Goal: Information Seeking & Learning: Learn about a topic

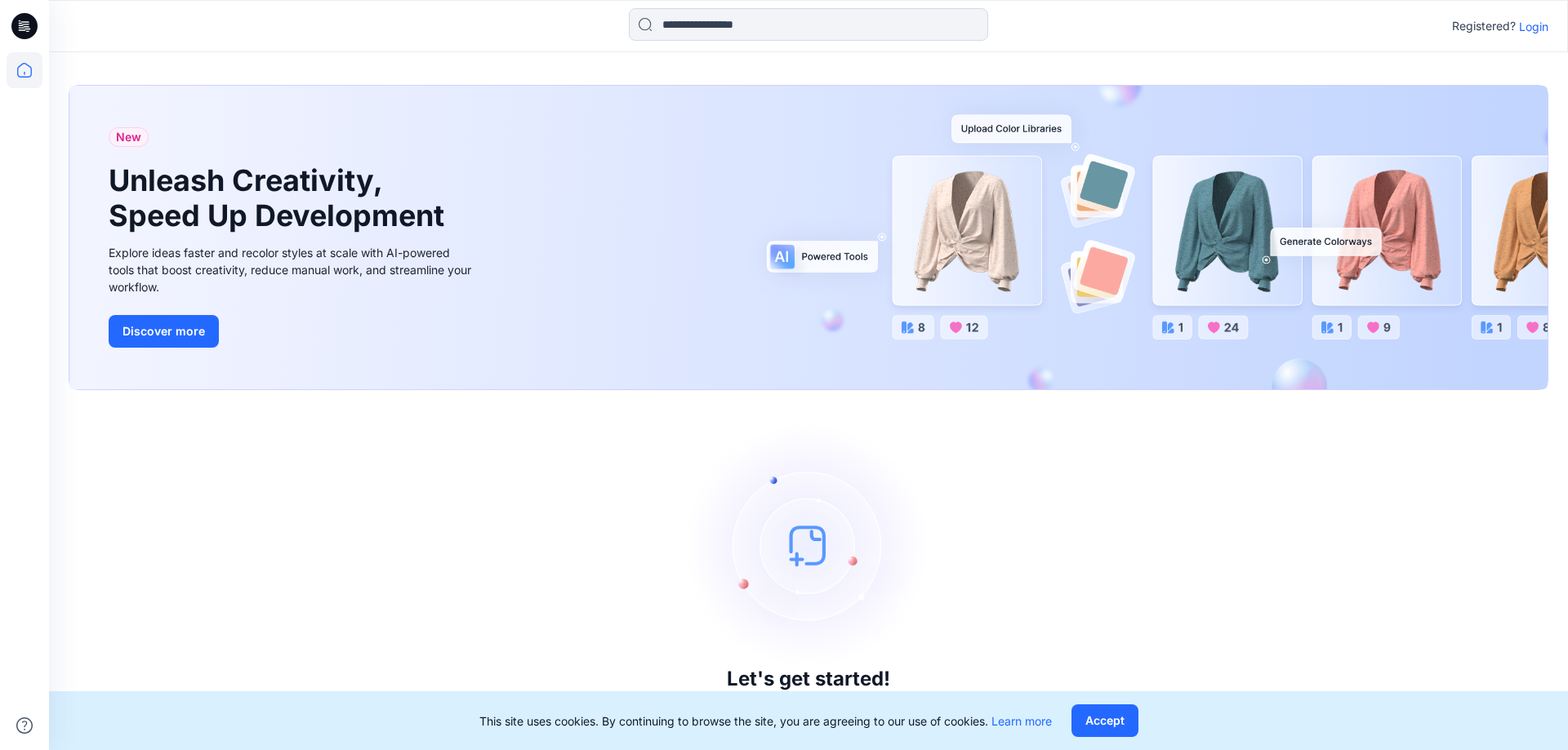
click at [1548, 29] on div "Registered? Login" at bounding box center [808, 26] width 1518 height 36
click at [1523, 36] on div "Registered? Login" at bounding box center [808, 26] width 1518 height 36
click at [1534, 34] on p "Login" at bounding box center [1533, 26] width 29 height 17
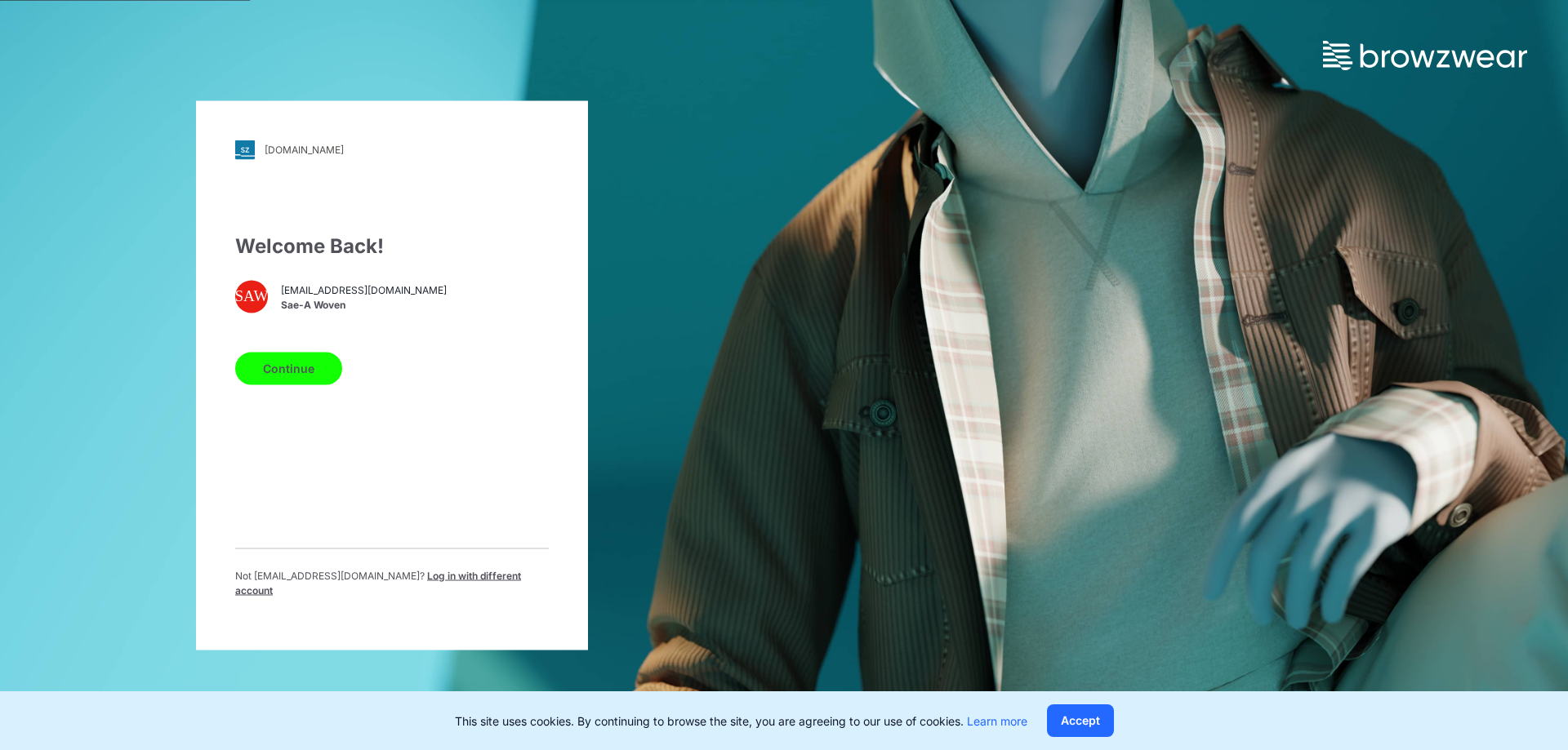
click at [279, 385] on button "Continue" at bounding box center [289, 368] width 107 height 33
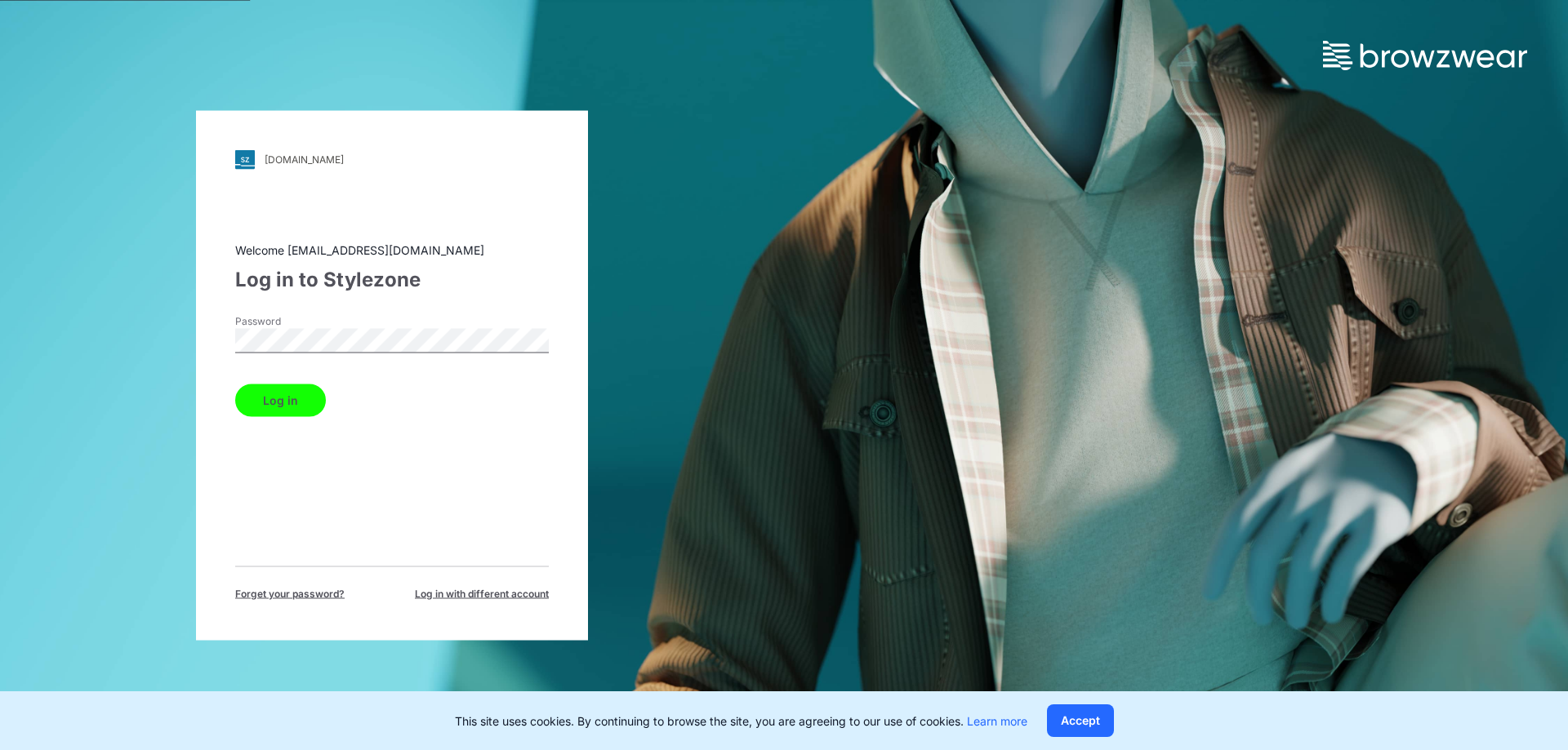
click at [235, 384] on button "Log in" at bounding box center [281, 400] width 91 height 33
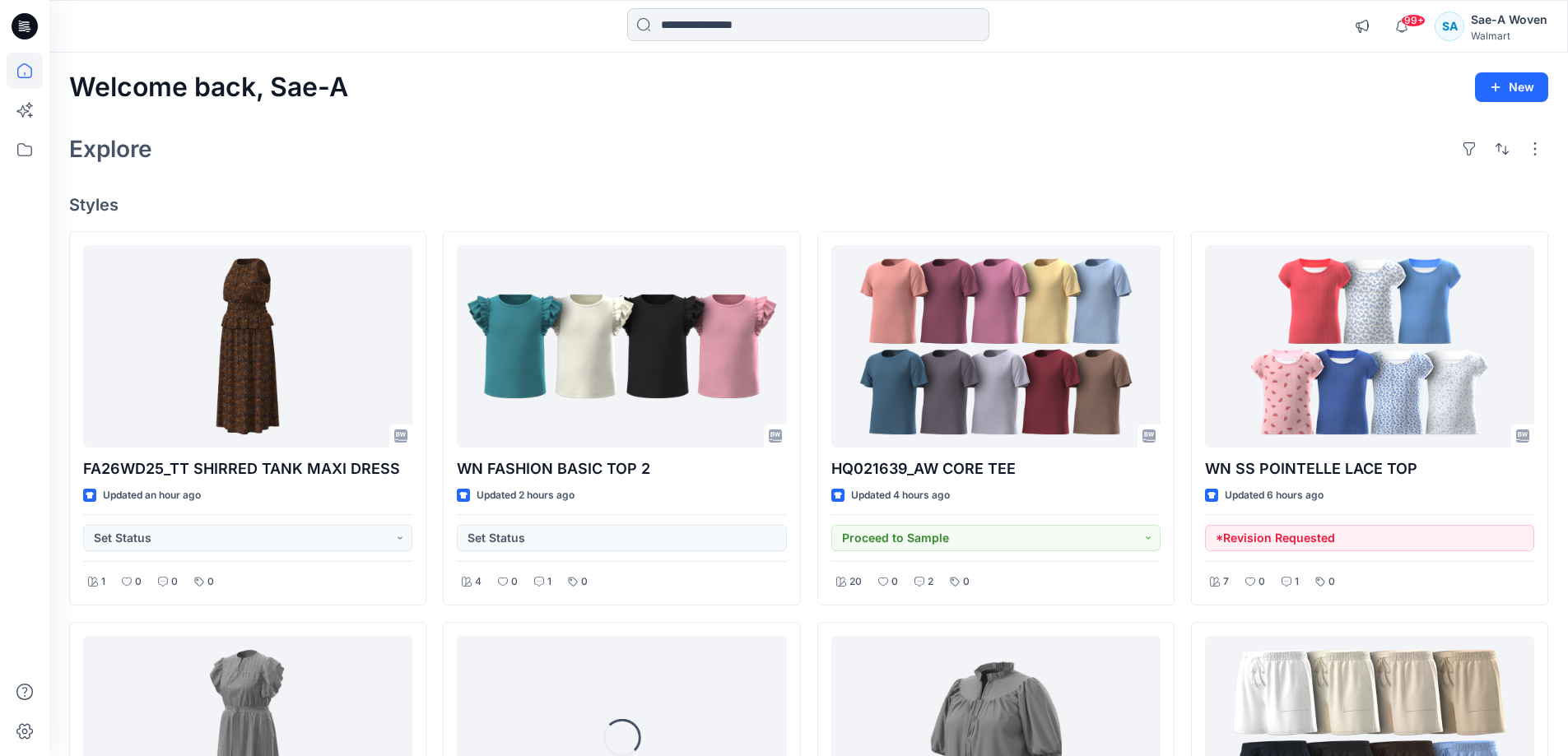
click at [781, 21] on input at bounding box center [807, 24] width 362 height 33
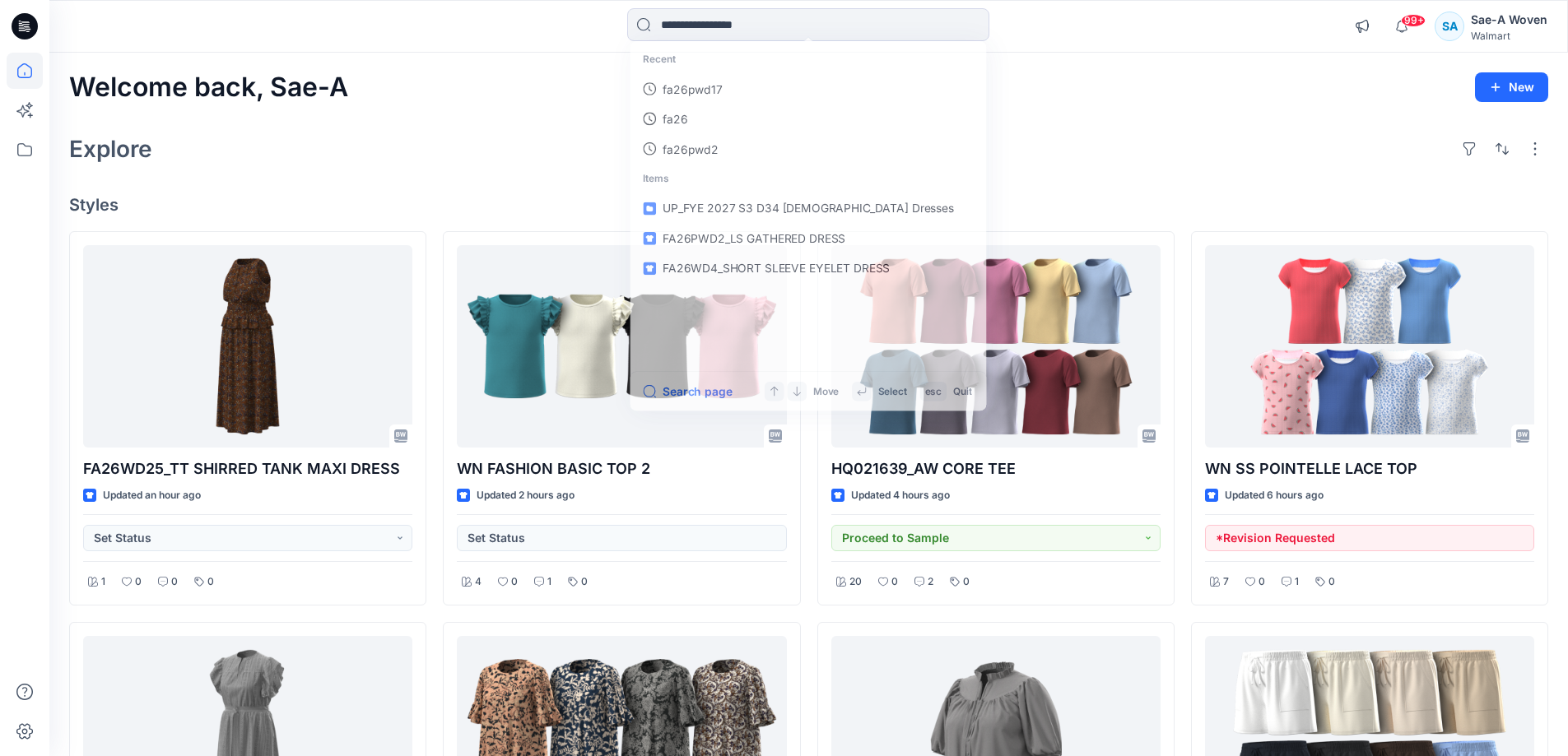
click at [1236, 159] on div "Explore" at bounding box center [808, 149] width 1479 height 40
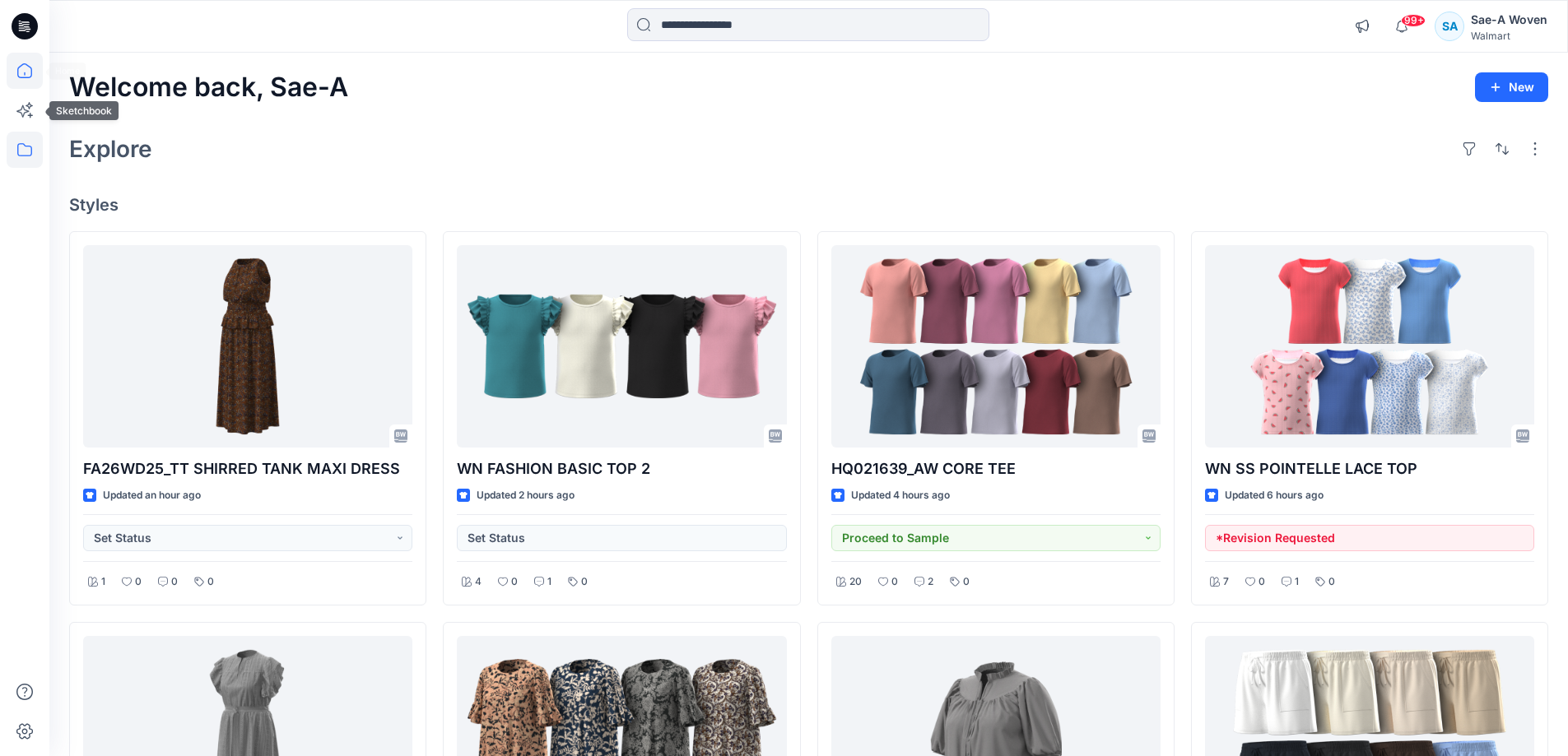
click at [22, 140] on icon at bounding box center [24, 150] width 36 height 36
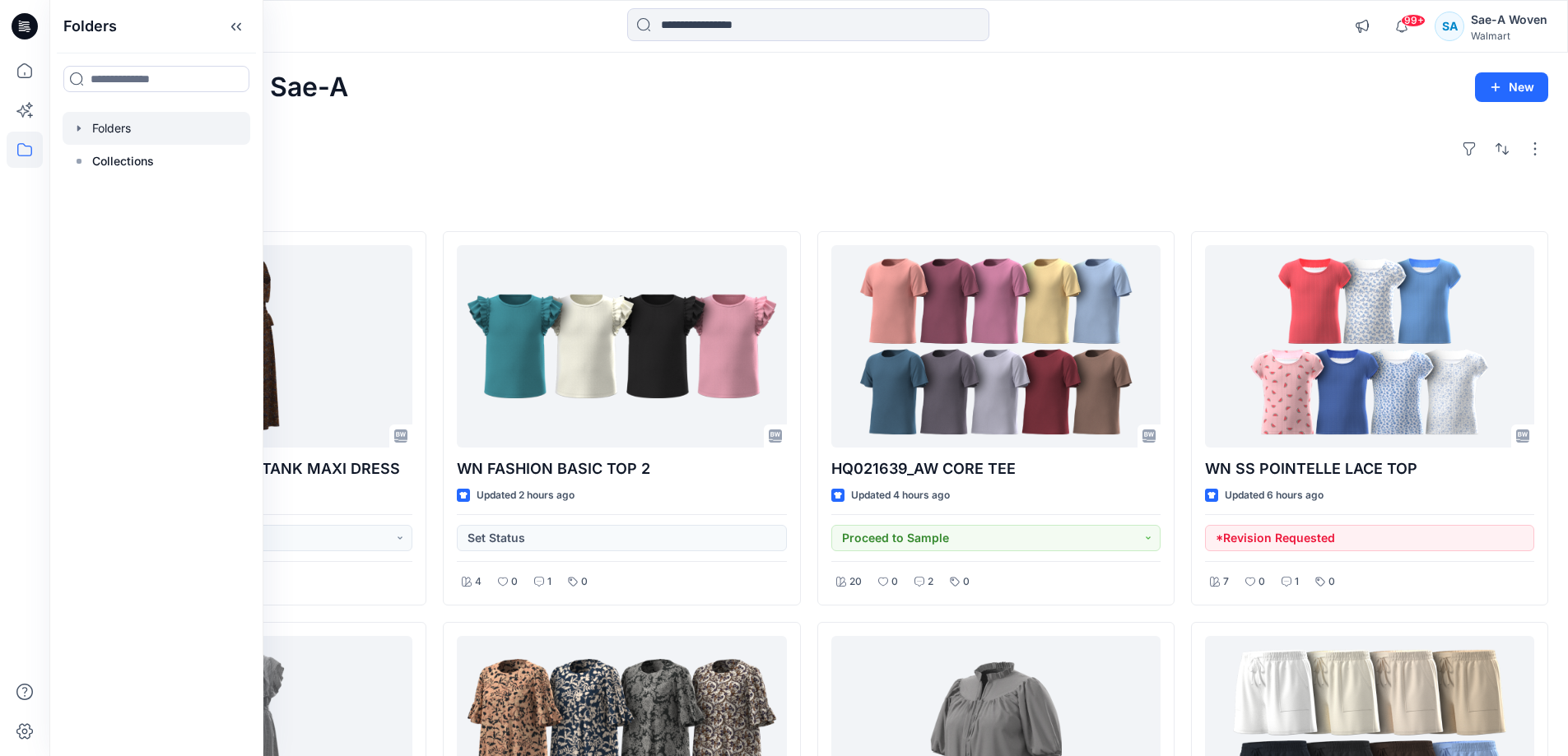
click at [66, 131] on div at bounding box center [156, 128] width 188 height 33
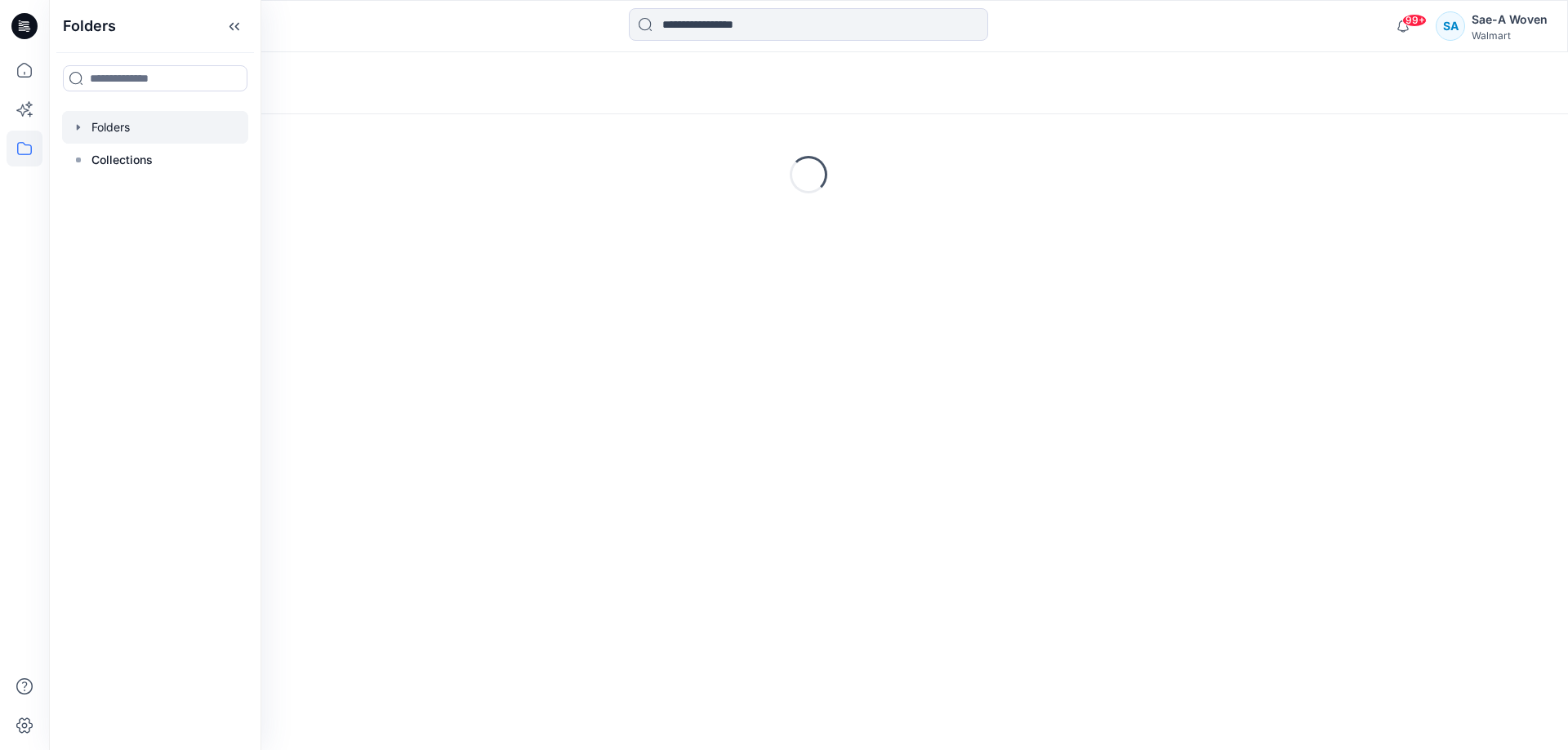
click at [80, 134] on div at bounding box center [155, 127] width 186 height 33
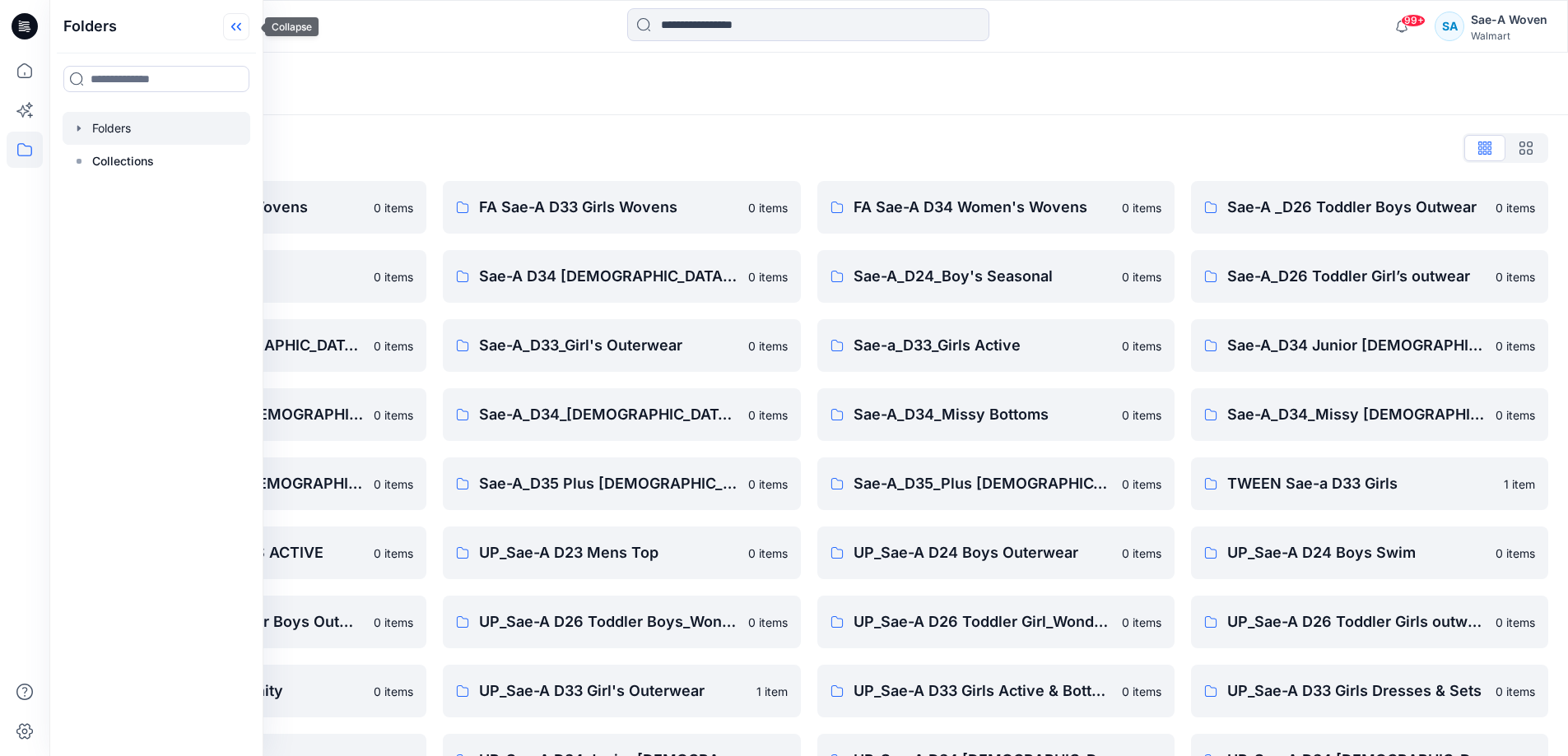
click at [244, 27] on icon at bounding box center [235, 27] width 26 height 27
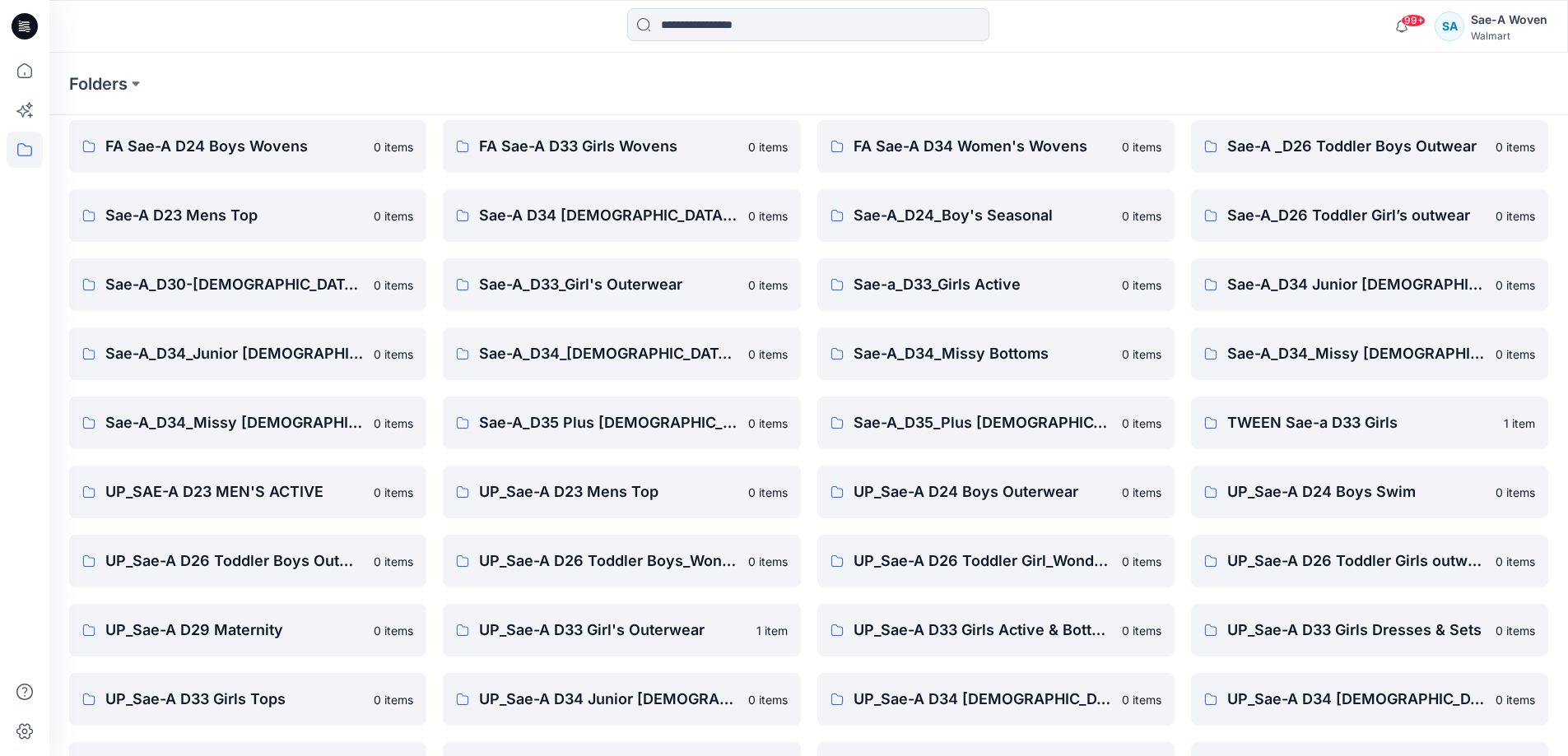
scroll to position [189, 0]
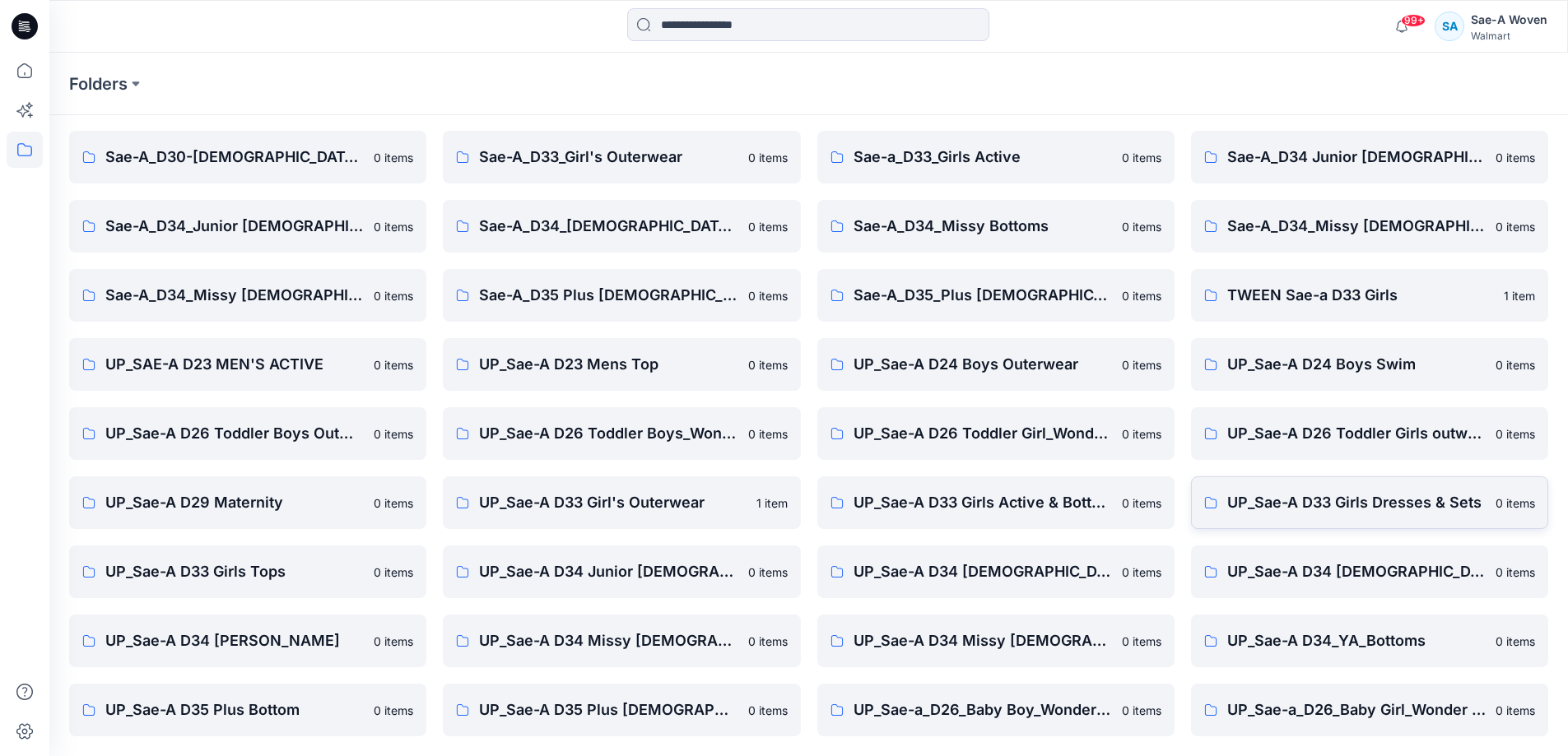
click at [1436, 501] on p "UP_Sae-A D33 Girls Dresses & Sets" at bounding box center [1356, 503] width 259 height 23
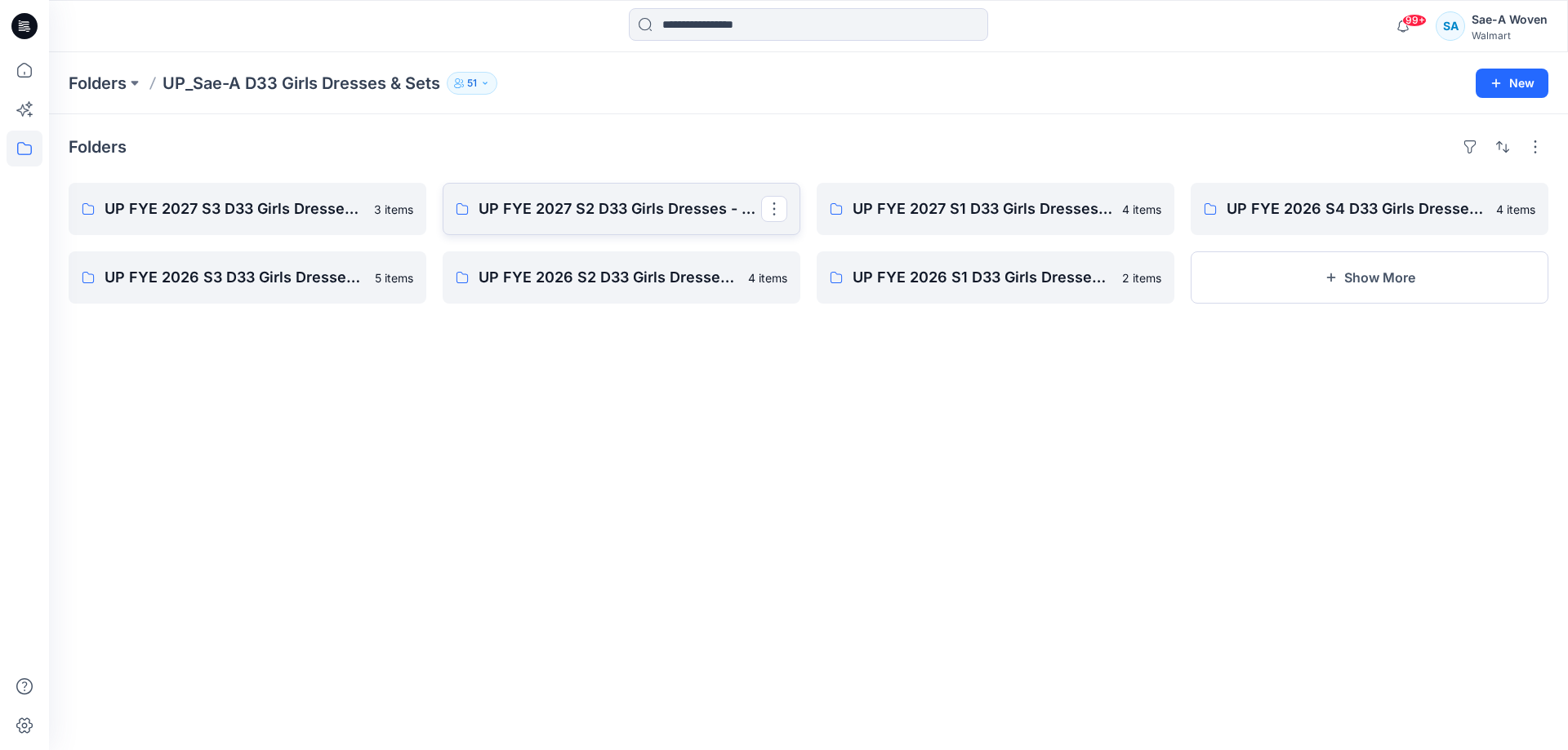
click at [556, 220] on link "UP FYE 2027 S2 D33 Girls Dresses - Sae-A" at bounding box center [621, 208] width 357 height 53
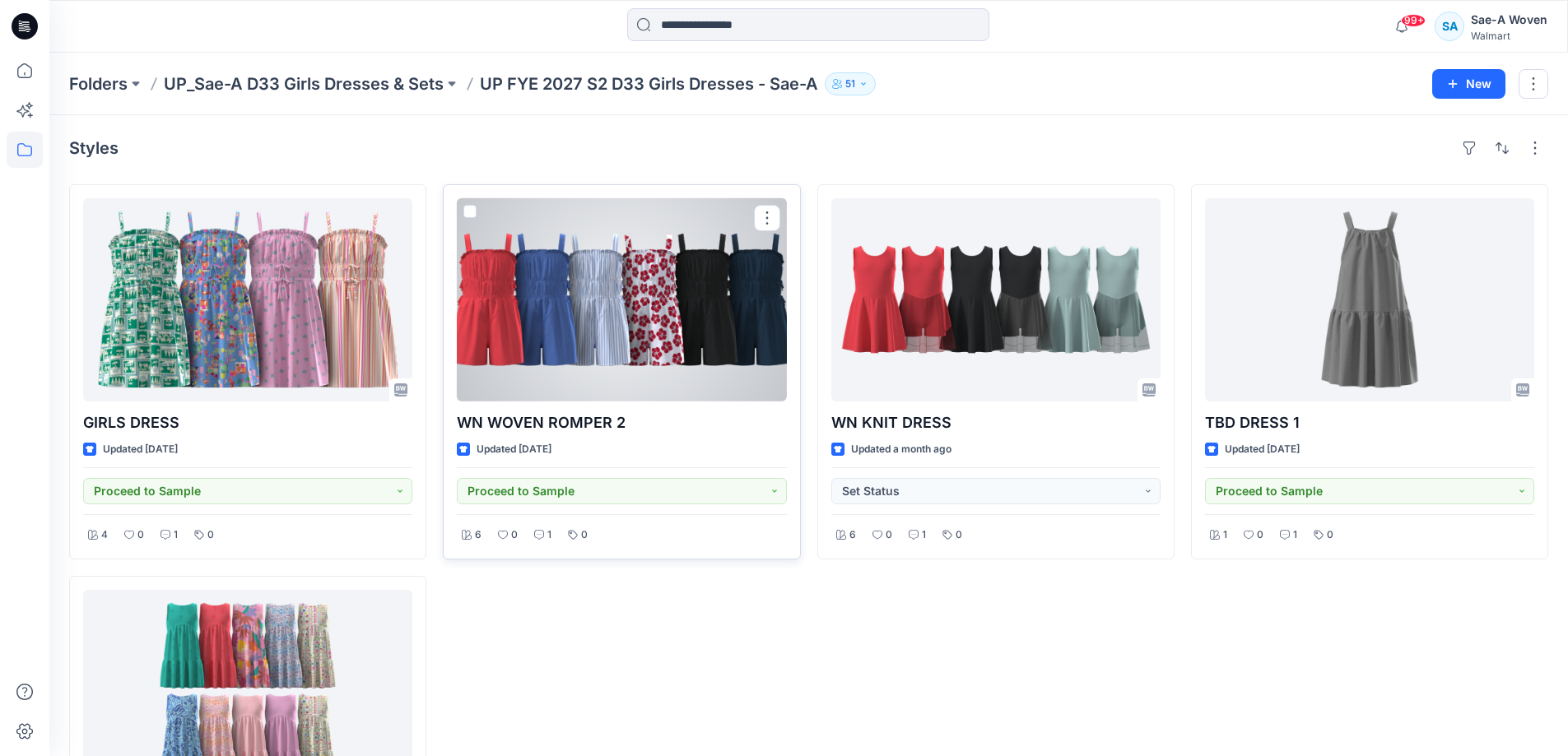
drag, startPoint x: 606, startPoint y: 417, endPoint x: 611, endPoint y: 395, distance: 22.6
click at [606, 417] on p "WN WOVEN ROMPER 2" at bounding box center [621, 423] width 330 height 23
click at [613, 384] on div at bounding box center [621, 300] width 330 height 203
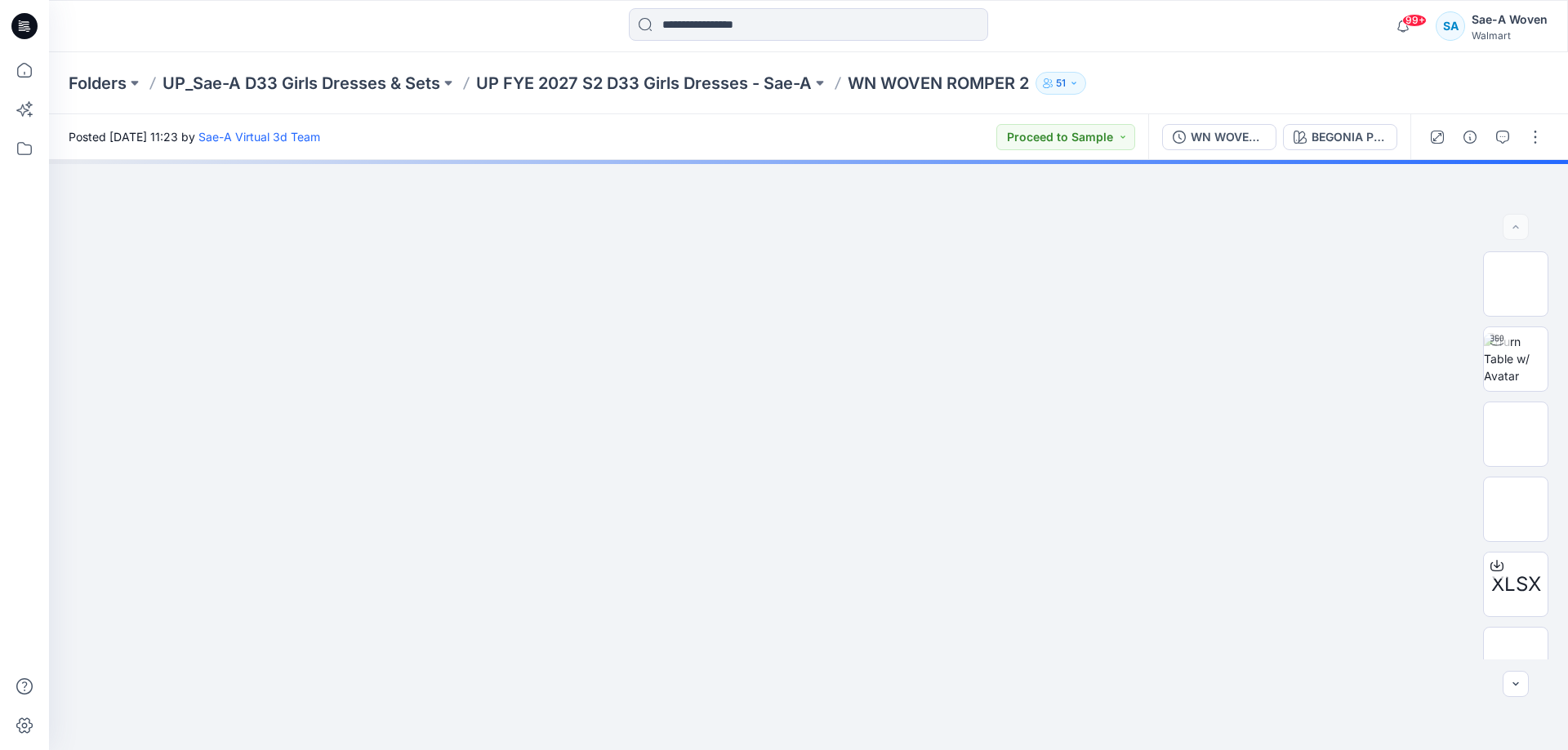
click at [1515, 142] on button "button" at bounding box center [1502, 136] width 26 height 26
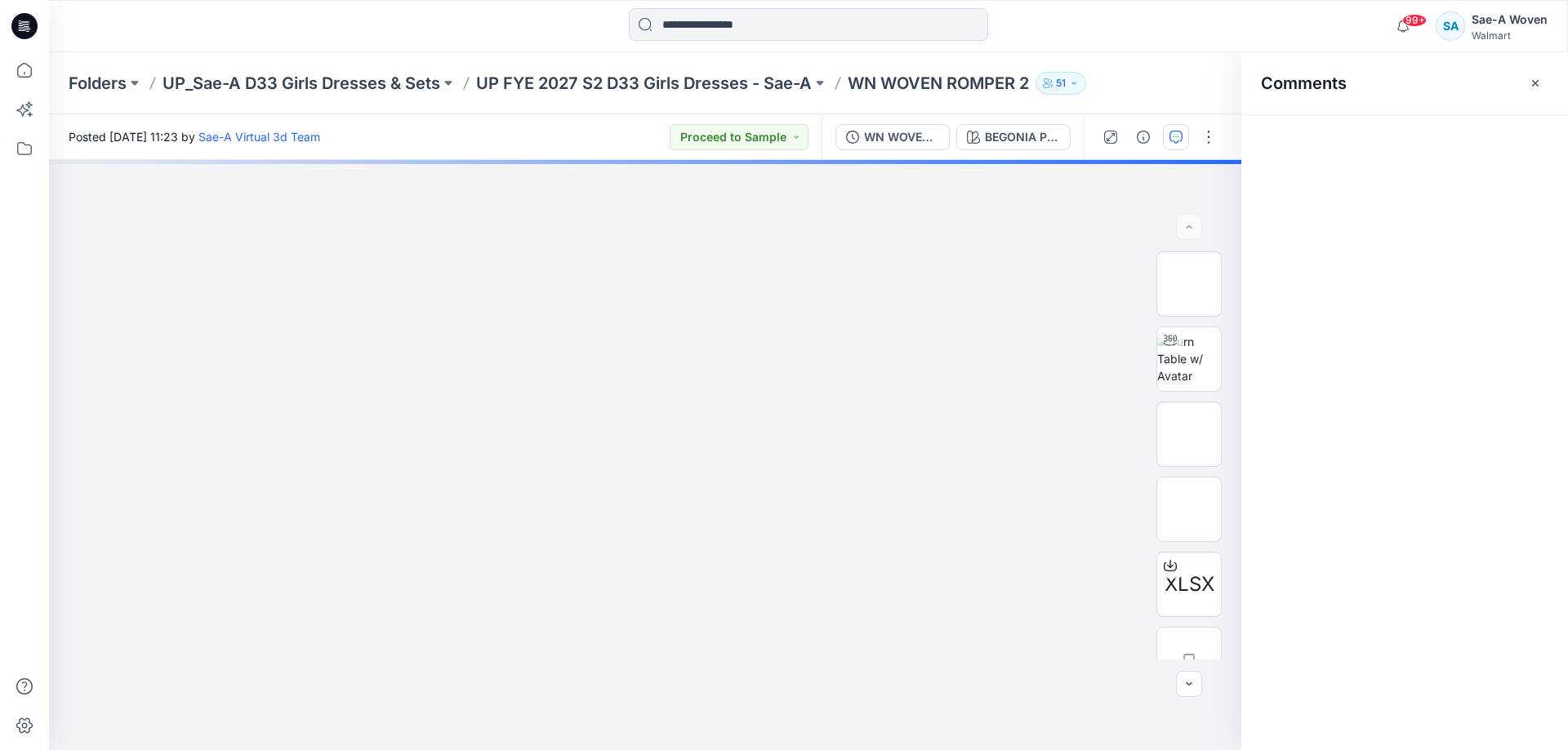
click at [1509, 139] on div "Comments" at bounding box center [1404, 402] width 327 height 698
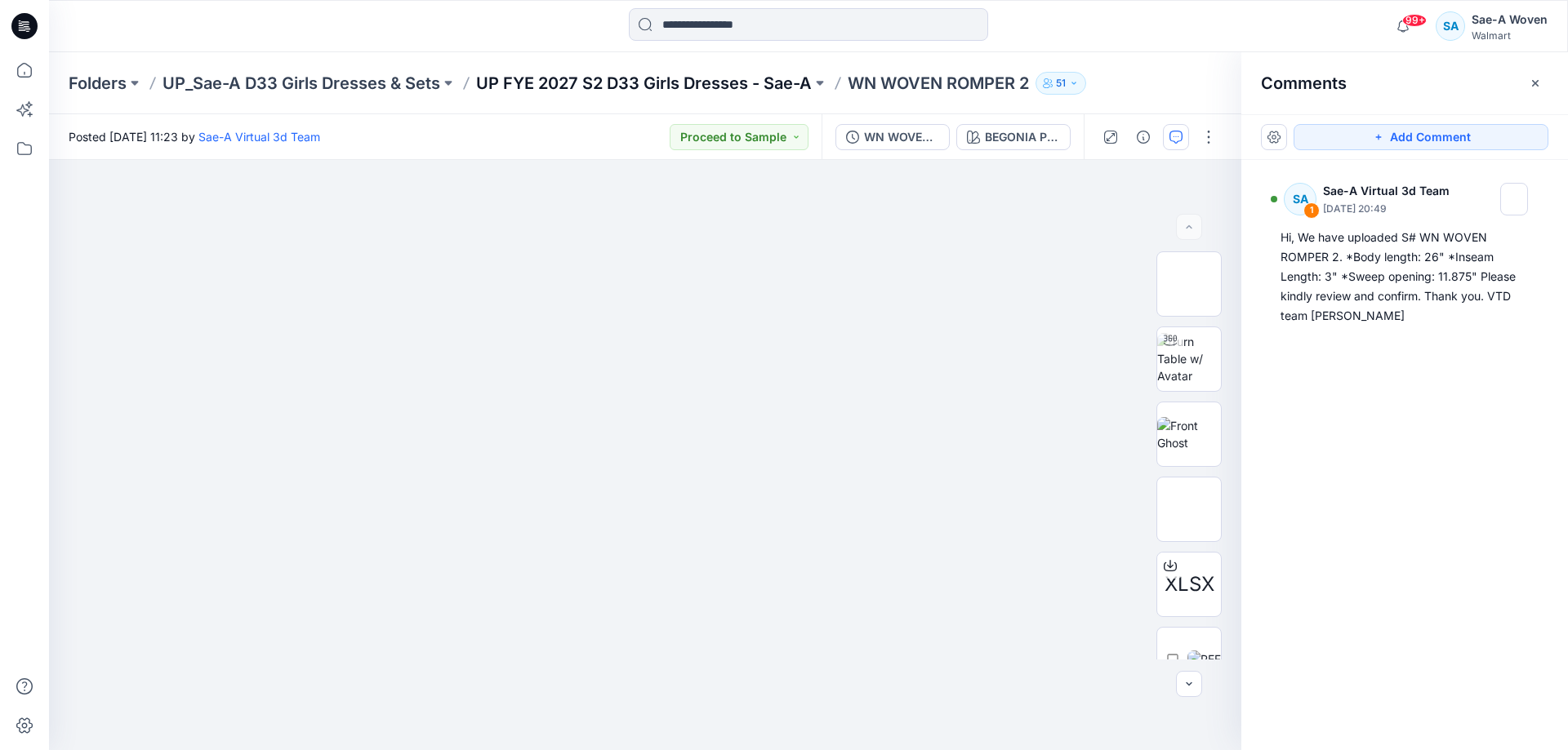
click at [630, 92] on p "UP FYE 2027 S2 D33 Girls Dresses - Sae-A" at bounding box center [643, 84] width 336 height 23
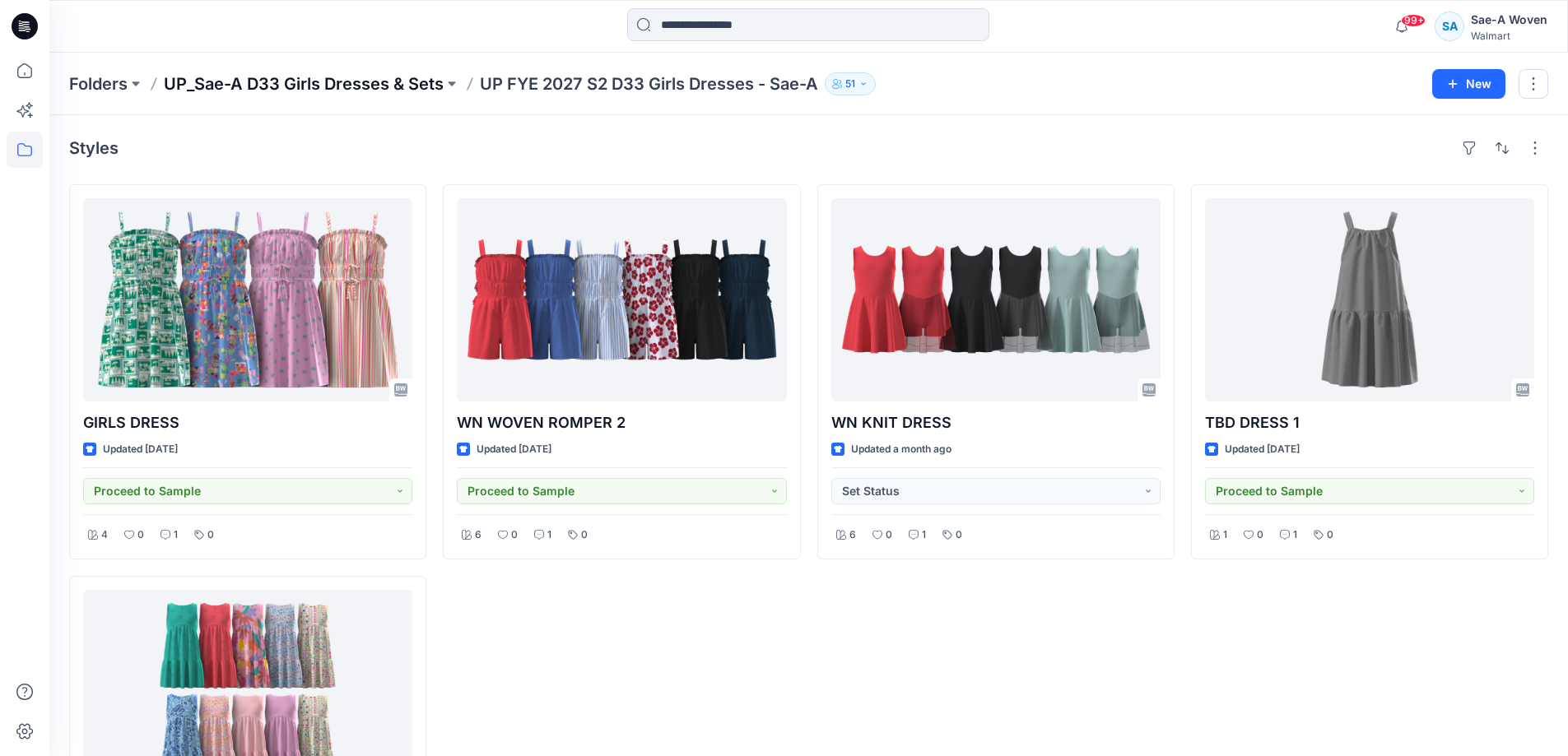
click at [410, 91] on p "UP_Sae-A D33 Girls Dresses & Sets" at bounding box center [304, 84] width 280 height 23
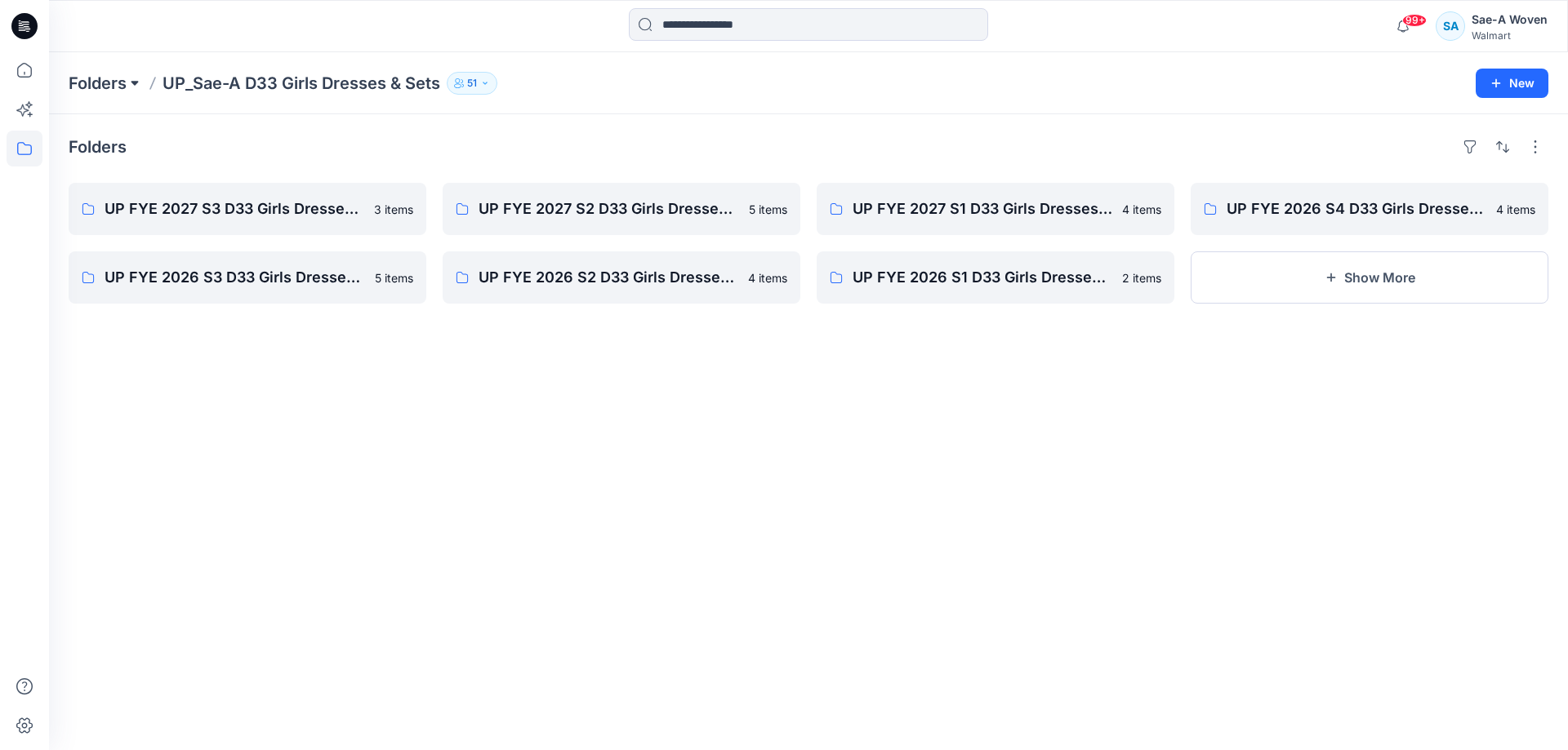
click at [133, 81] on button at bounding box center [135, 84] width 16 height 23
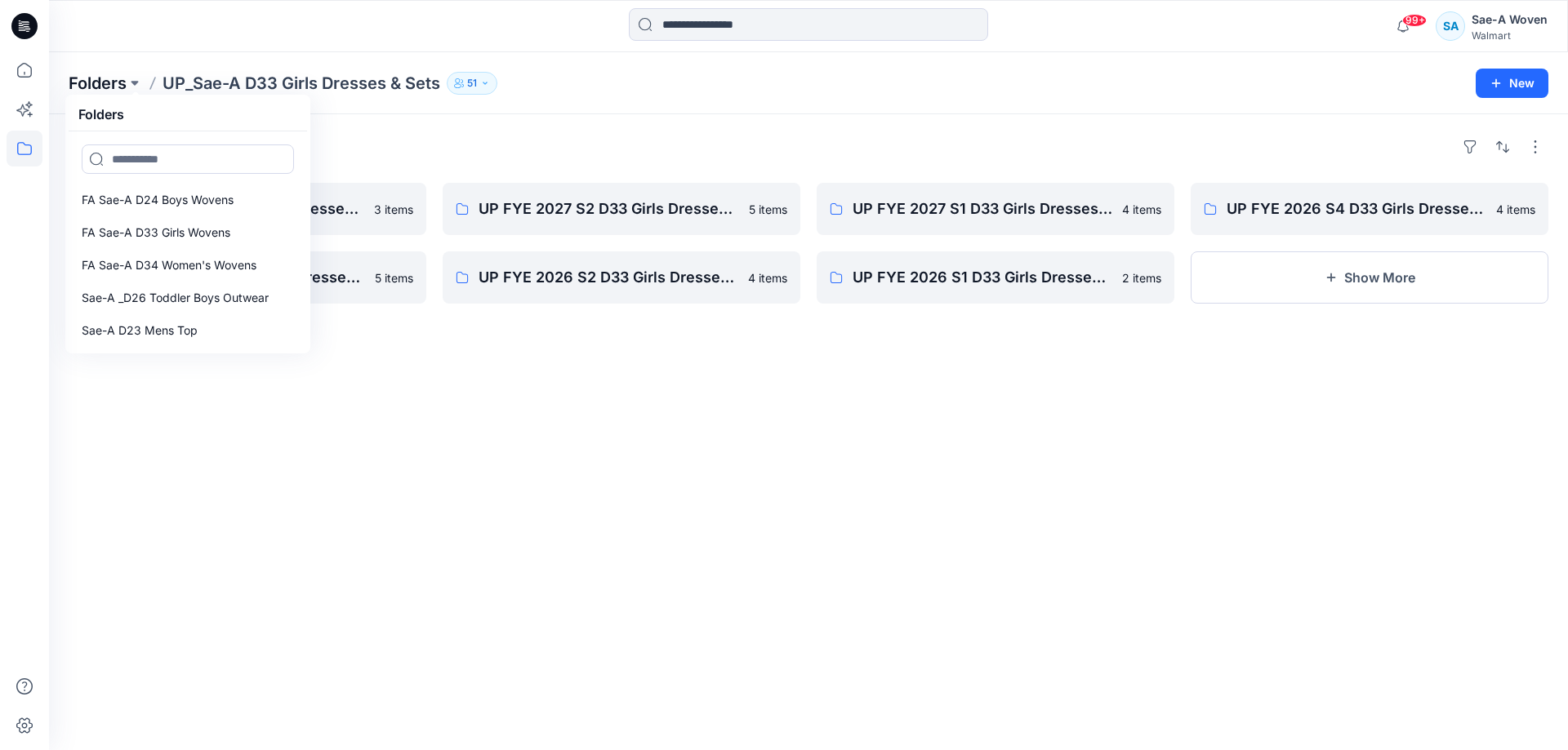
click at [102, 88] on p "Folders" at bounding box center [97, 84] width 58 height 23
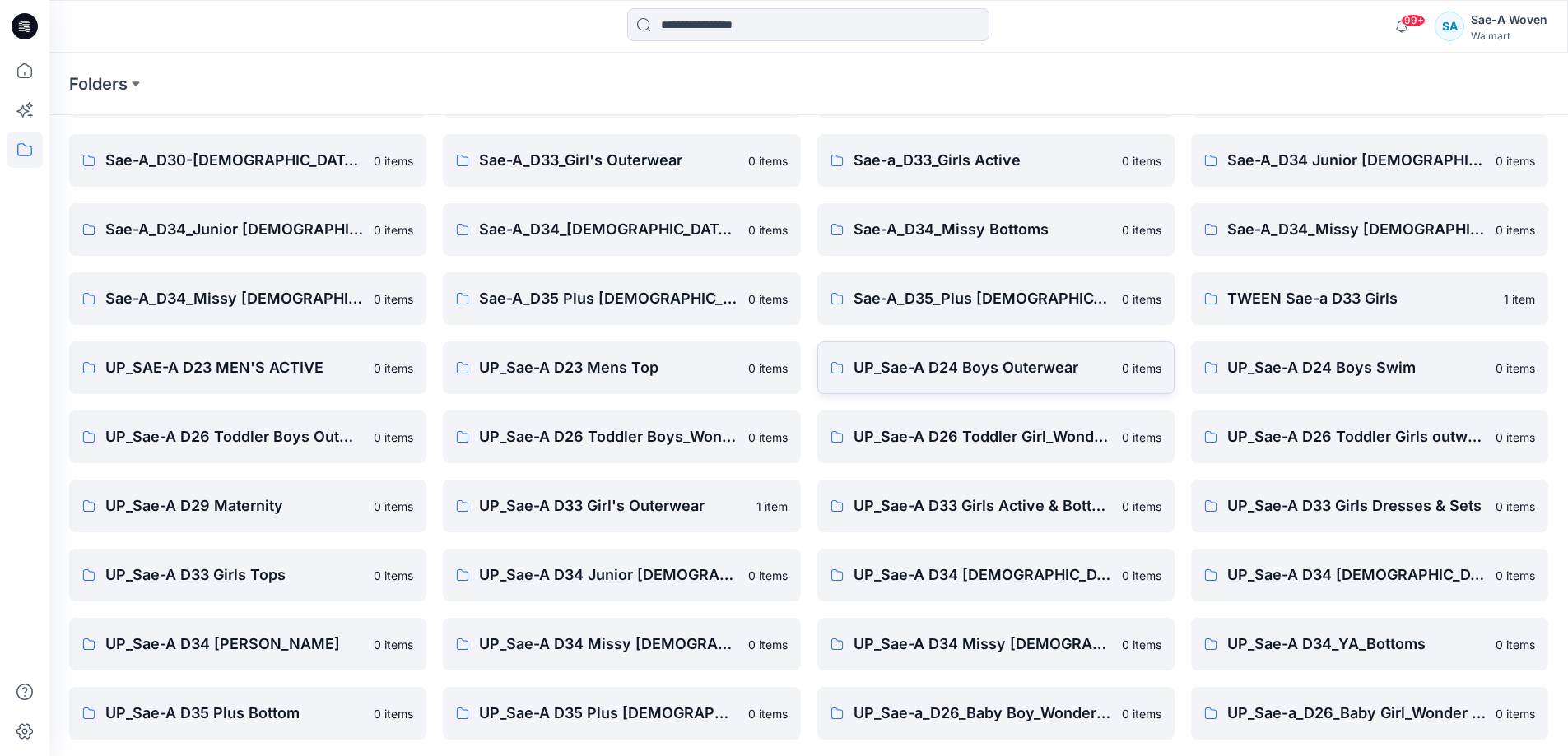
scroll to position [189, 0]
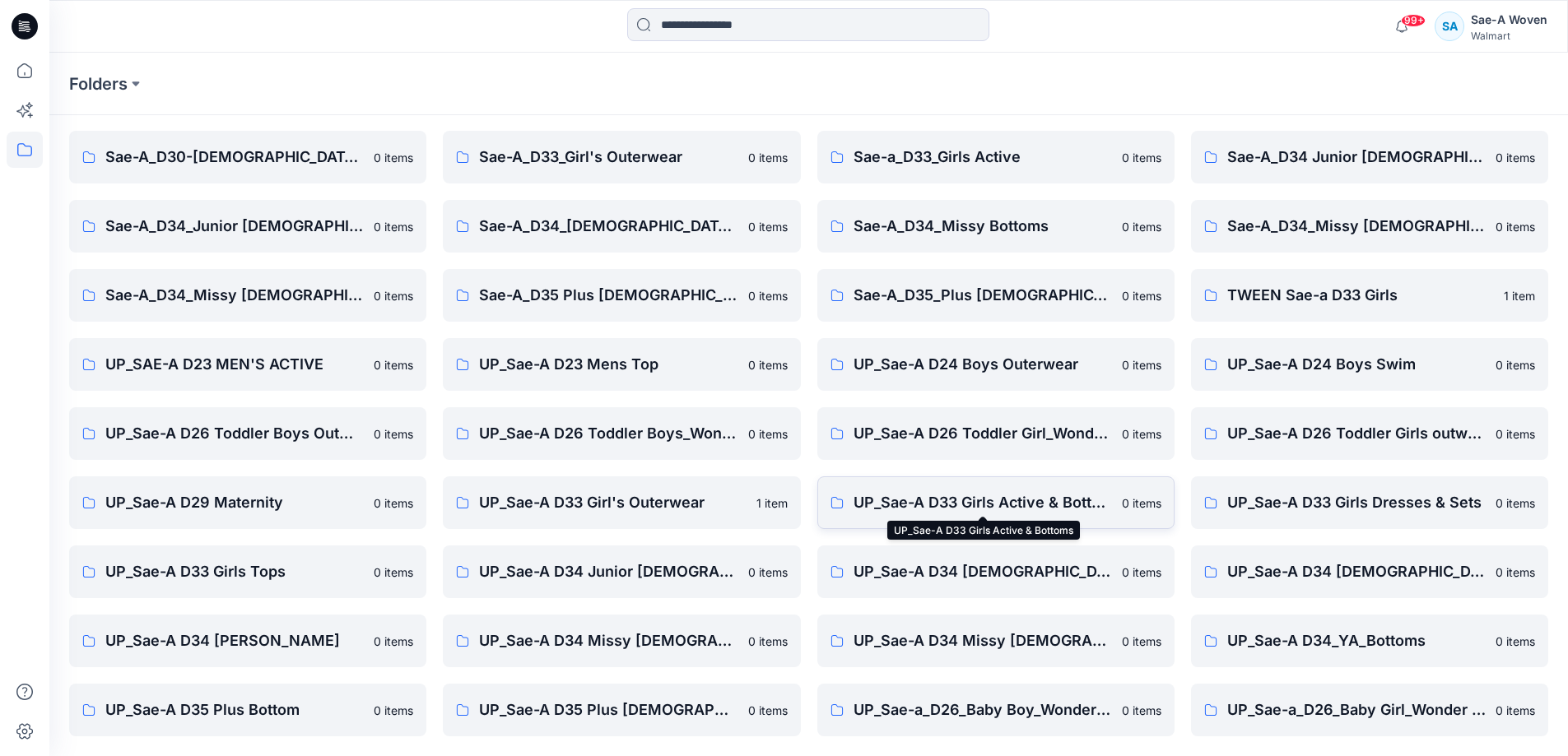
click at [1003, 506] on p "UP_Sae-A D33 Girls Active & Bottoms" at bounding box center [982, 503] width 259 height 23
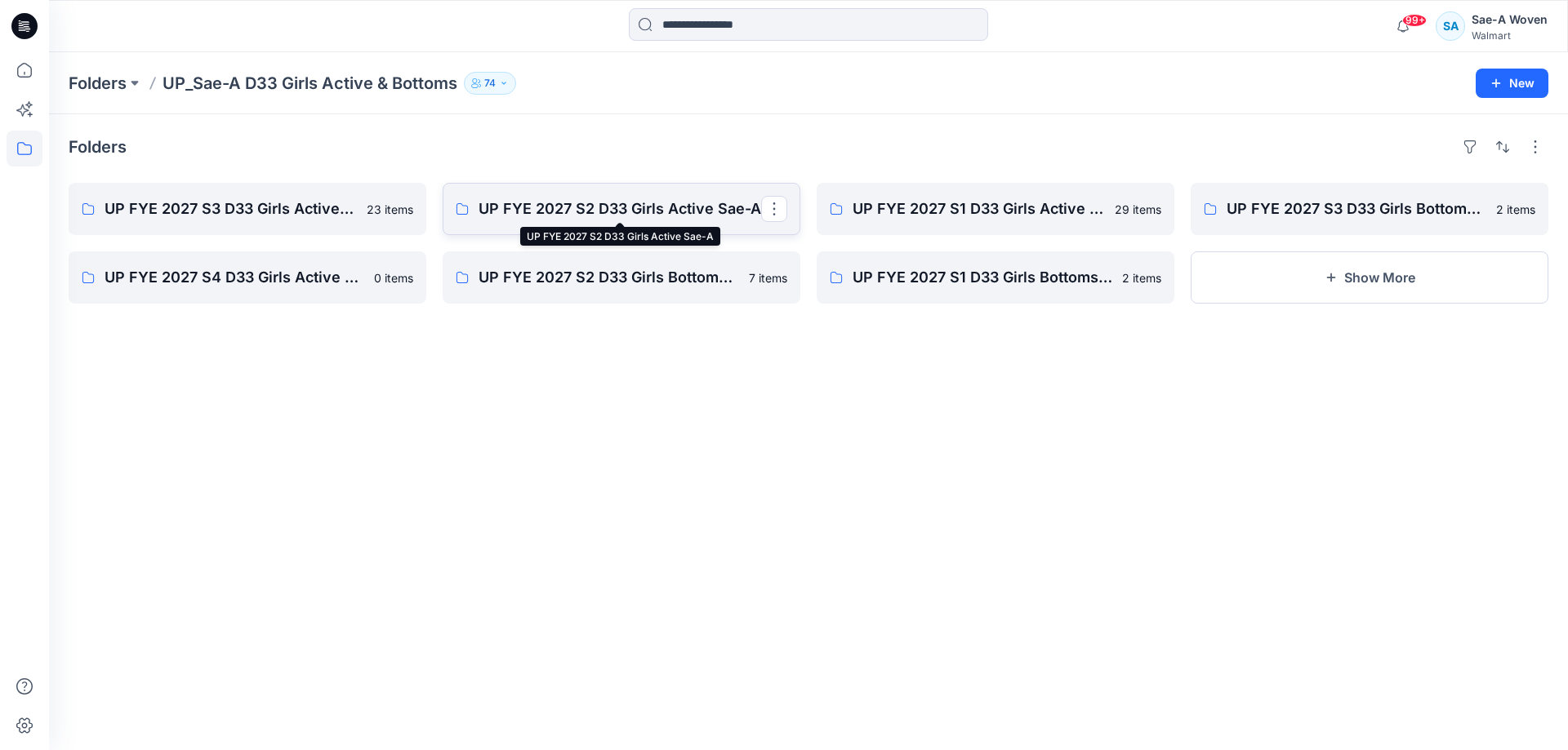
click at [569, 216] on p "UP FYE 2027 S2 D33 Girls Active Sae-A" at bounding box center [619, 209] width 282 height 23
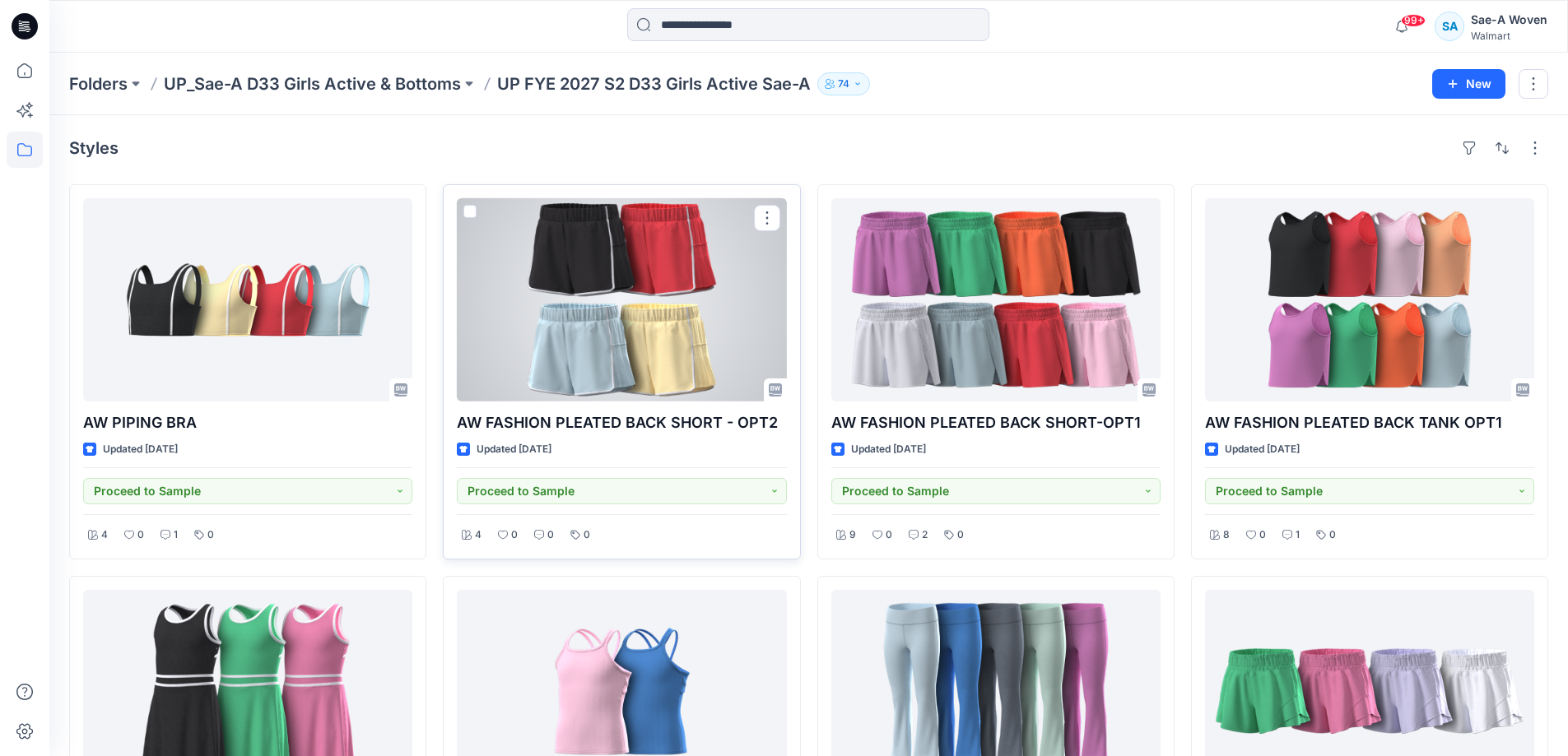
click at [623, 395] on div at bounding box center [621, 300] width 330 height 203
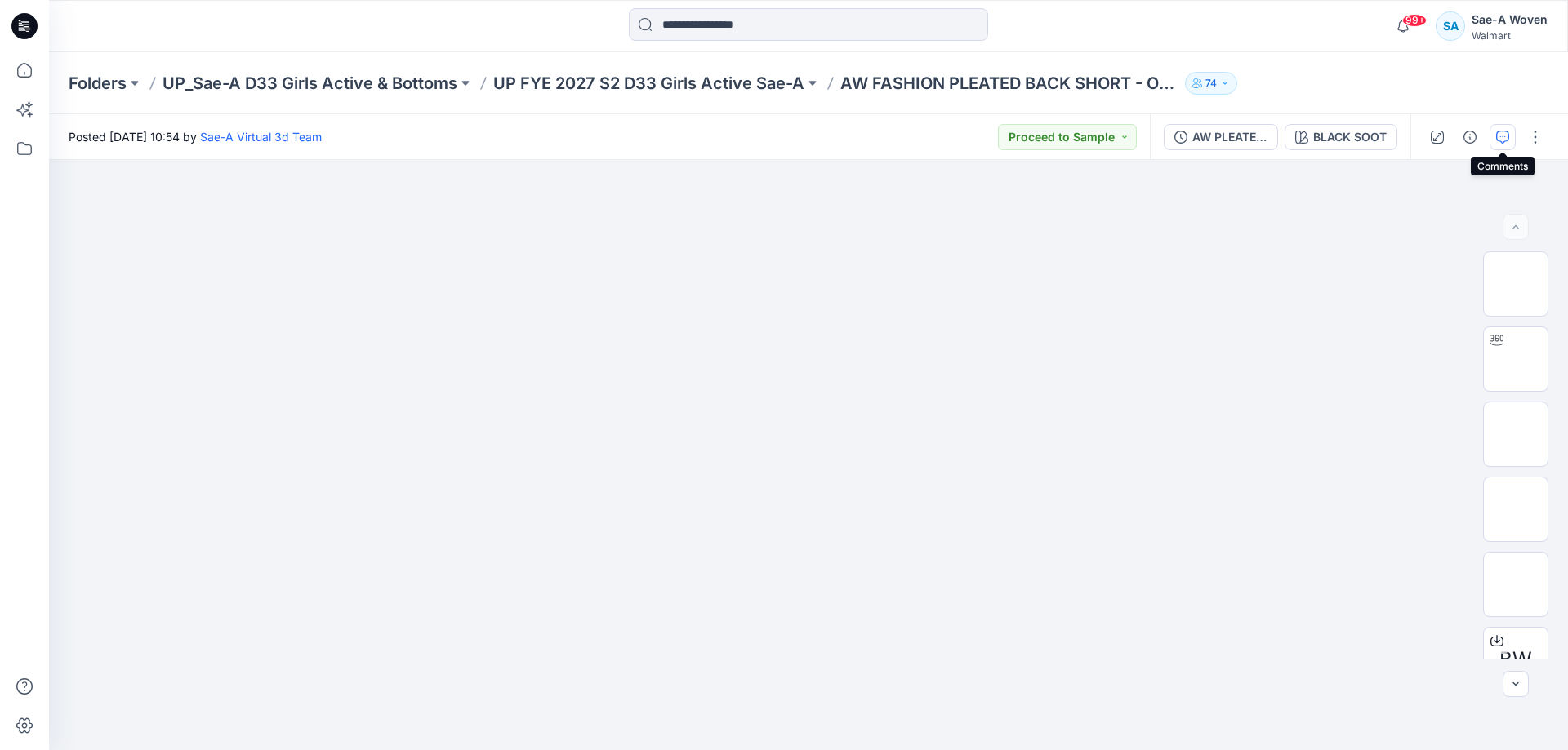
click at [1498, 141] on icon "button" at bounding box center [1502, 137] width 13 height 13
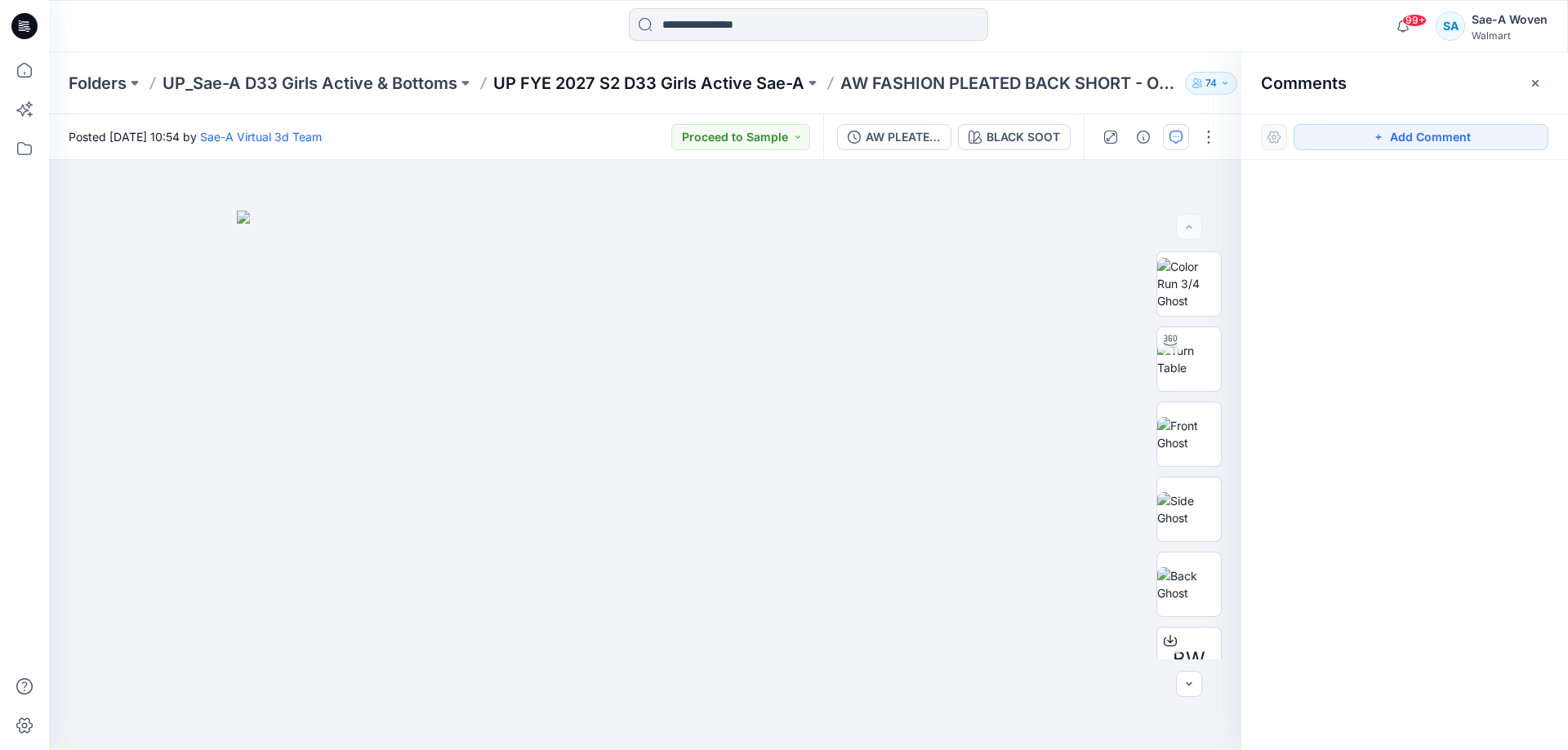
click at [666, 86] on p "UP FYE 2027 S2 D33 Girls Active Sae-A" at bounding box center [649, 84] width 311 height 23
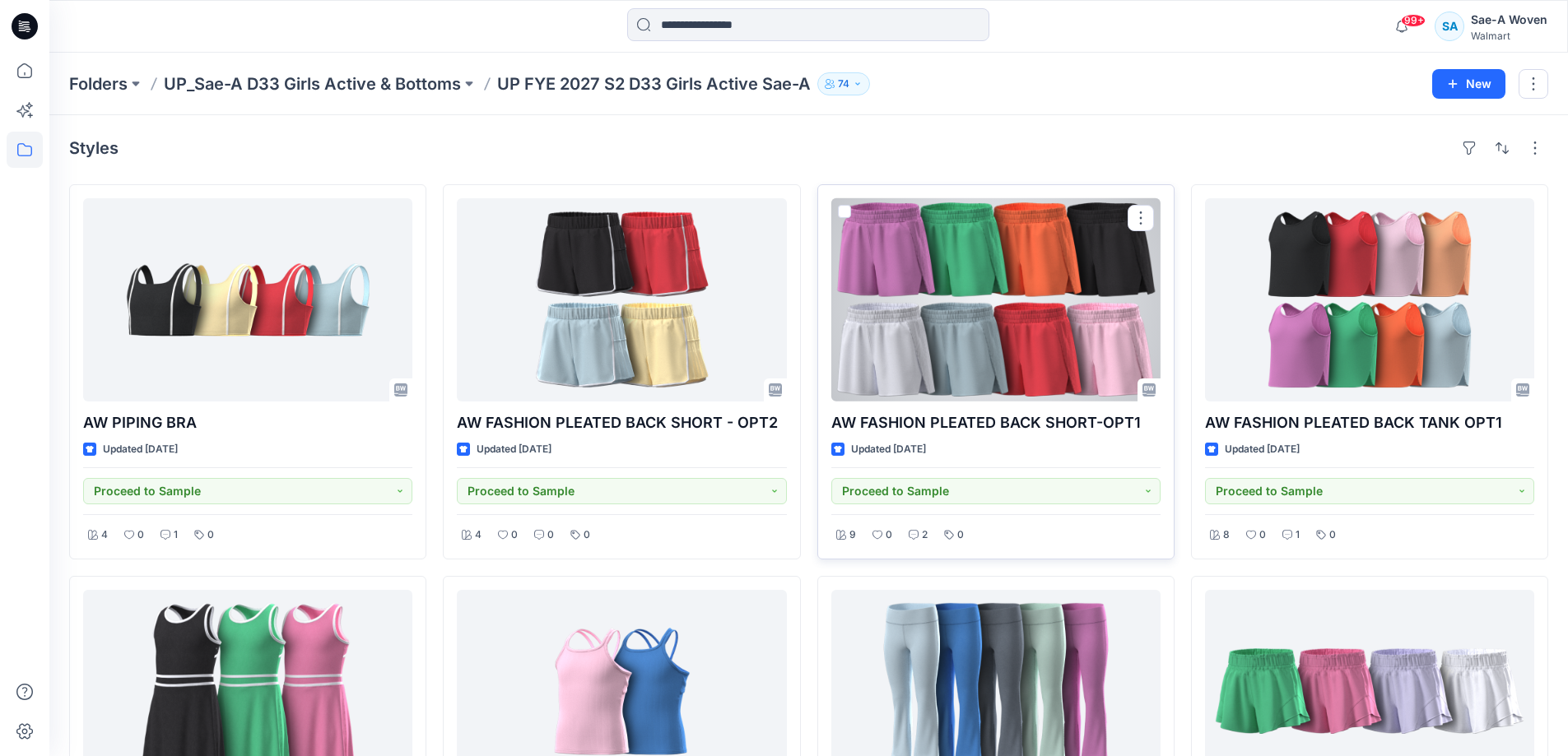
click at [1058, 397] on div at bounding box center [996, 300] width 330 height 203
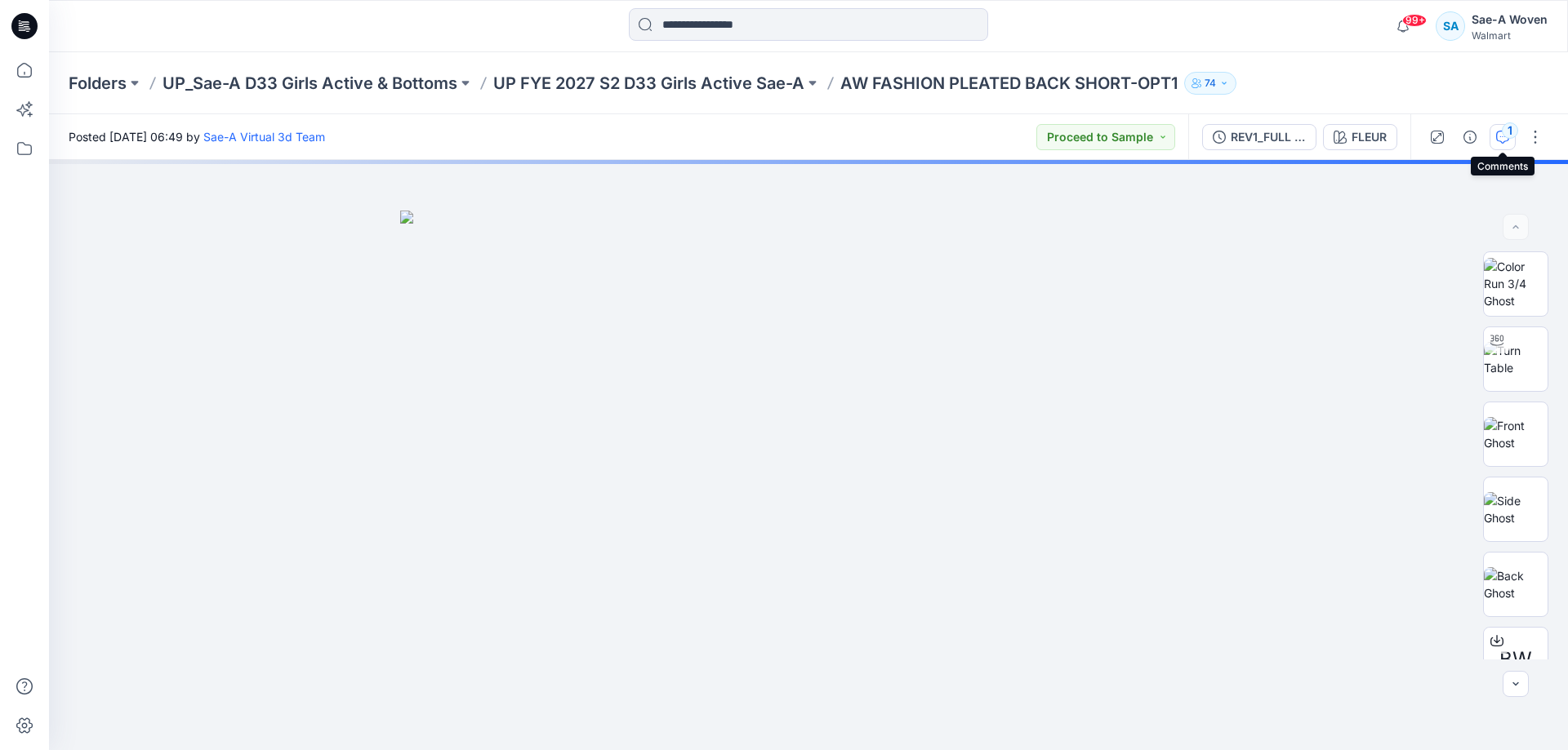
click at [1508, 142] on icon "button" at bounding box center [1502, 137] width 13 height 13
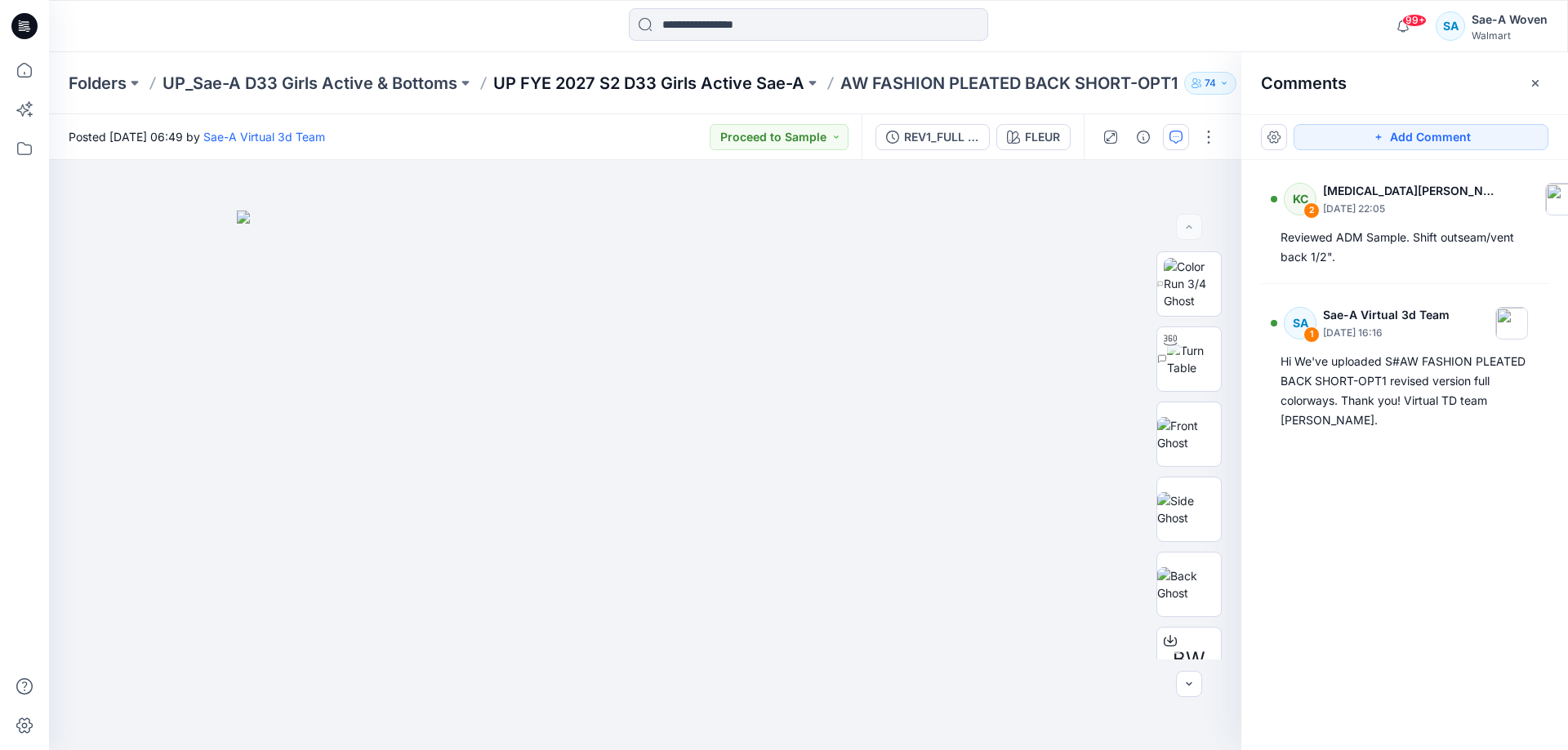
click at [782, 80] on p "UP FYE 2027 S2 D33 Girls Active Sae-A" at bounding box center [649, 84] width 311 height 23
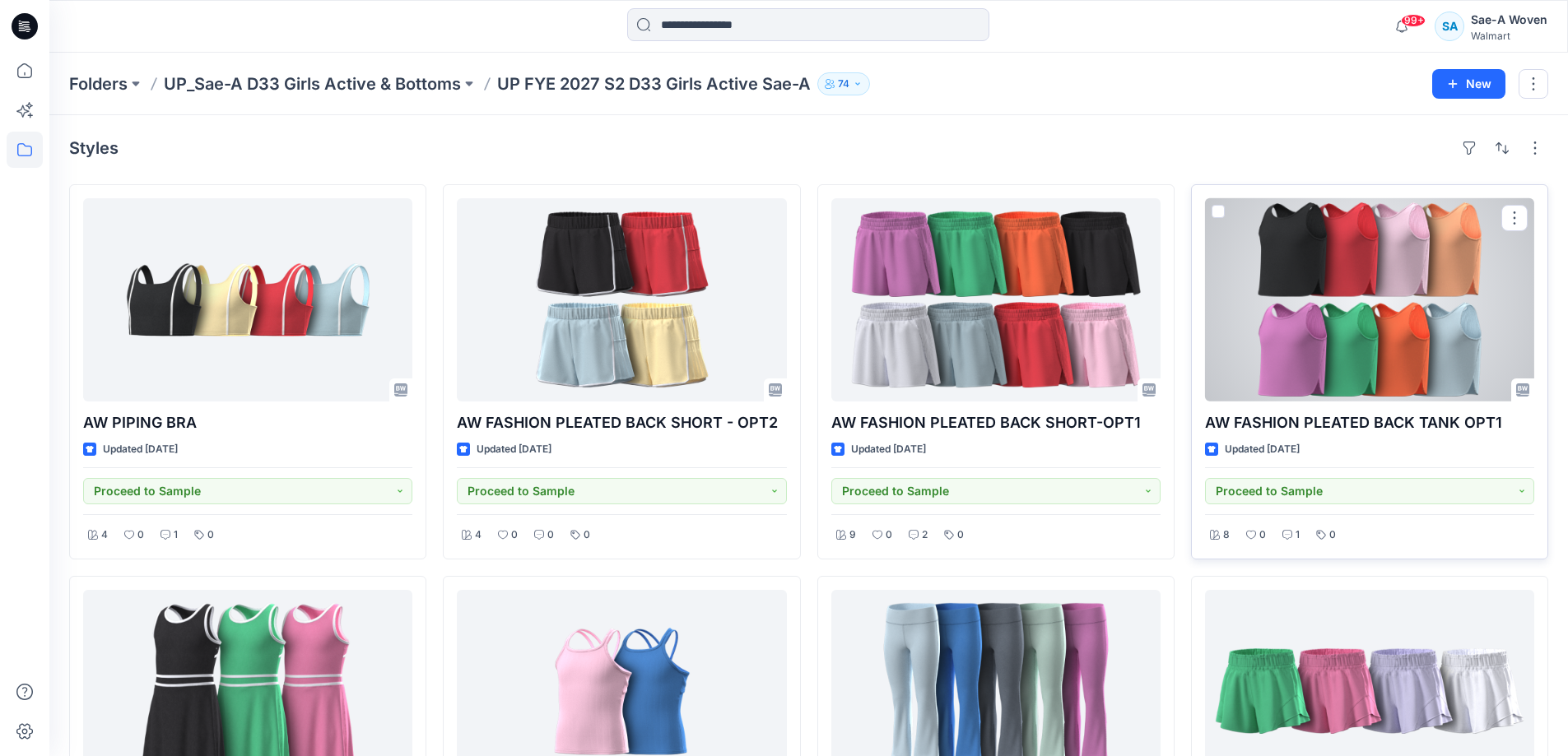
click at [1293, 336] on div at bounding box center [1370, 300] width 330 height 203
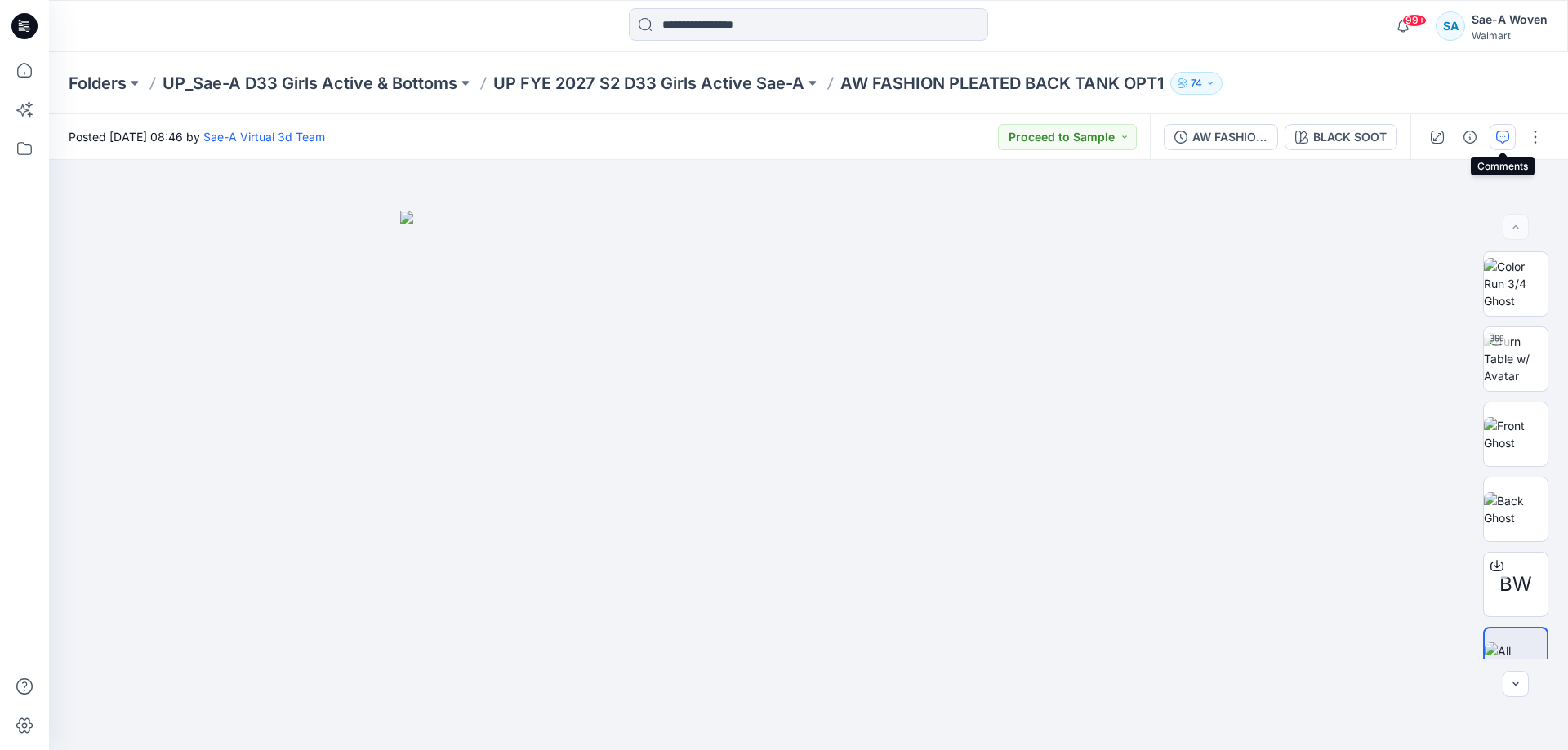
click at [1499, 138] on icon "button" at bounding box center [1502, 137] width 13 height 13
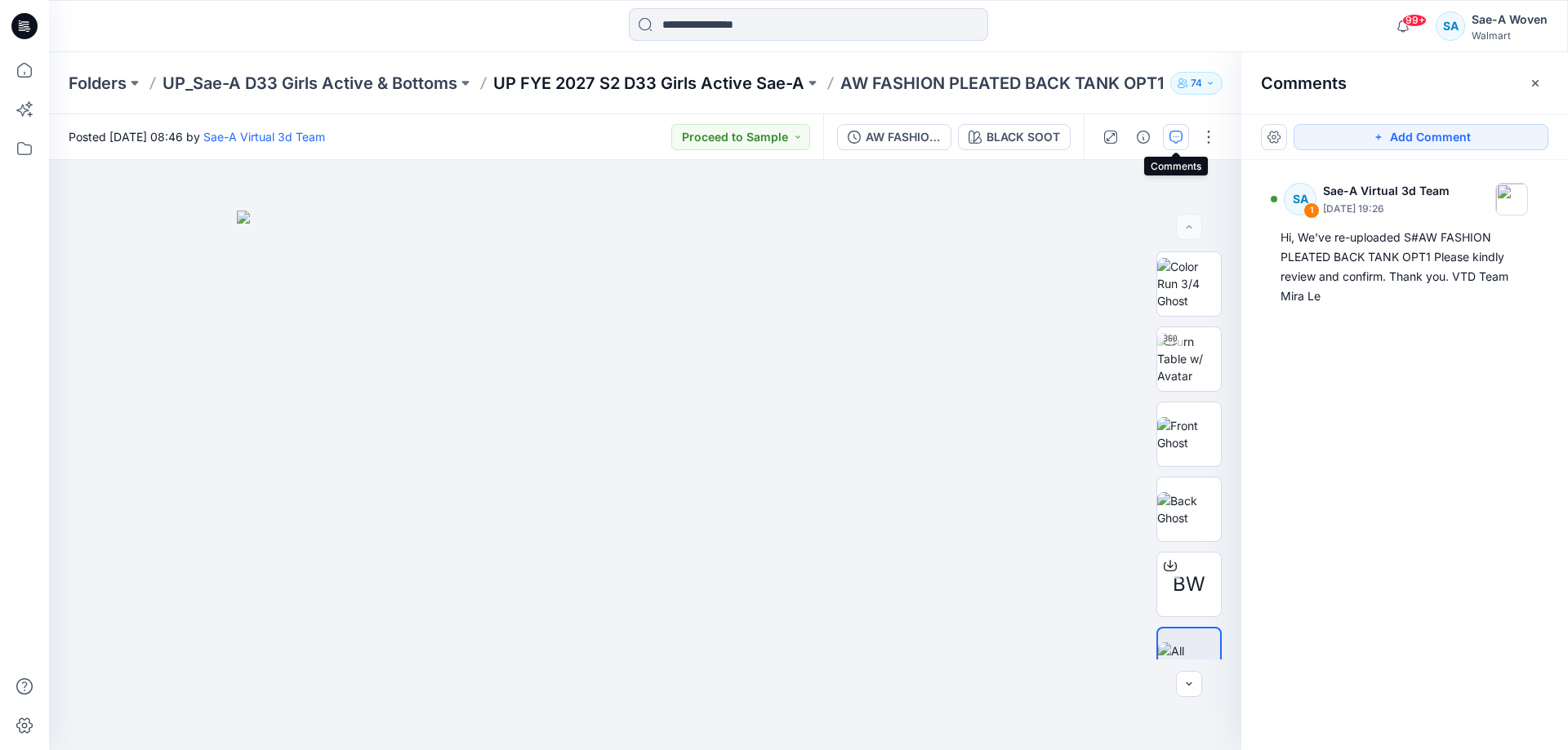
click at [714, 76] on p "UP FYE 2027 S2 D33 Girls Active Sae-A" at bounding box center [649, 84] width 311 height 23
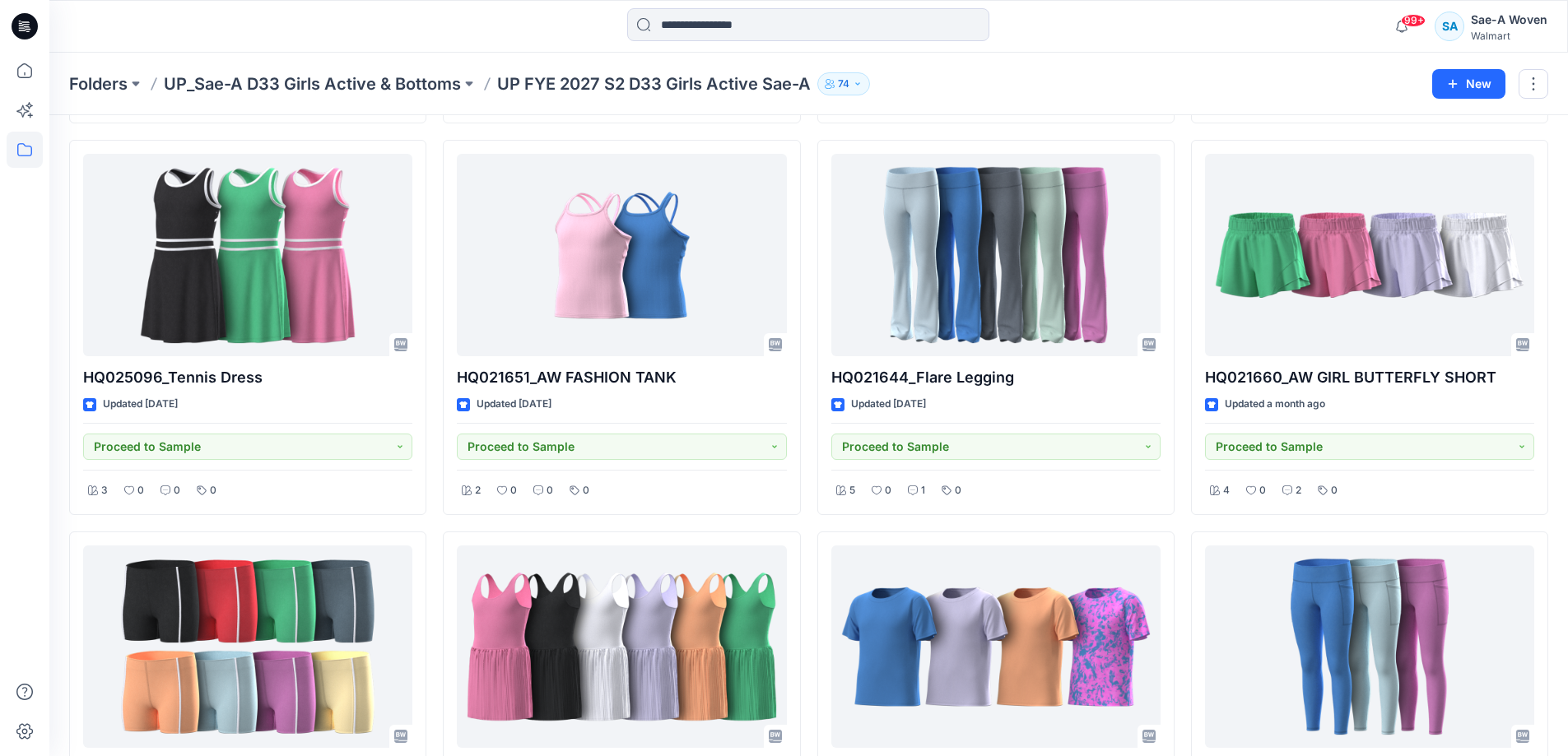
scroll to position [411, 0]
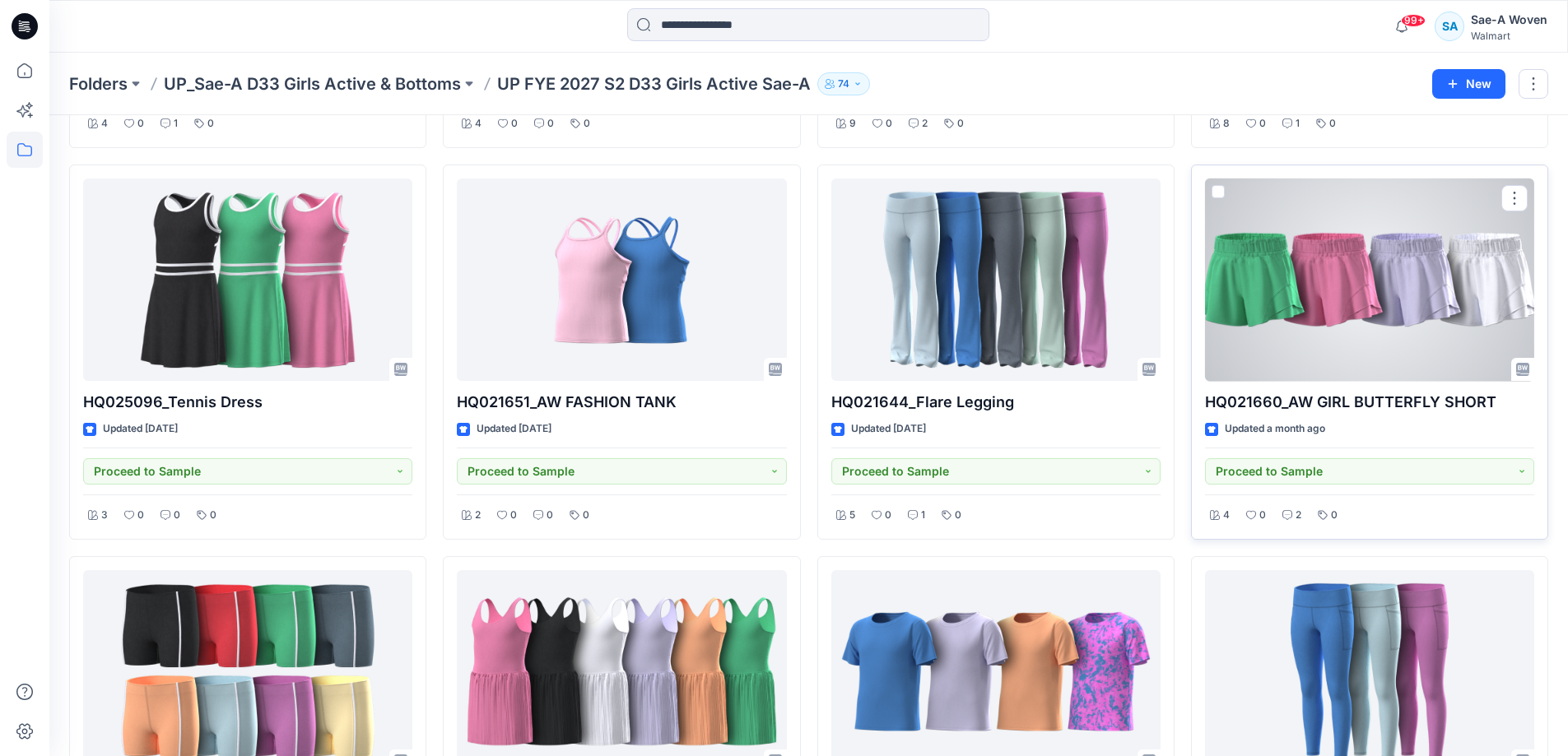
click at [1422, 358] on div at bounding box center [1370, 280] width 330 height 203
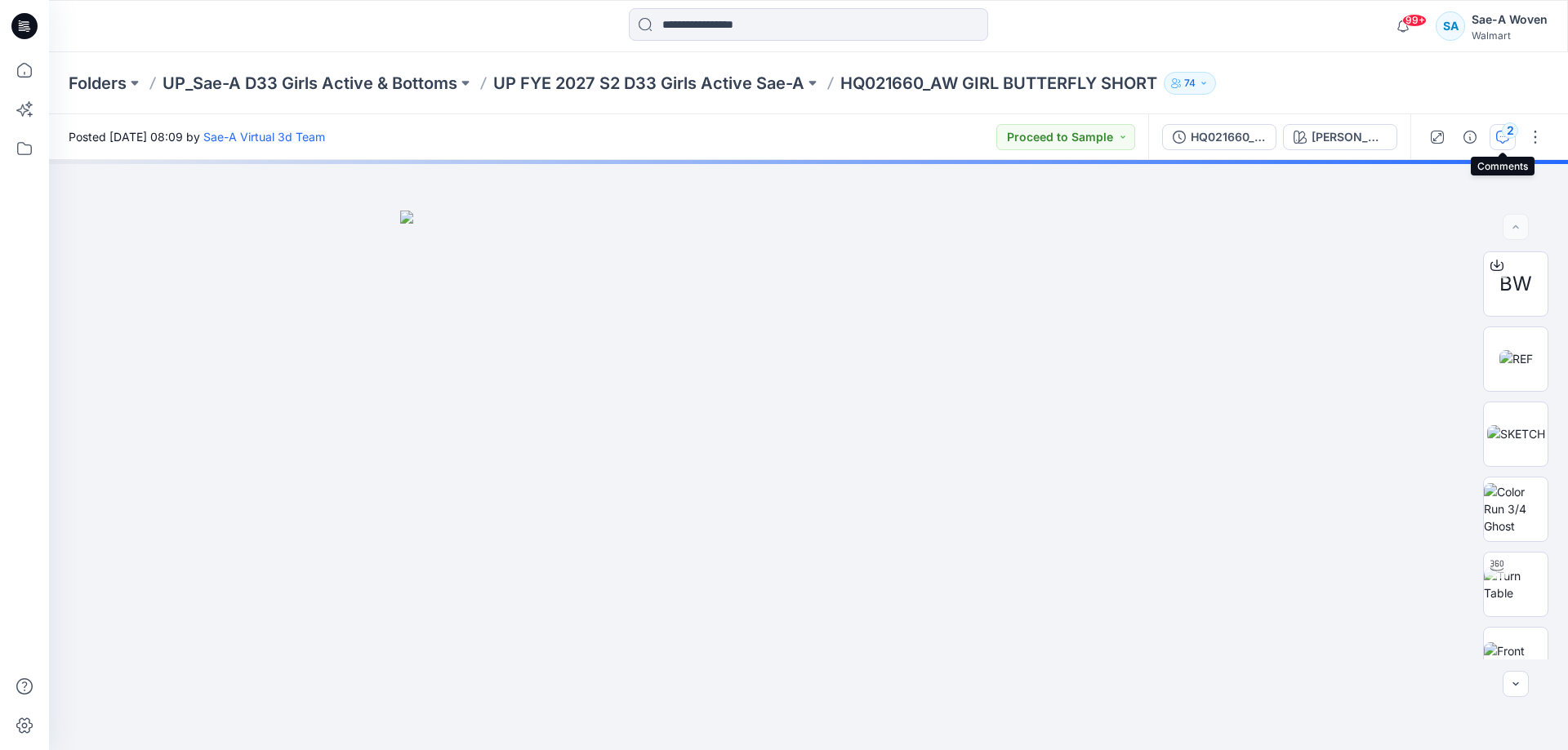
click at [1507, 124] on div "2" at bounding box center [1509, 130] width 16 height 16
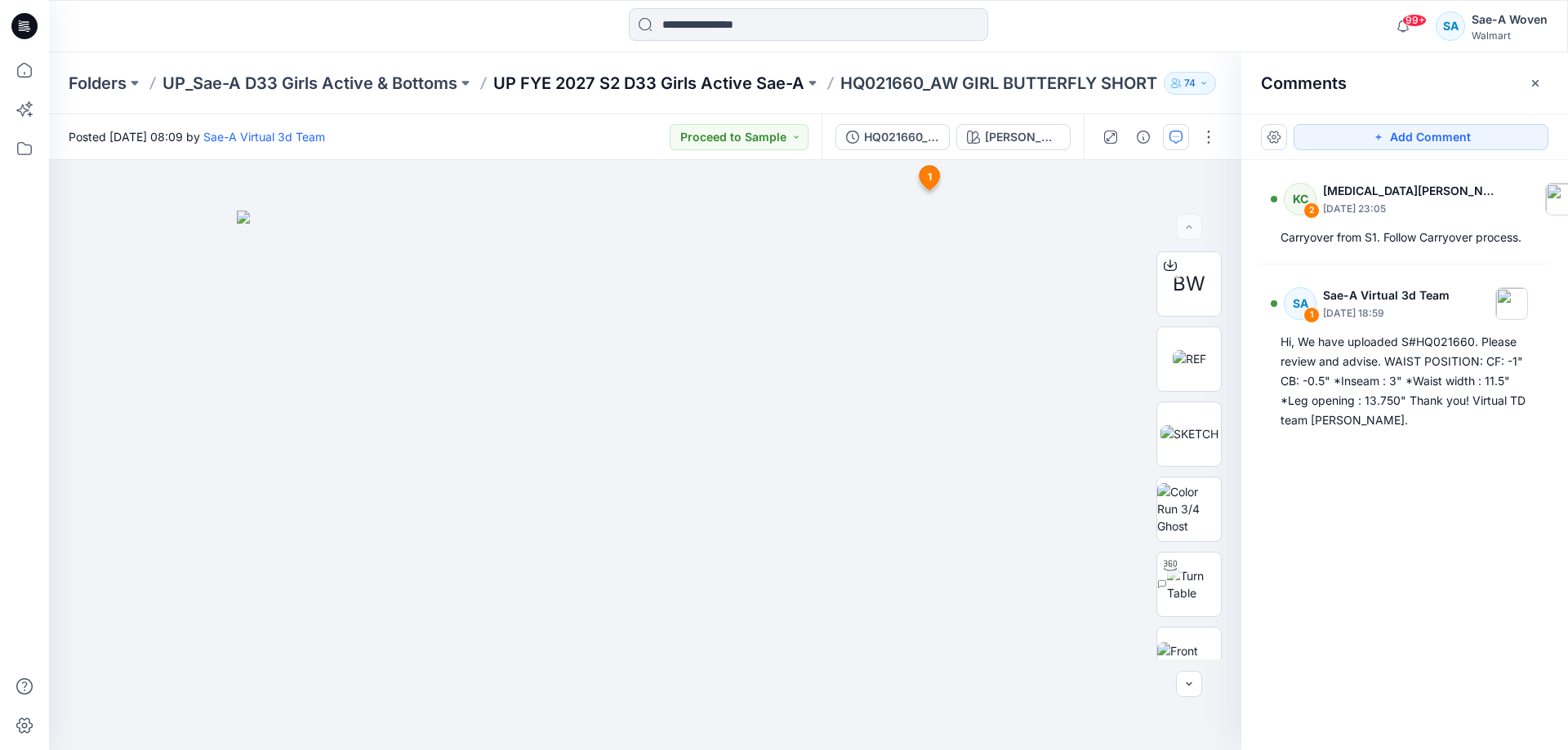
click at [691, 73] on p "UP FYE 2027 S2 D33 Girls Active Sae-A" at bounding box center [649, 84] width 311 height 23
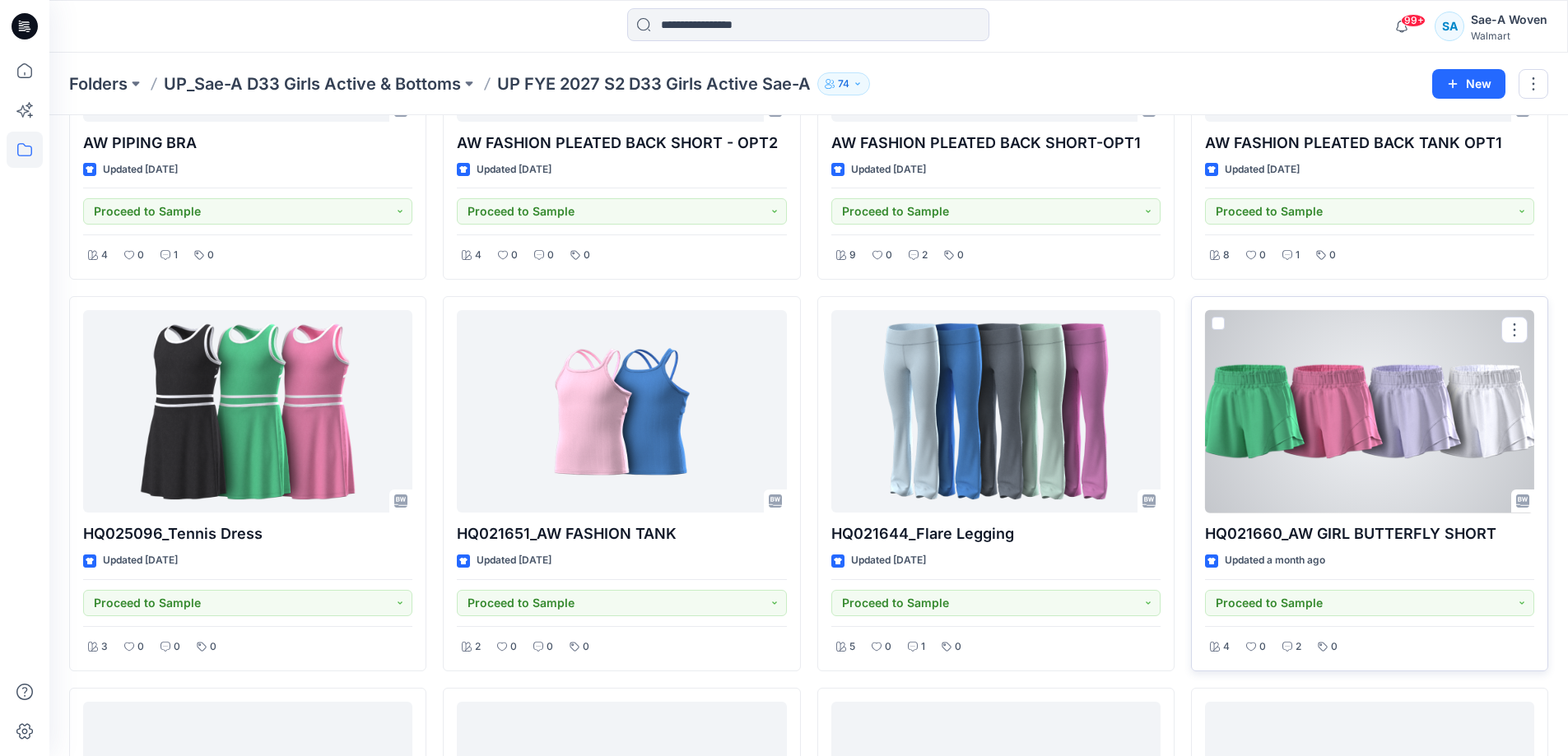
scroll to position [237, 0]
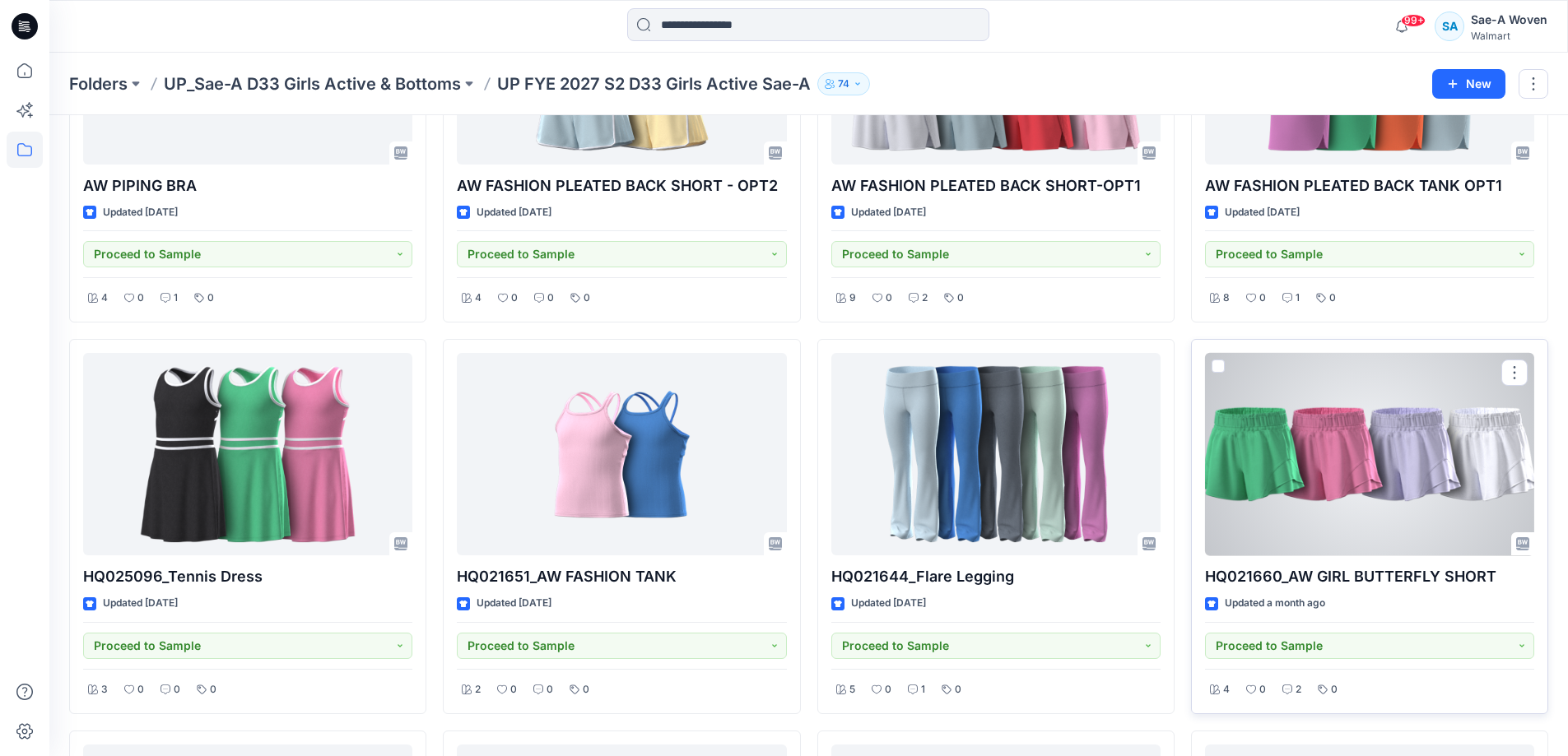
click at [1392, 494] on div at bounding box center [1370, 454] width 330 height 203
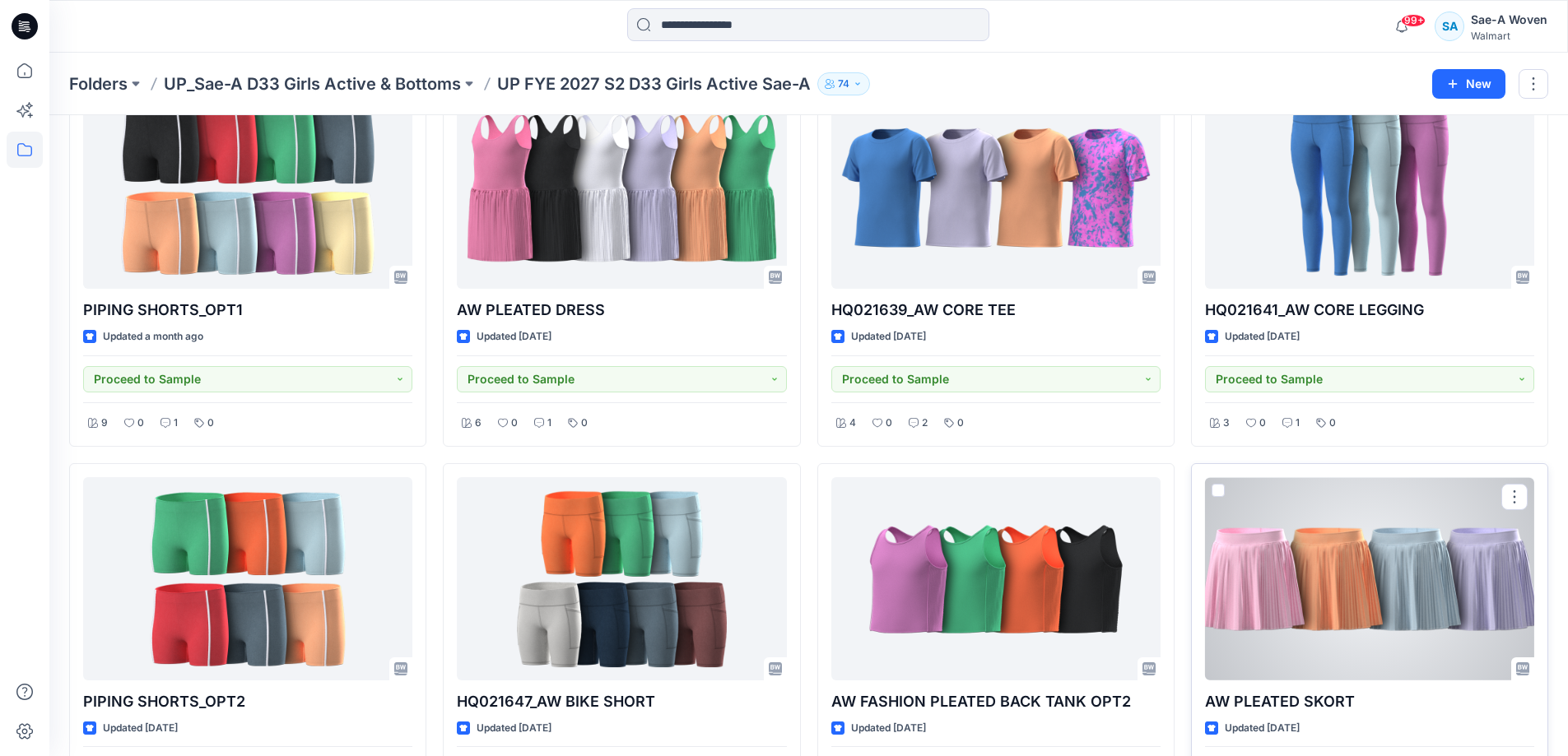
scroll to position [1225, 0]
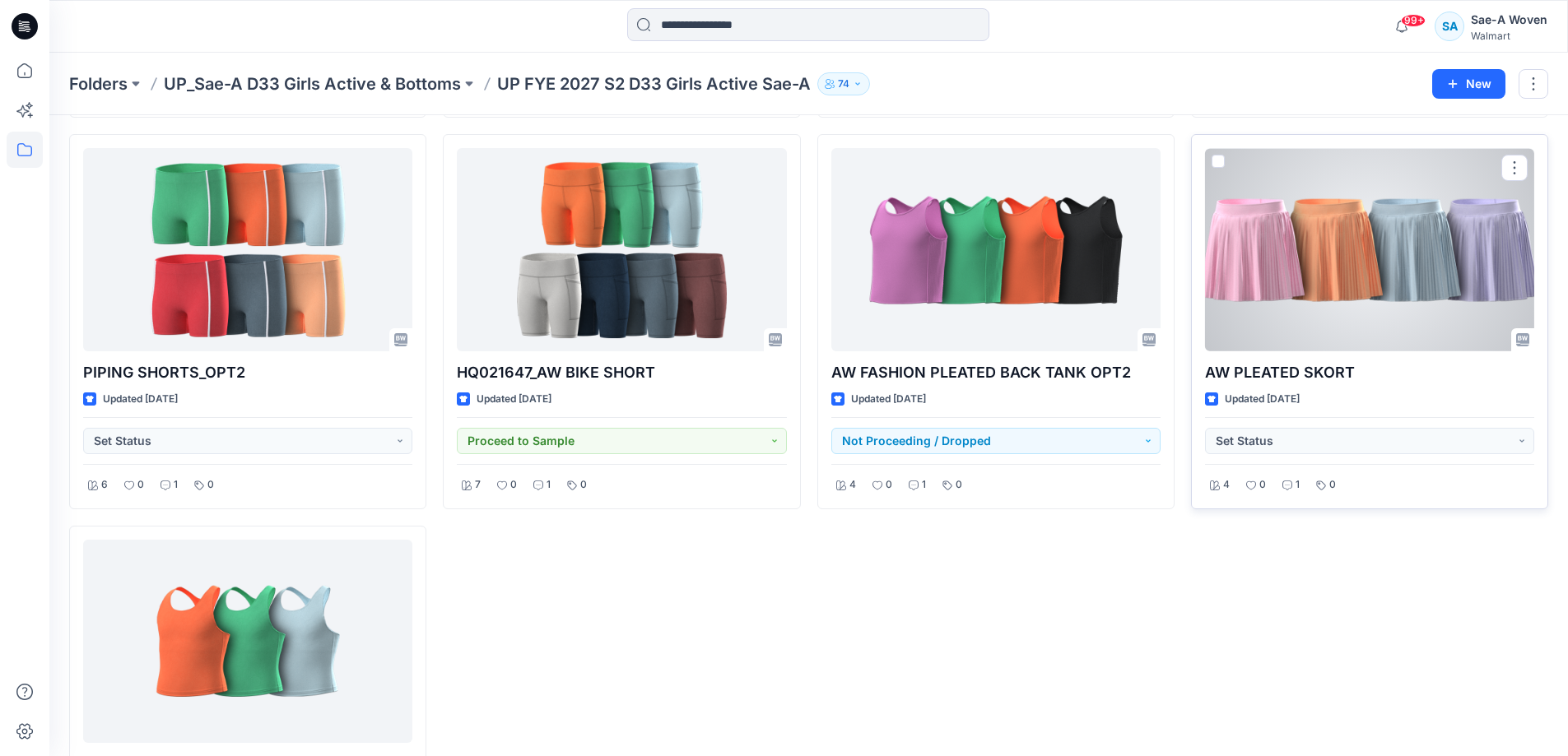
click at [1322, 281] on div at bounding box center [1370, 250] width 330 height 203
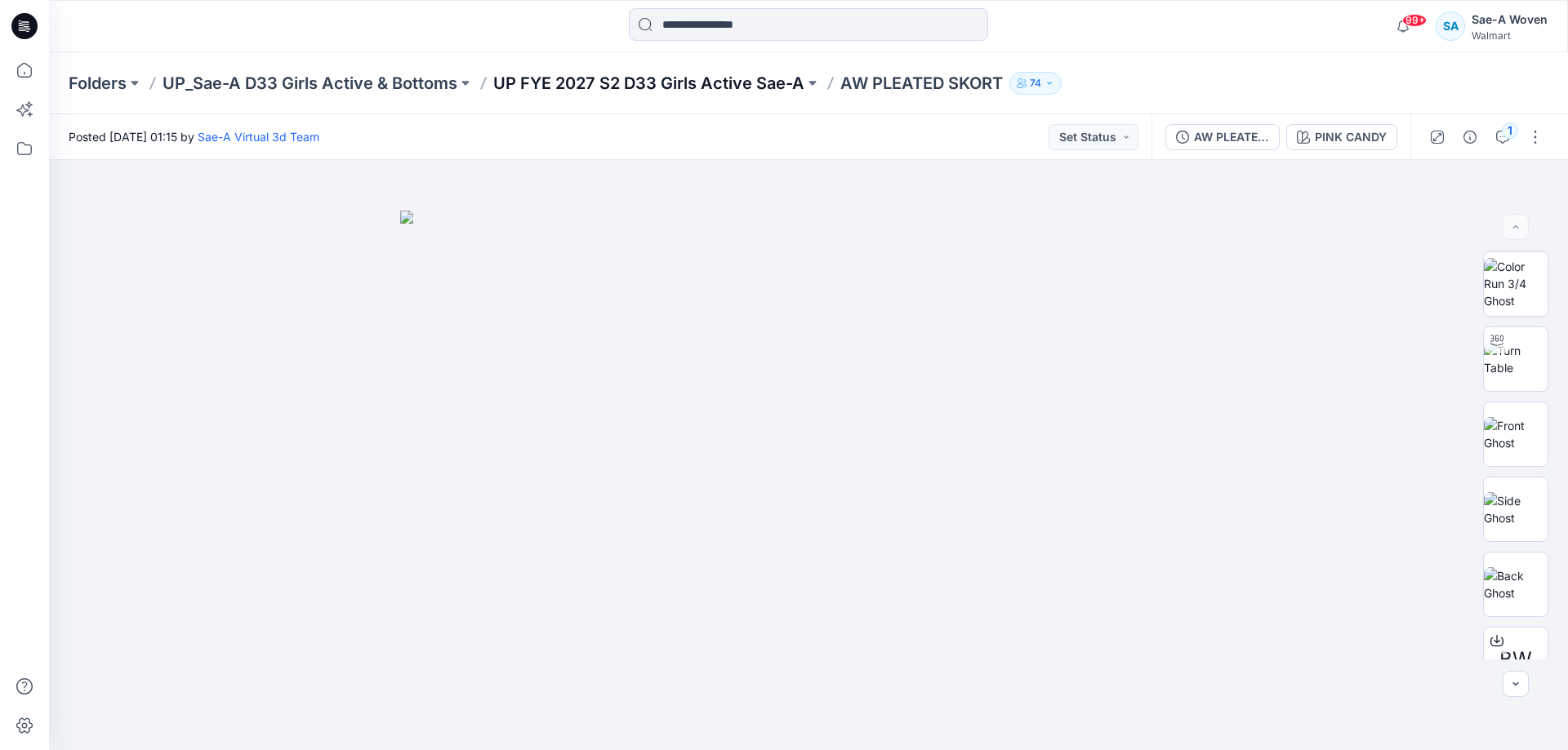
click at [763, 79] on p "UP FYE 2027 S2 D33 Girls Active Sae-A" at bounding box center [649, 84] width 311 height 23
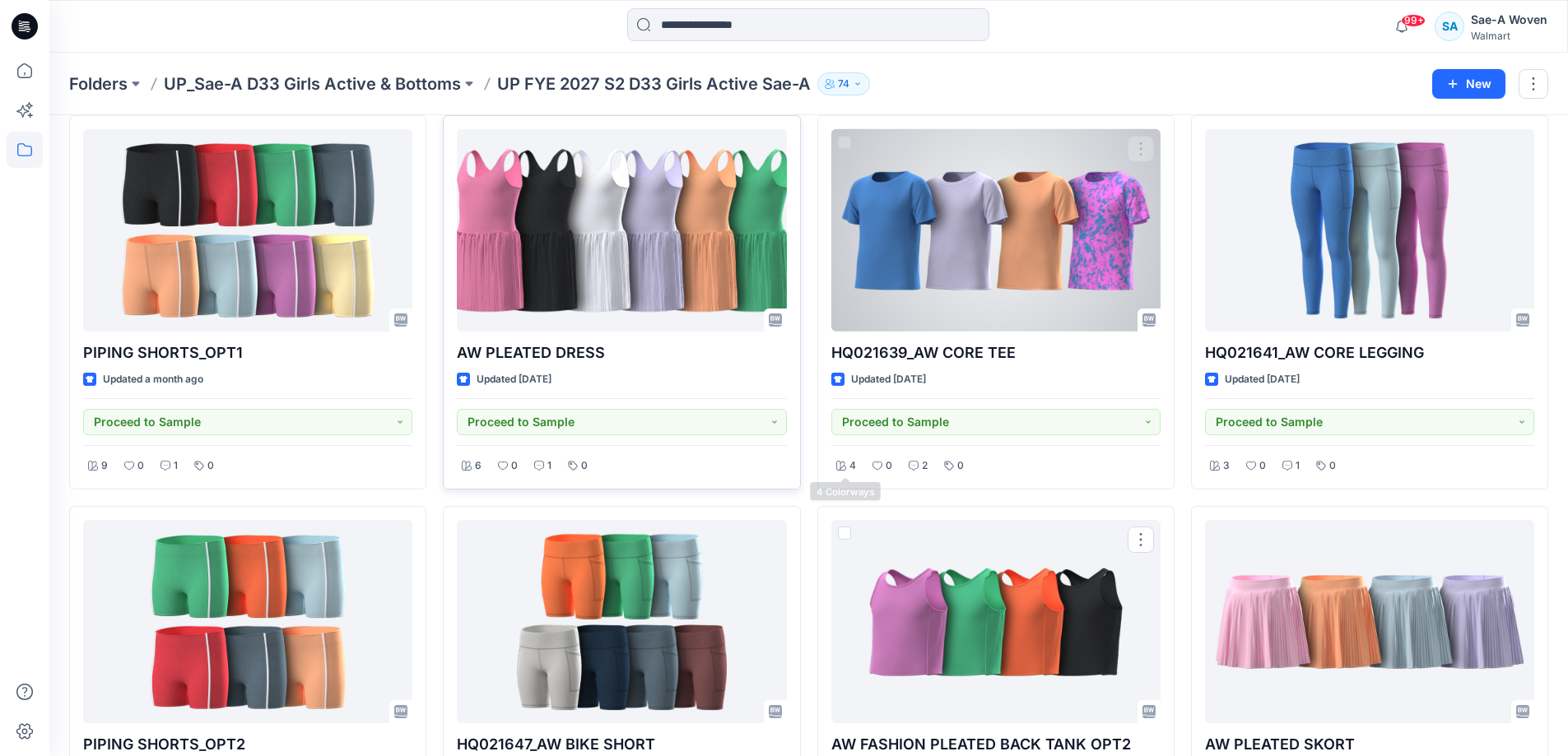
scroll to position [731, 0]
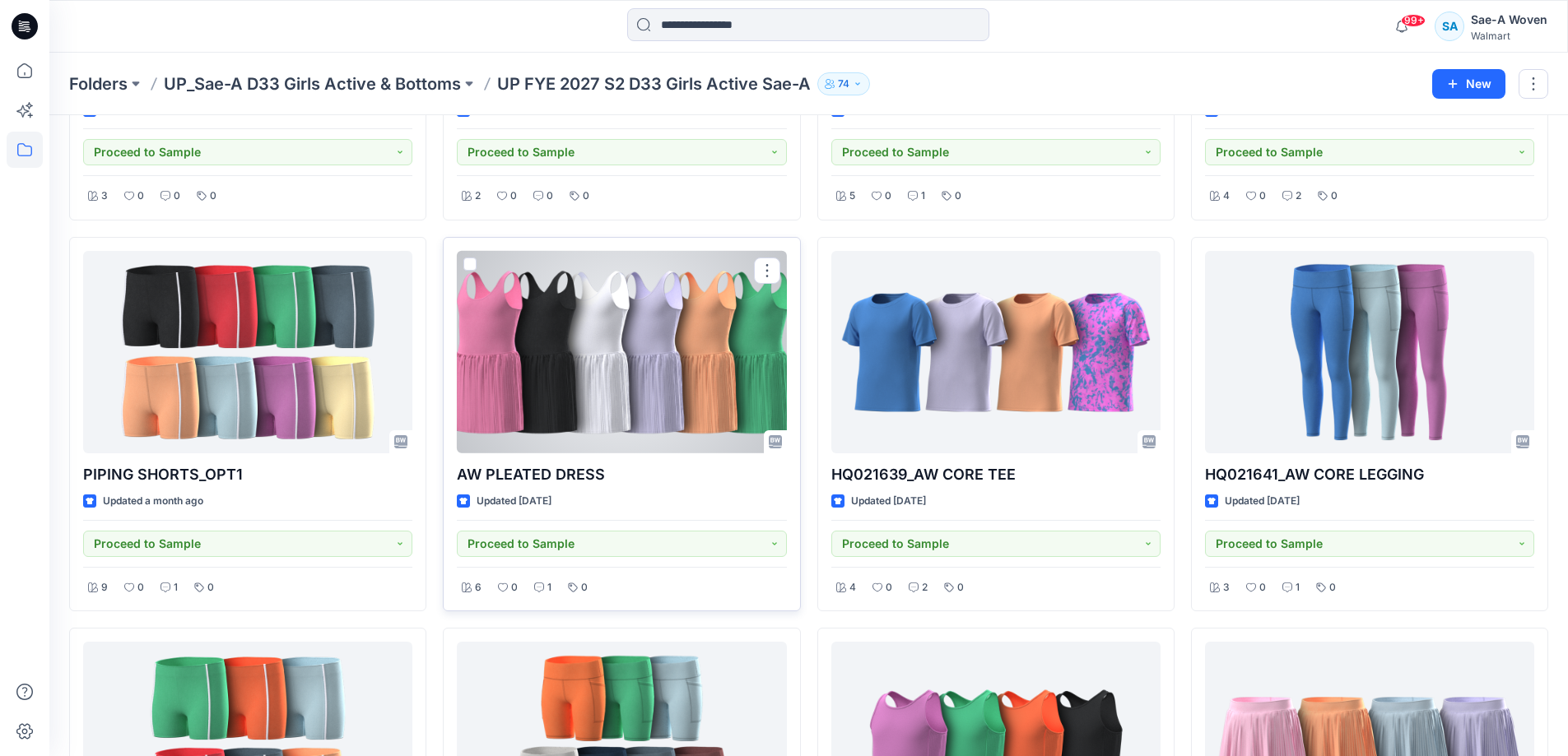
click at [619, 409] on div at bounding box center [621, 353] width 330 height 203
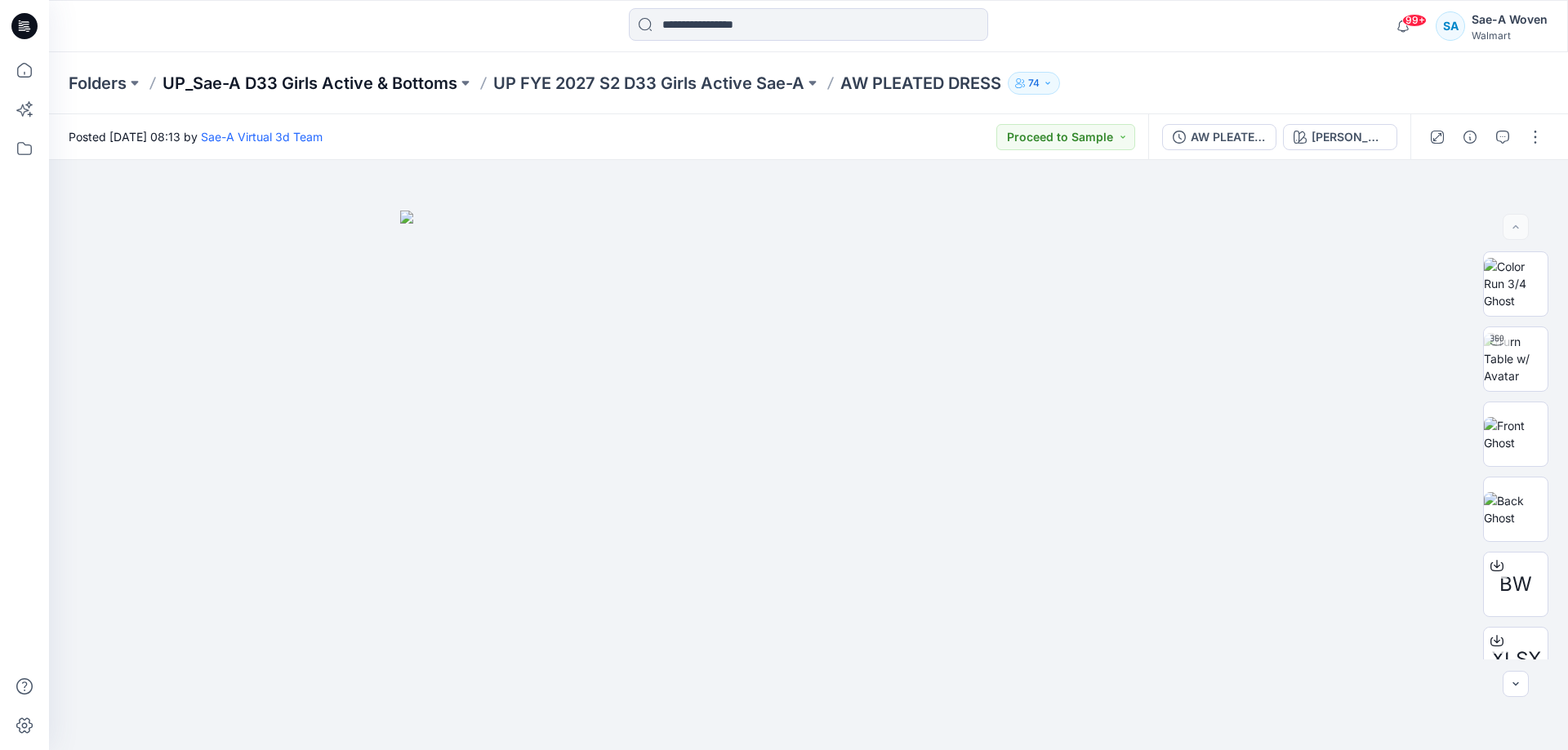
click at [424, 83] on p "UP_Sae-A D33 Girls Active & Bottoms" at bounding box center [309, 84] width 295 height 23
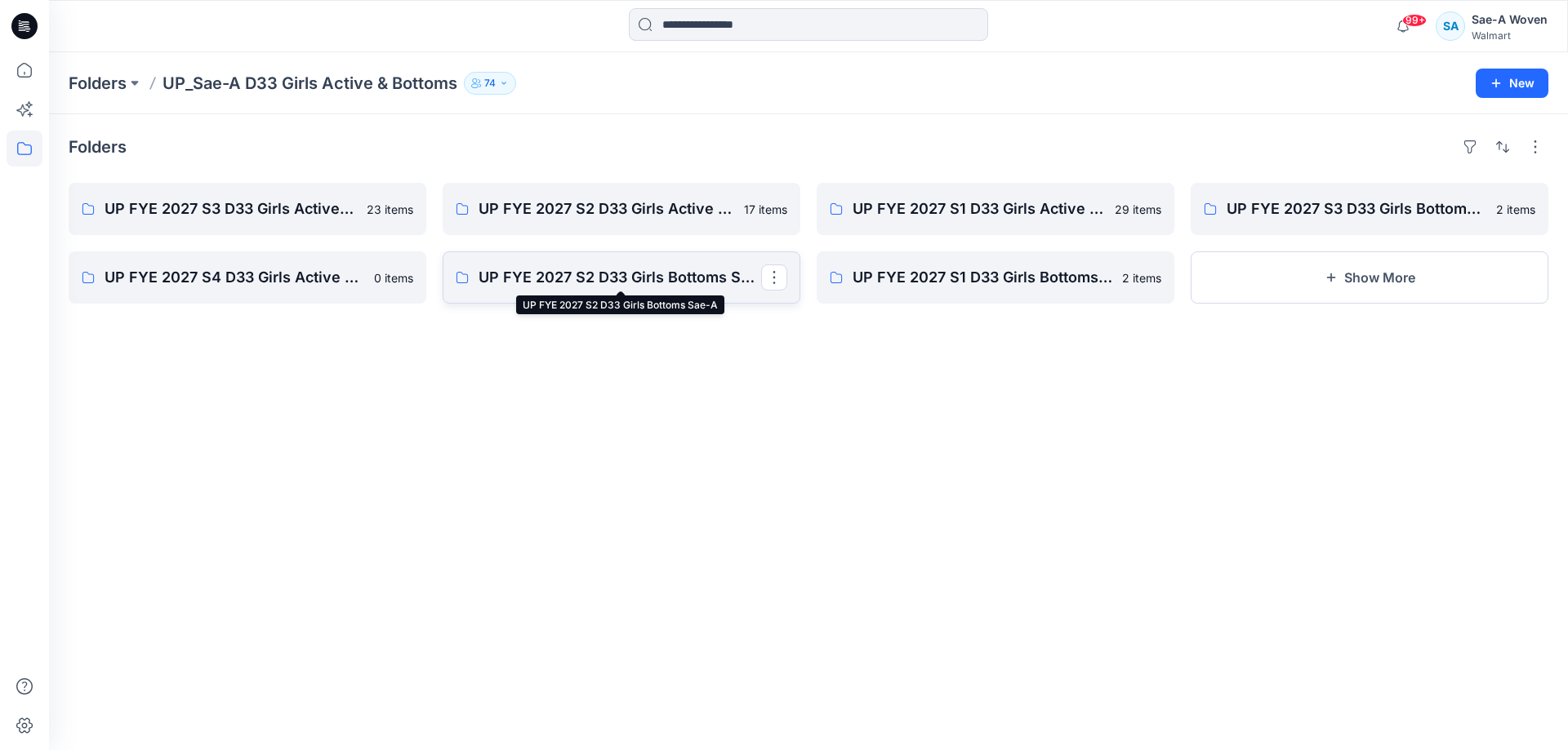
click at [646, 280] on p "UP FYE 2027 S2 D33 Girls Bottoms Sae-A" at bounding box center [619, 278] width 282 height 23
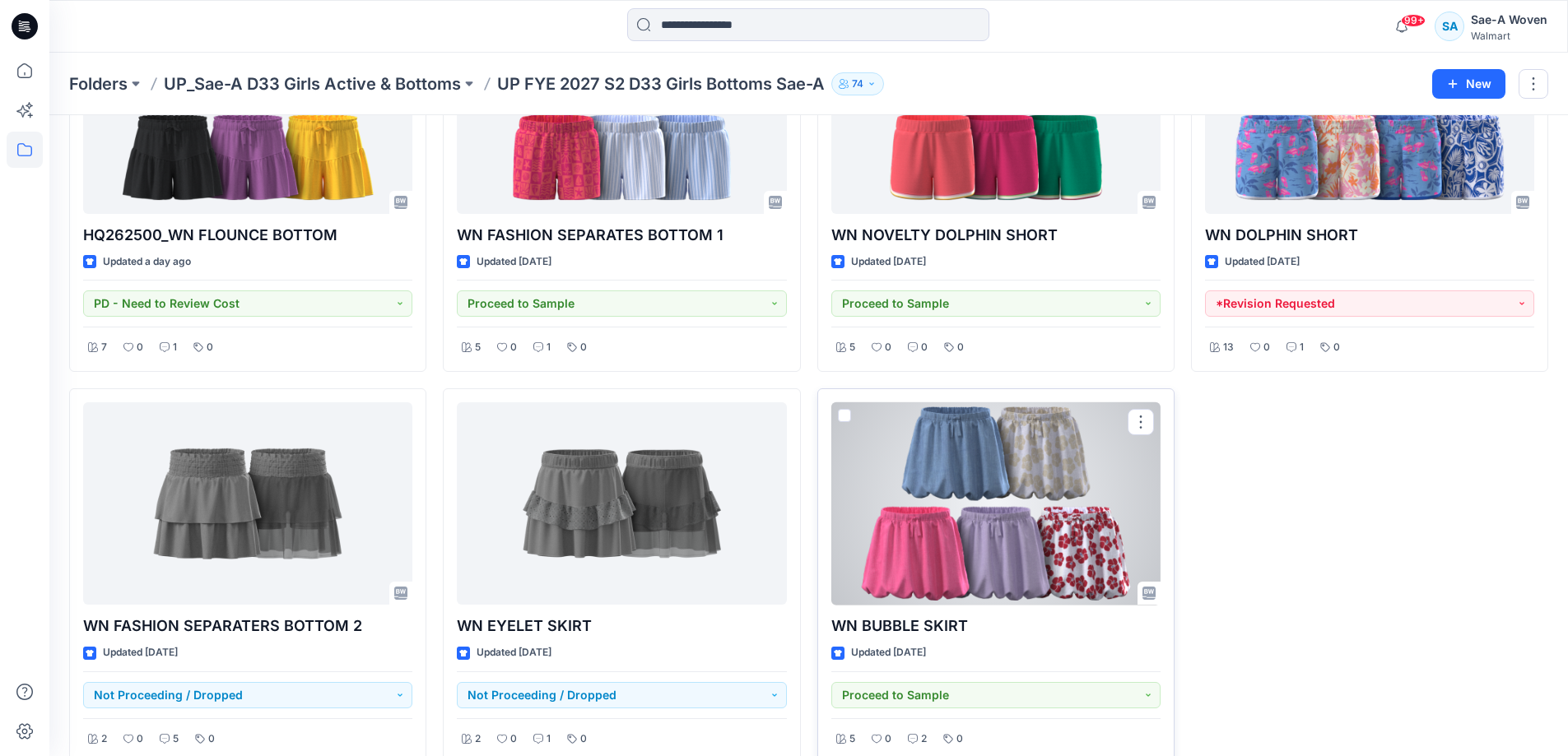
scroll to position [330, 0]
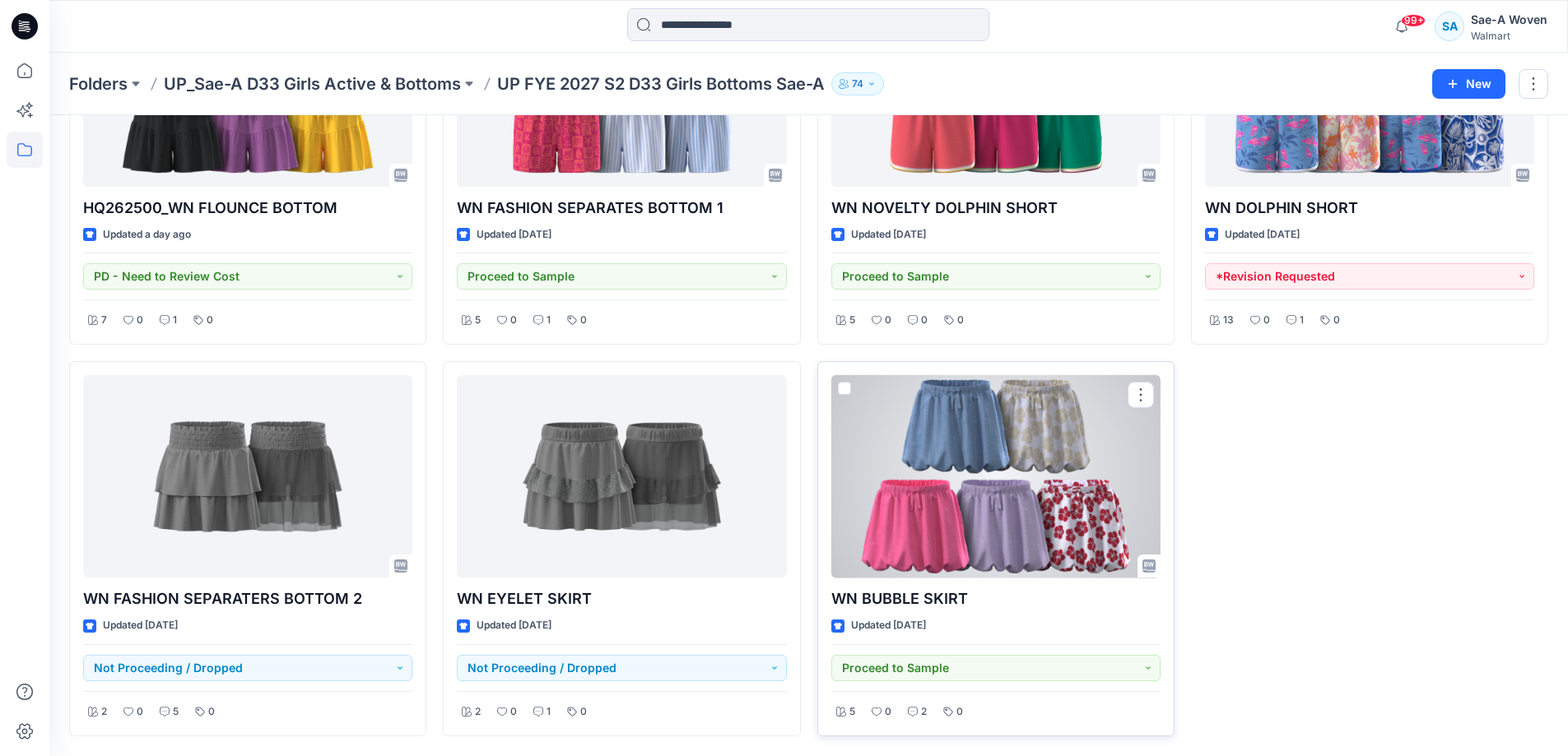
click at [959, 528] on div at bounding box center [996, 477] width 330 height 203
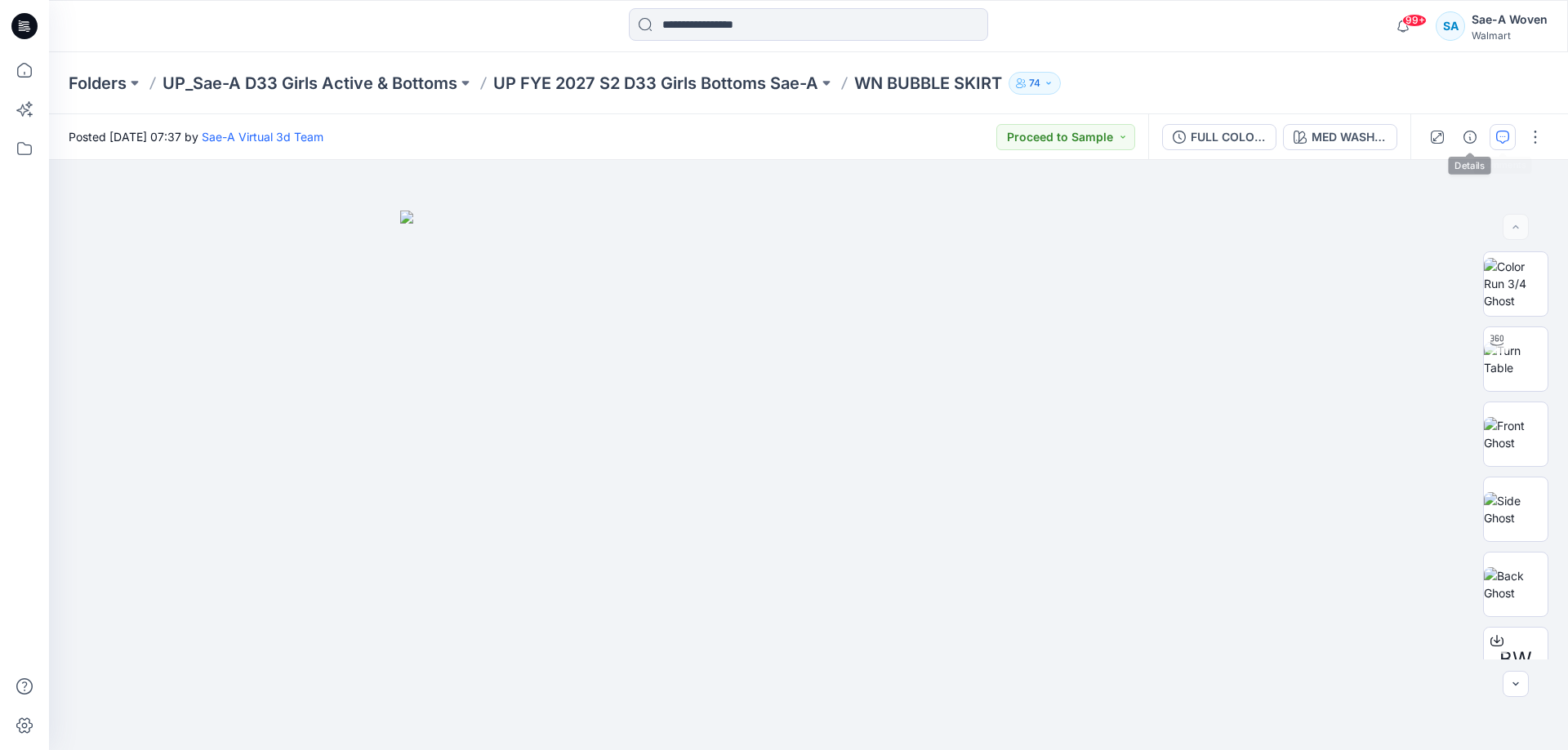
click at [1494, 138] on button "button" at bounding box center [1502, 136] width 26 height 26
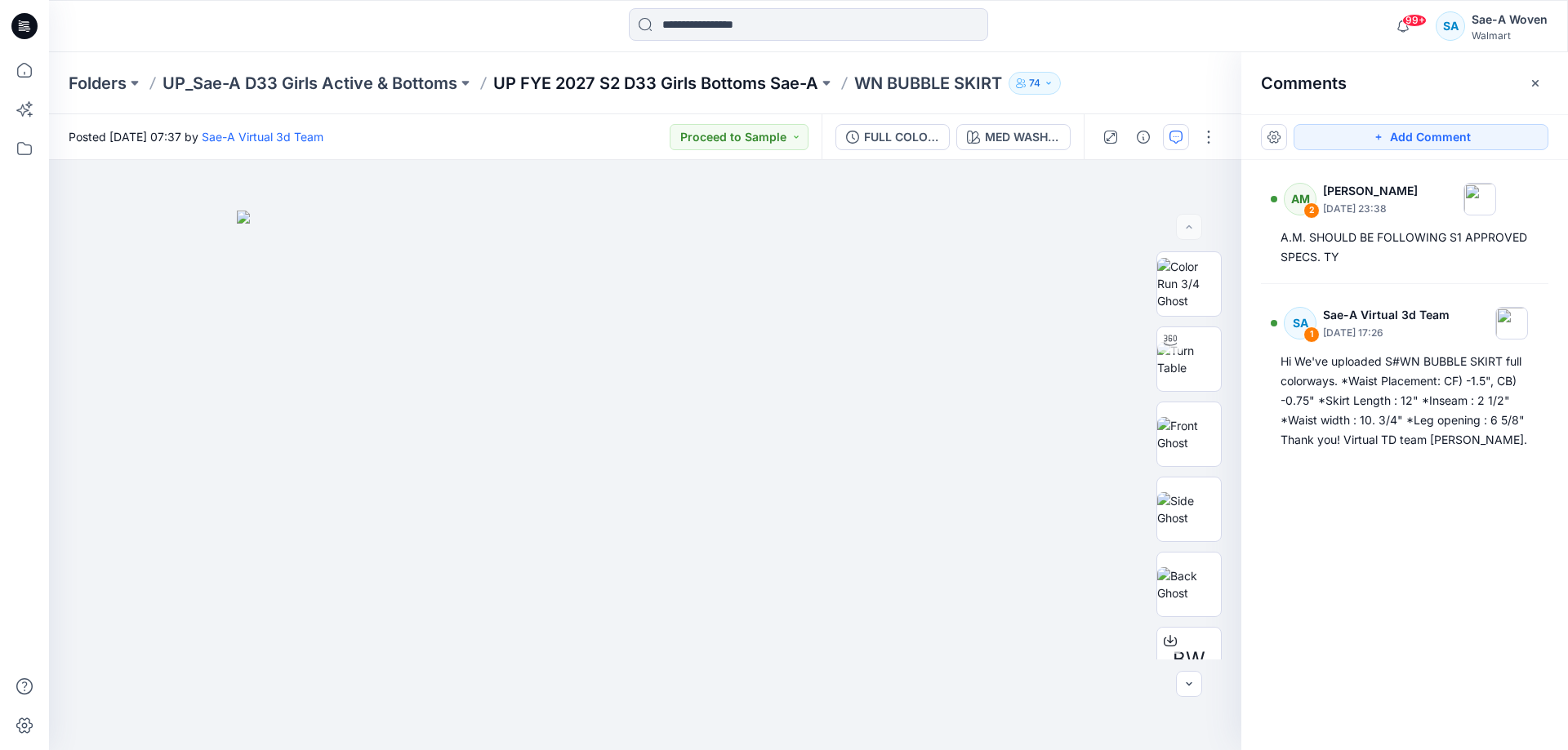
click at [784, 87] on p "UP FYE 2027 S2 D33 Girls Bottoms Sae-A" at bounding box center [656, 84] width 325 height 23
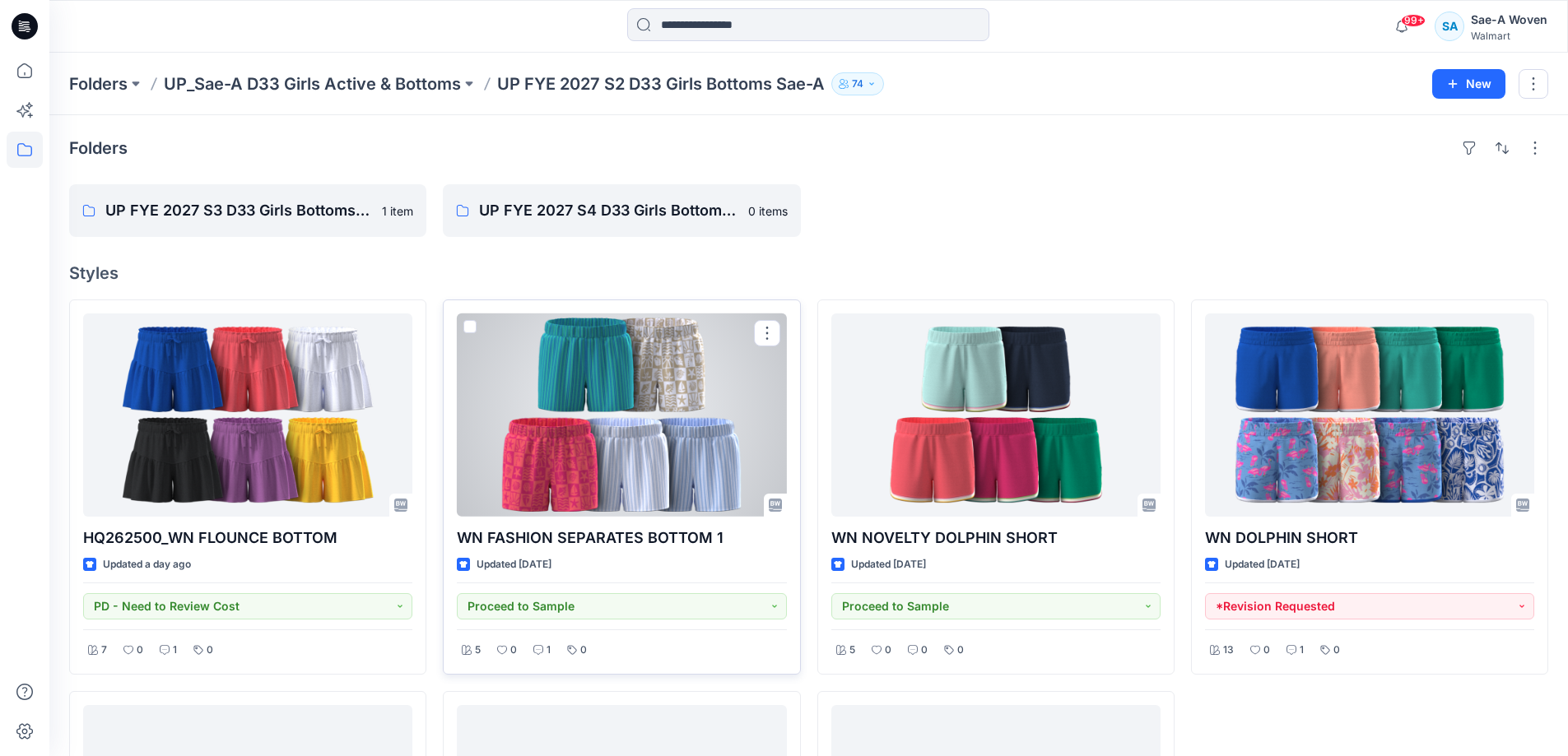
click at [649, 490] on div at bounding box center [621, 415] width 330 height 203
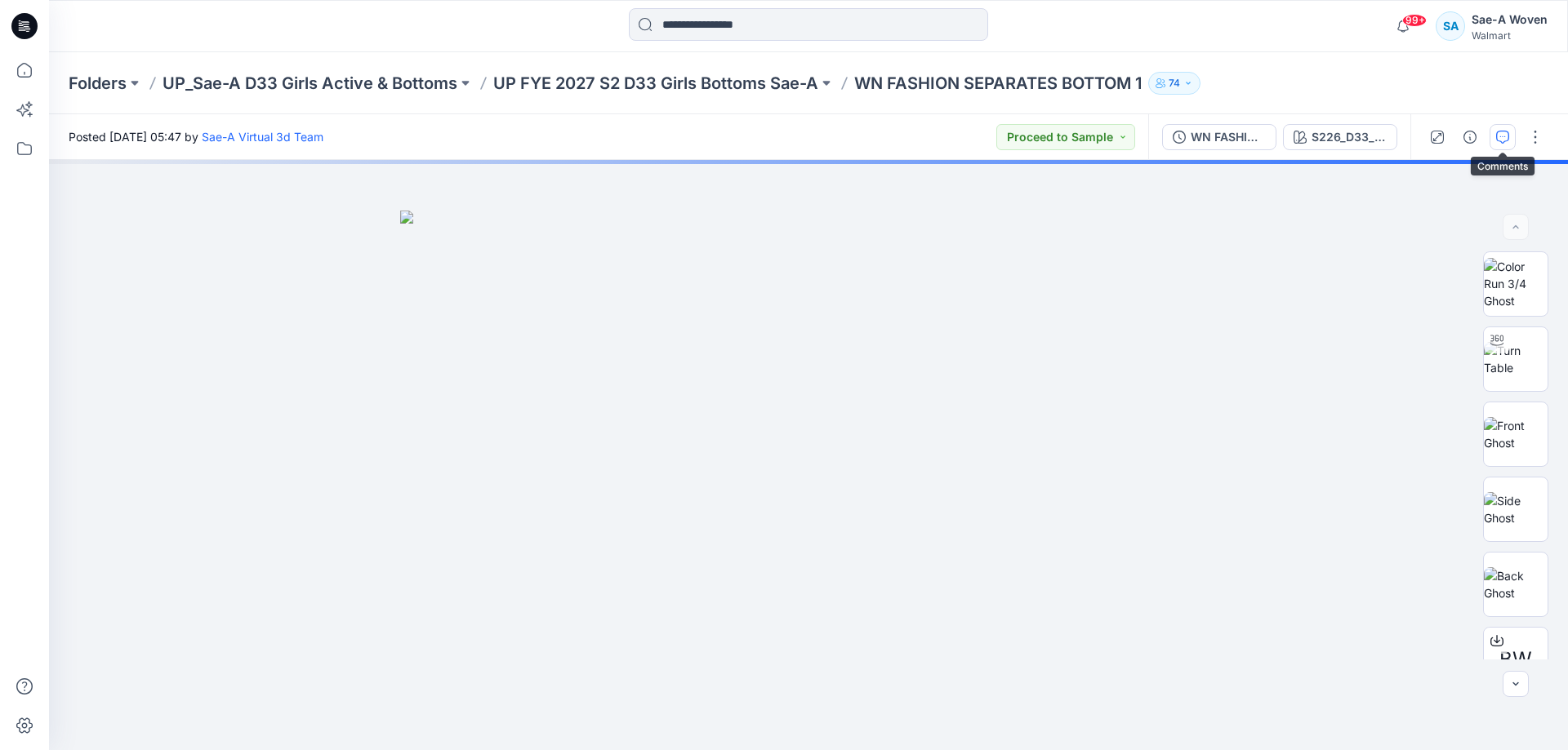
click at [1506, 143] on button "button" at bounding box center [1502, 136] width 26 height 26
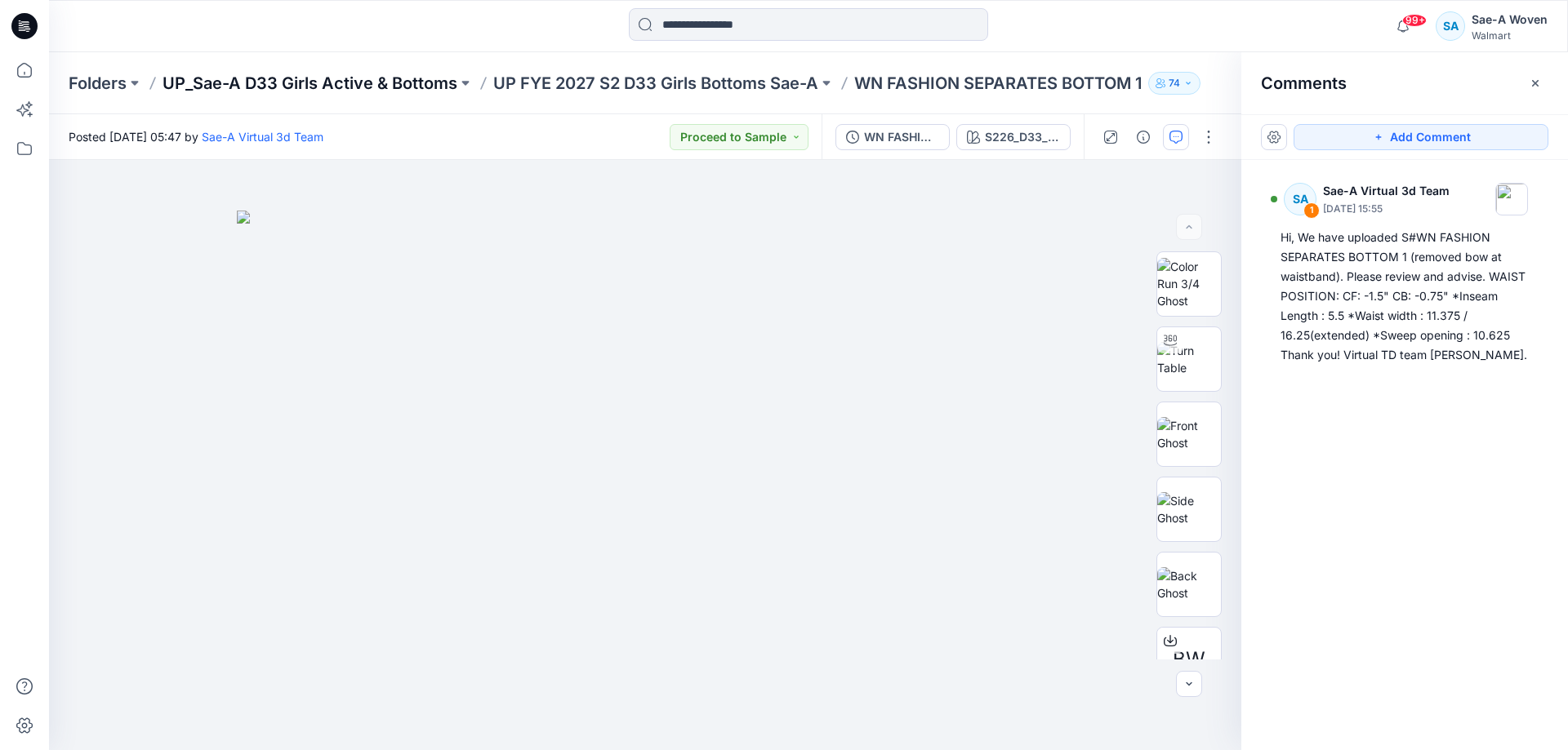
click at [409, 70] on div "Folders UP_Sae-A D33 Girls Active & Bottoms UP FYE 2027 S2 D33 Girls Bottoms Sa…" at bounding box center [808, 84] width 1519 height 62
click at [405, 80] on p "UP_Sae-A D33 Girls Active & Bottoms" at bounding box center [309, 84] width 295 height 23
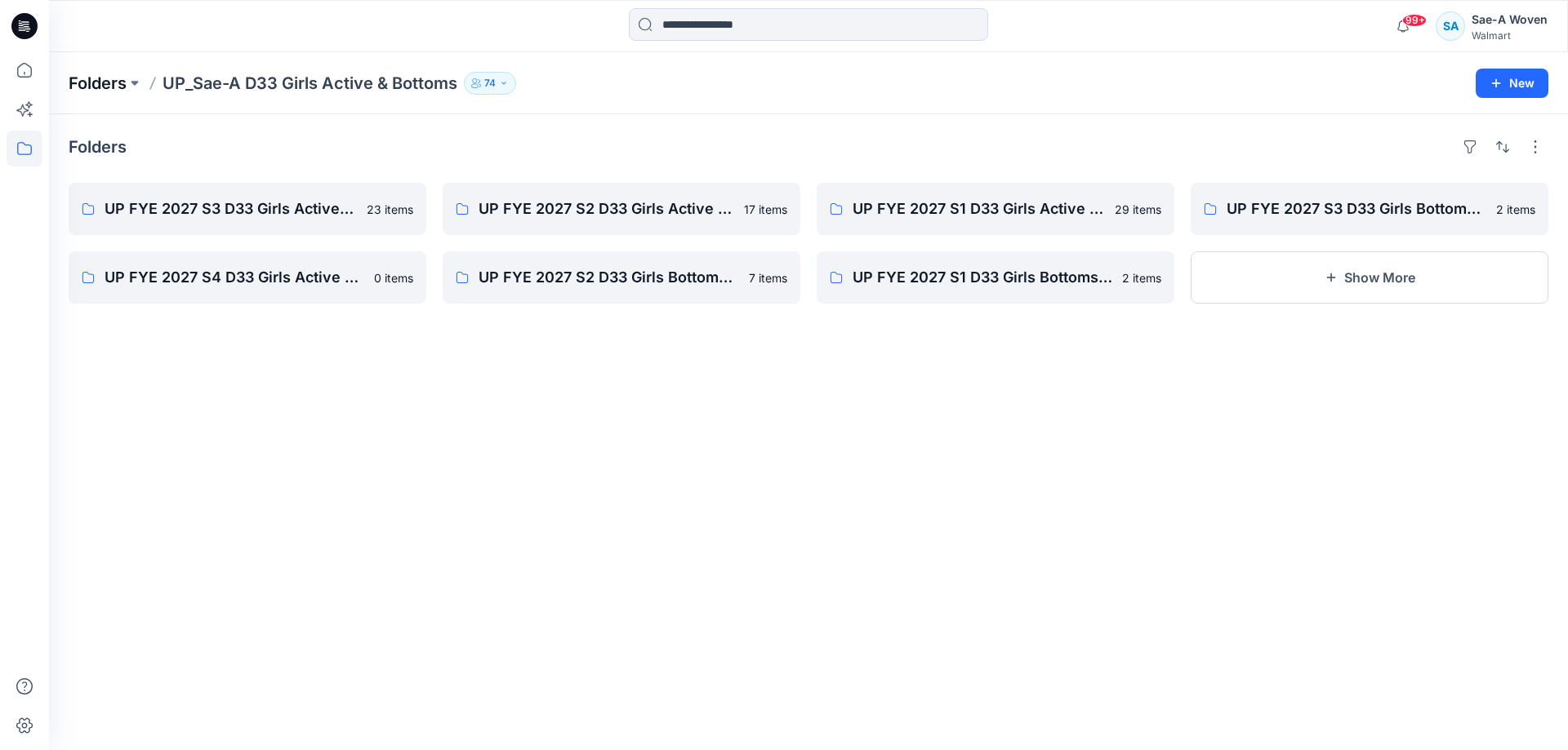
click at [117, 80] on p "Folders" at bounding box center [97, 84] width 58 height 23
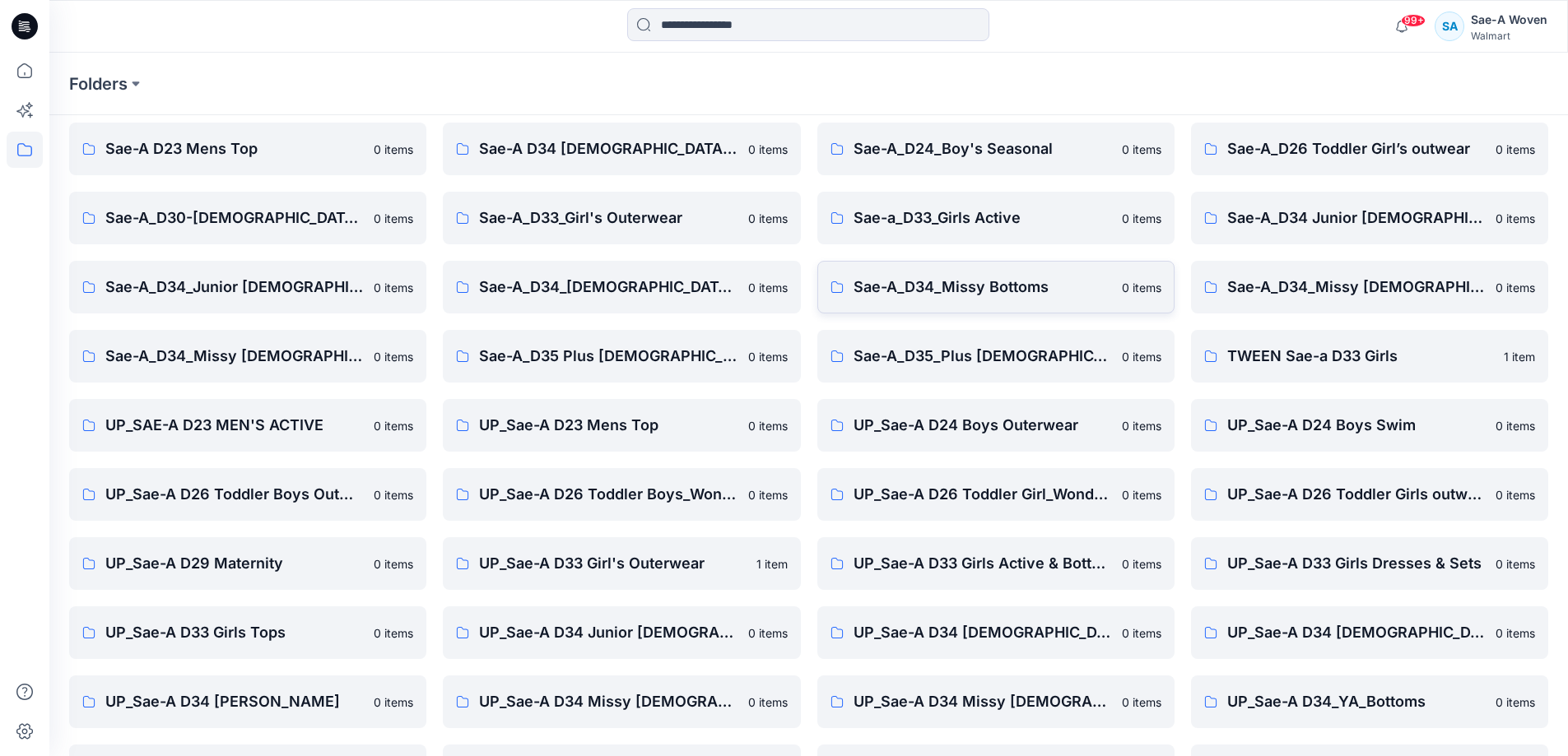
scroll to position [189, 0]
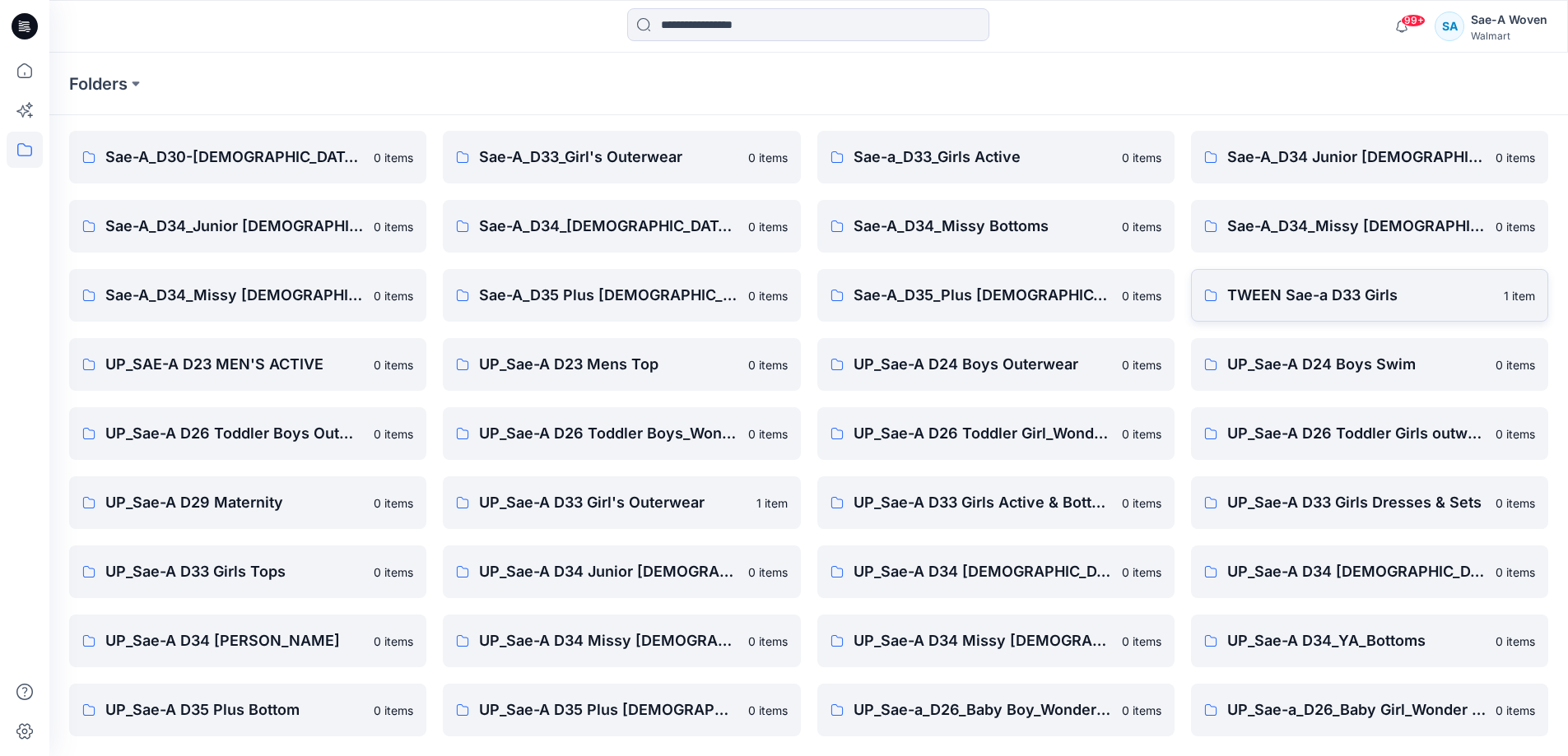
click at [1320, 294] on p "TWEEN Sae-a D33 Girls" at bounding box center [1360, 295] width 267 height 23
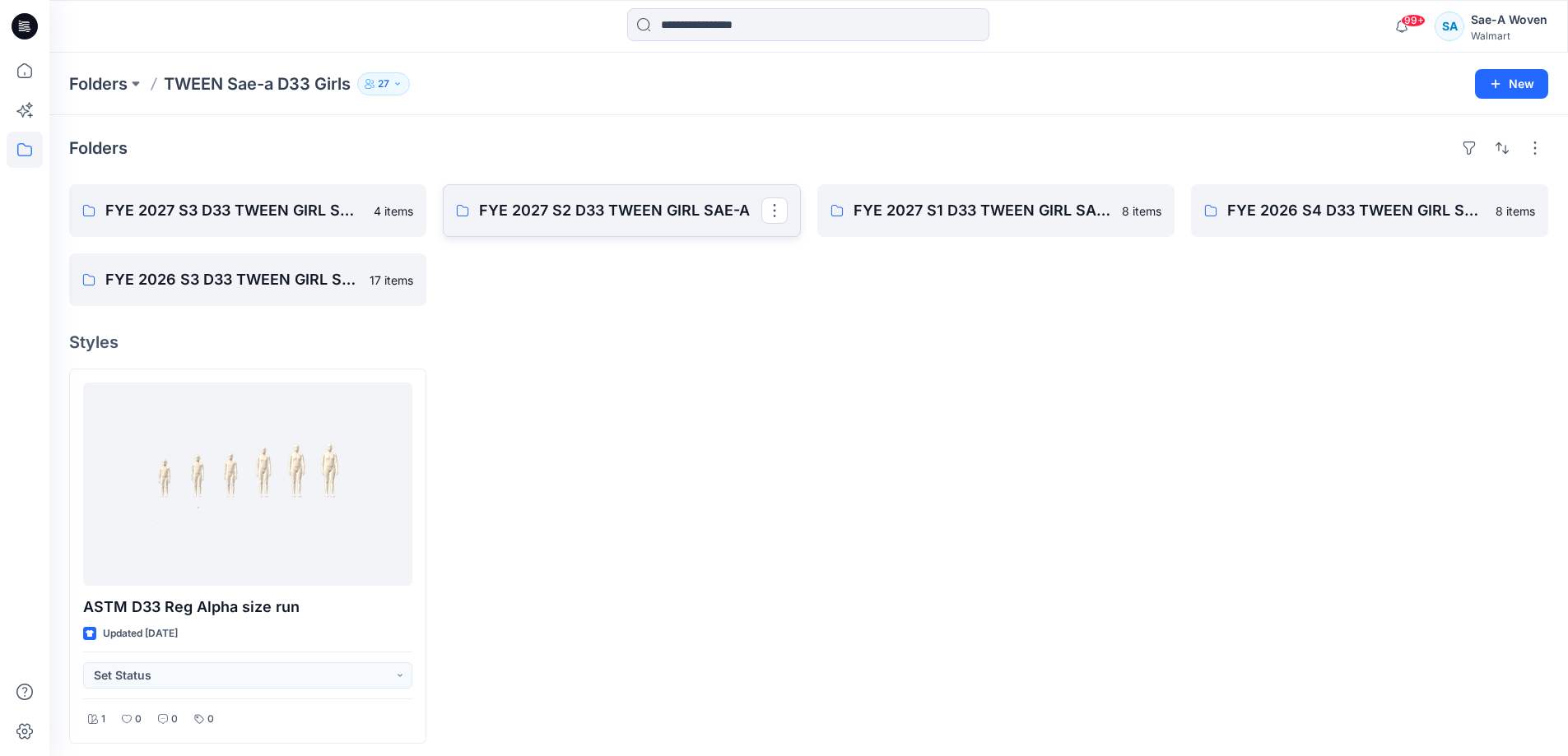
click at [692, 212] on p "FYE 2027 S2 D33 TWEEN GIRL SAE-A" at bounding box center [619, 211] width 281 height 23
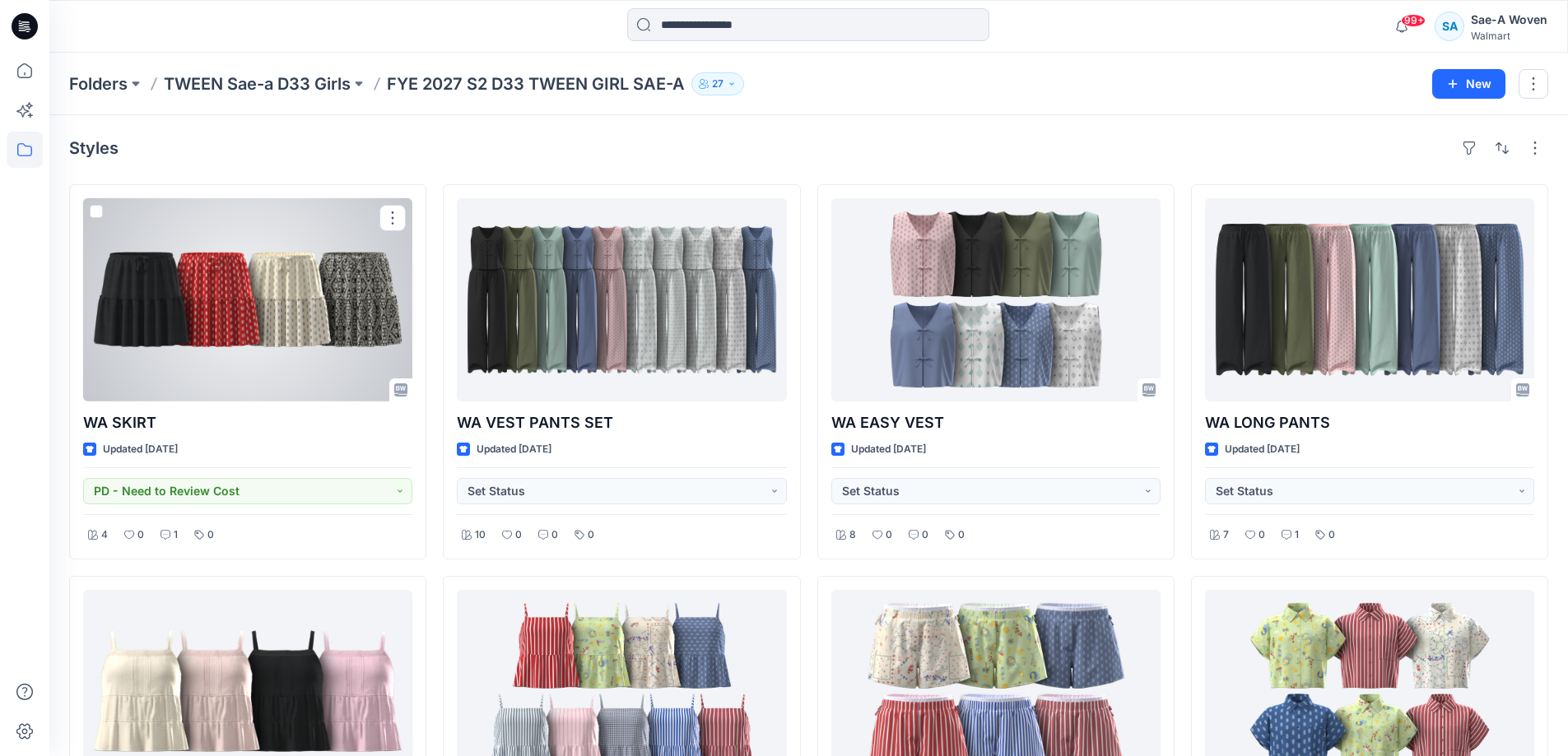
drag, startPoint x: 259, startPoint y: 279, endPoint x: 470, endPoint y: 247, distance: 213.4
click at [258, 279] on div at bounding box center [248, 300] width 330 height 203
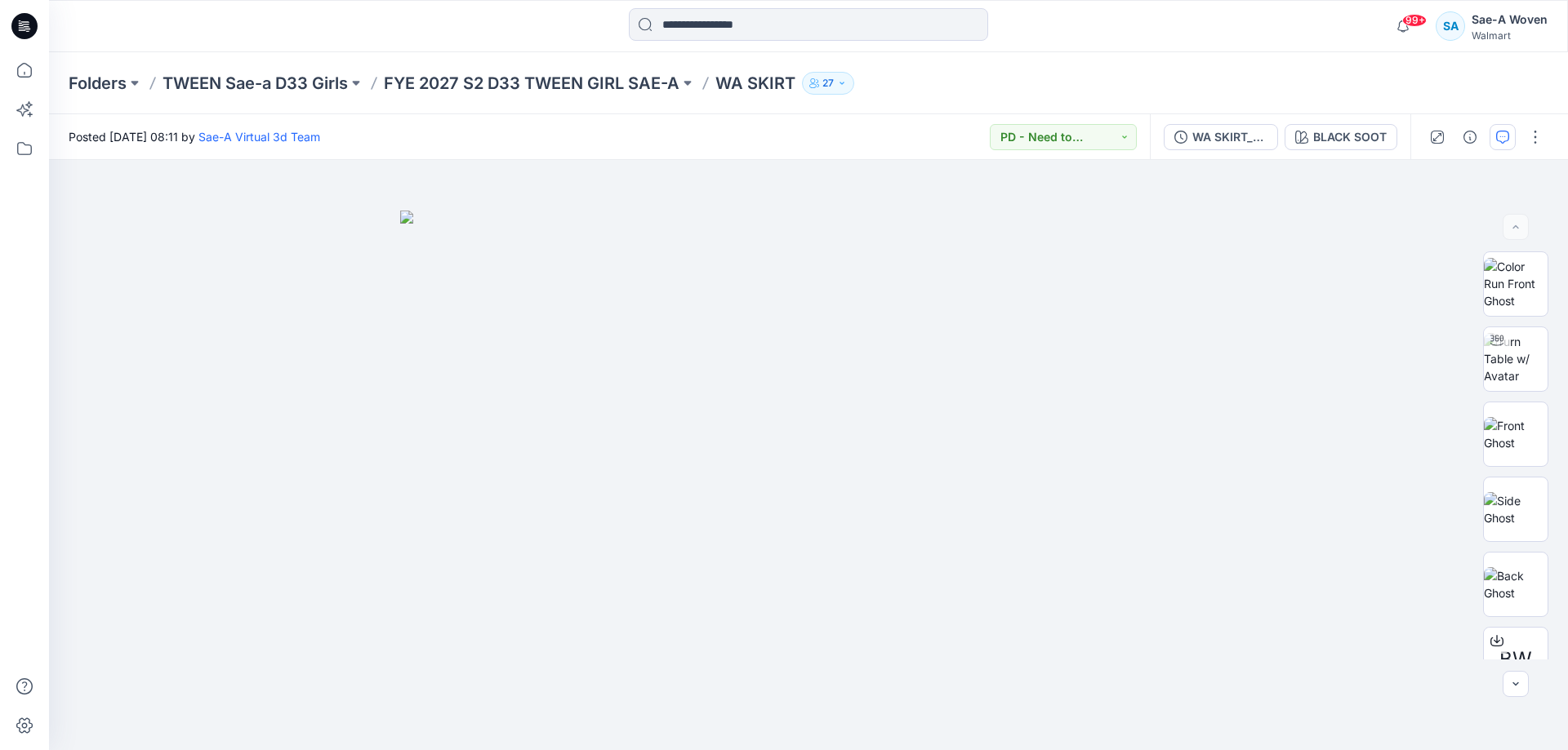
click at [1501, 128] on button "button" at bounding box center [1502, 136] width 26 height 26
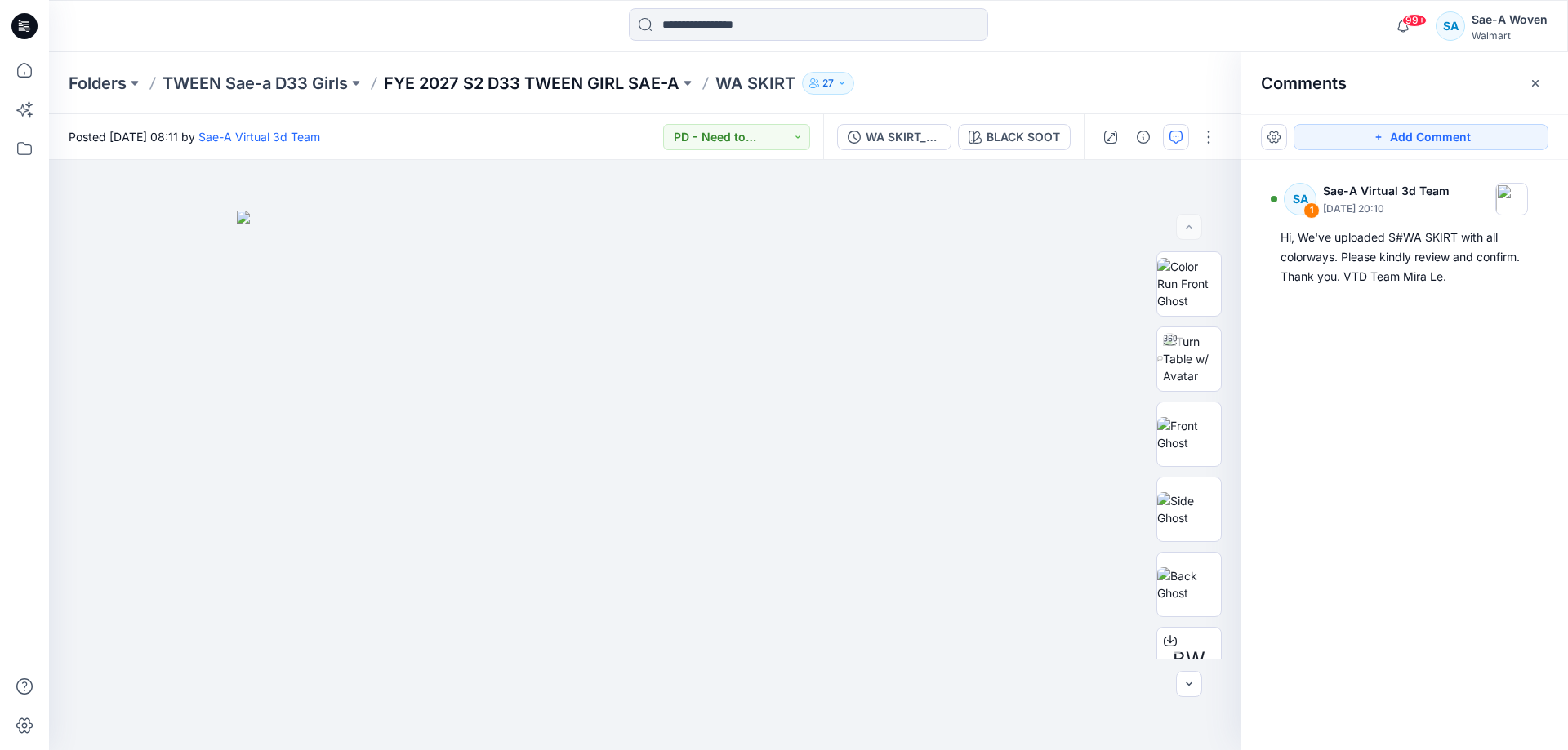
click at [510, 81] on p "FYE 2027 S2 D33 TWEEN GIRL SAE-A" at bounding box center [532, 84] width 296 height 23
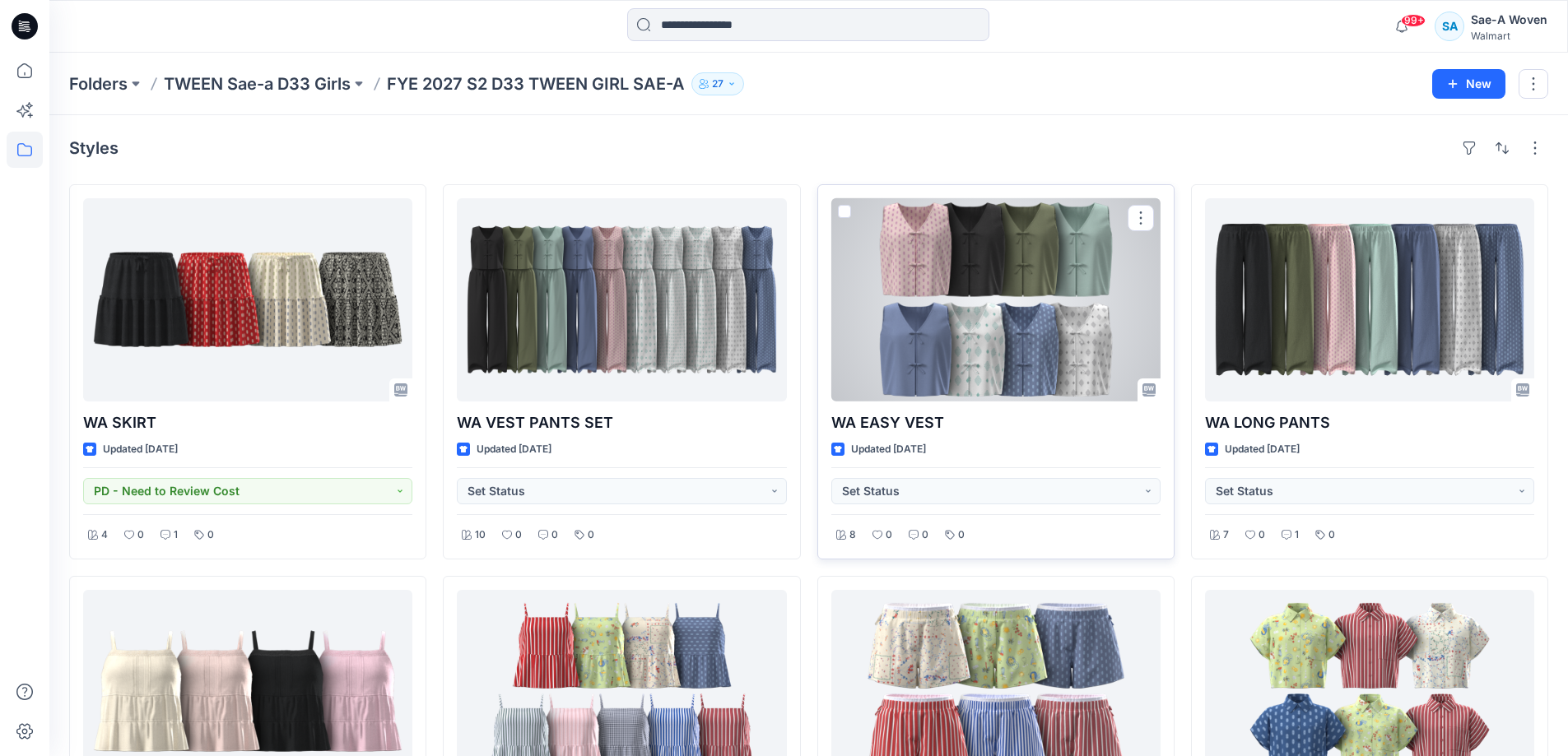
click at [1172, 259] on div "WA EASY VEST Updated 18 days ago Set Status 8 0 0 0" at bounding box center [996, 372] width 357 height 375
click at [1087, 282] on div at bounding box center [996, 300] width 330 height 203
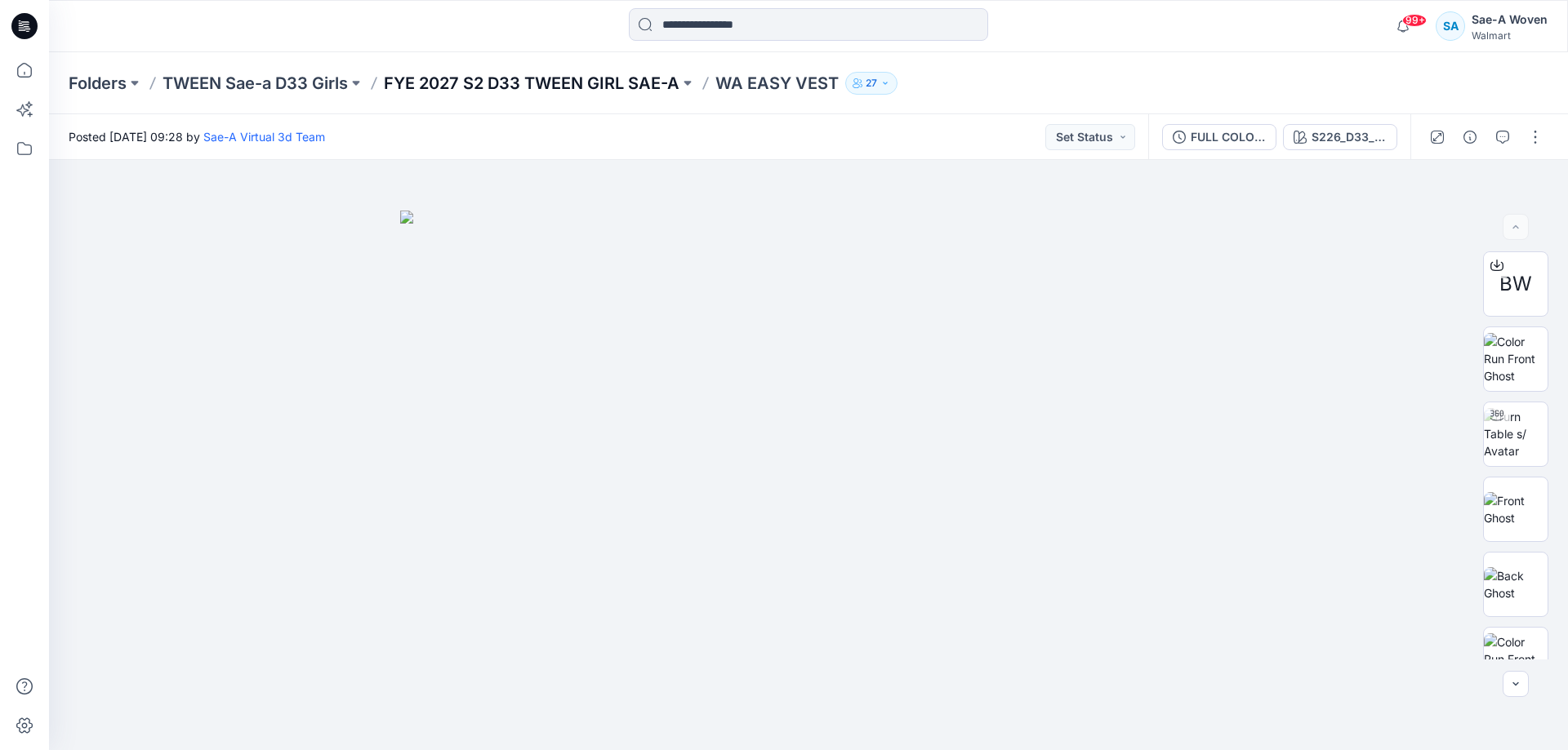
click at [473, 82] on p "FYE 2027 S2 D33 TWEEN GIRL SAE-A" at bounding box center [532, 84] width 296 height 23
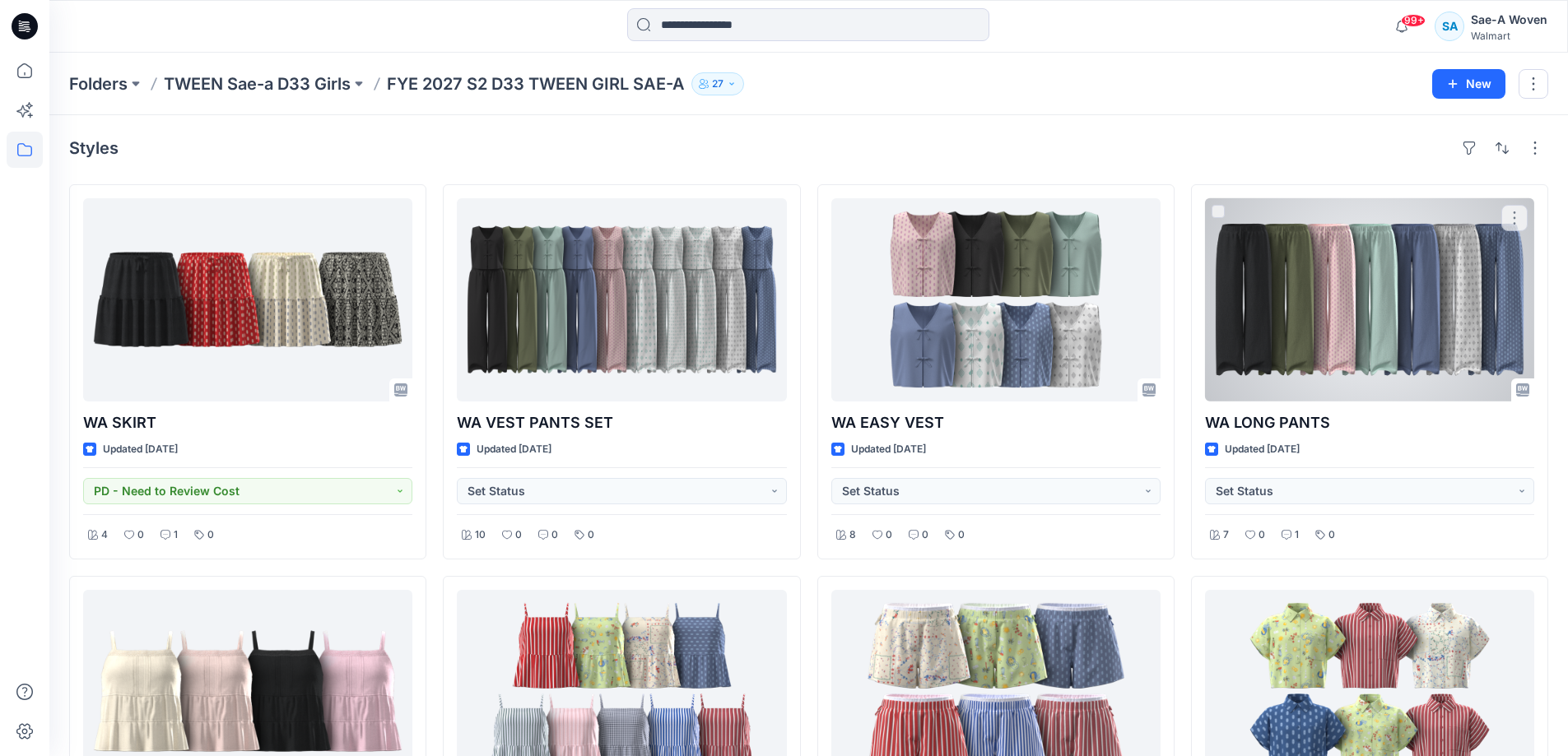
drag, startPoint x: 1420, startPoint y: 306, endPoint x: 1394, endPoint y: 294, distance: 28.6
click at [1419, 306] on div at bounding box center [1370, 300] width 330 height 203
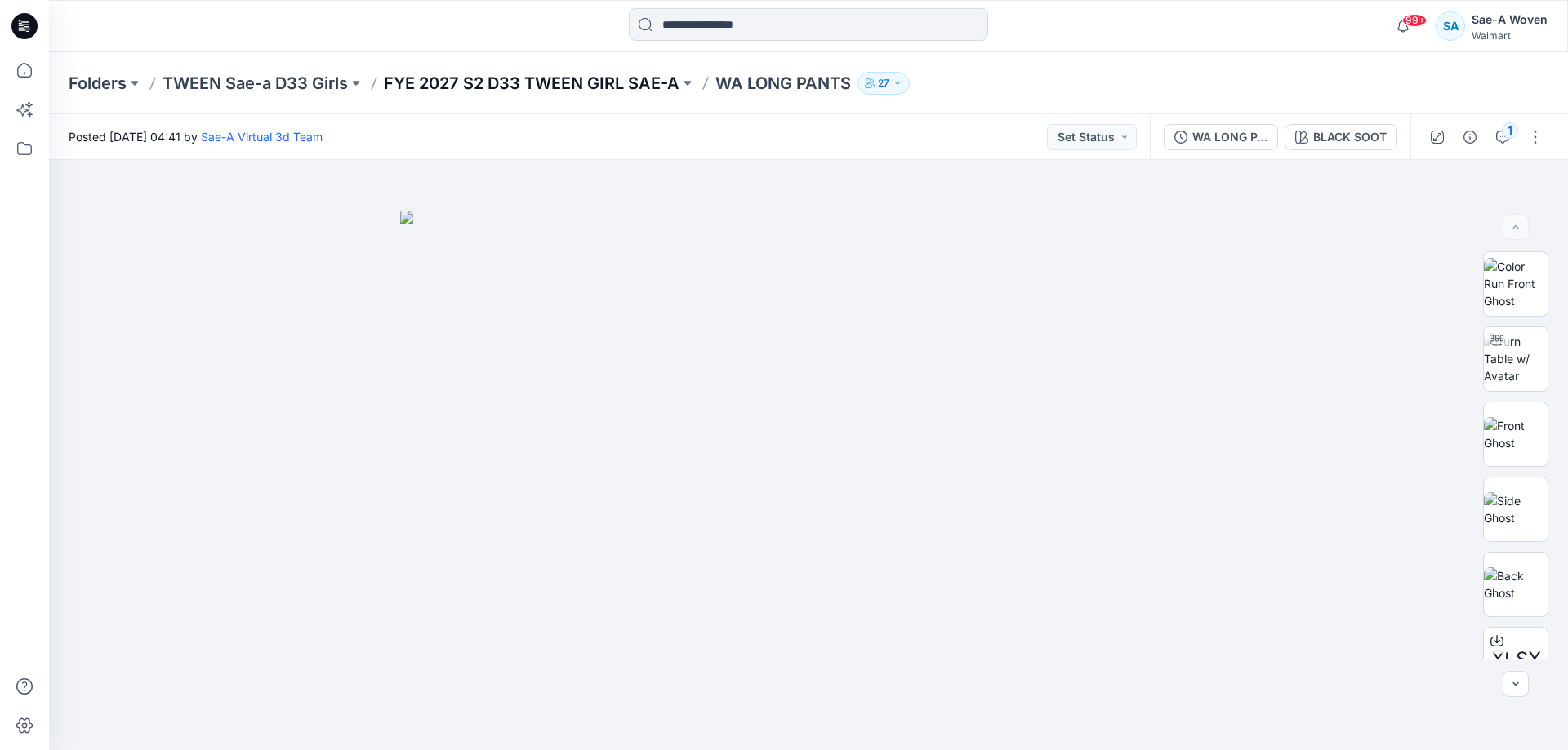
click at [623, 78] on p "FYE 2027 S2 D33 TWEEN GIRL SAE-A" at bounding box center [532, 84] width 296 height 23
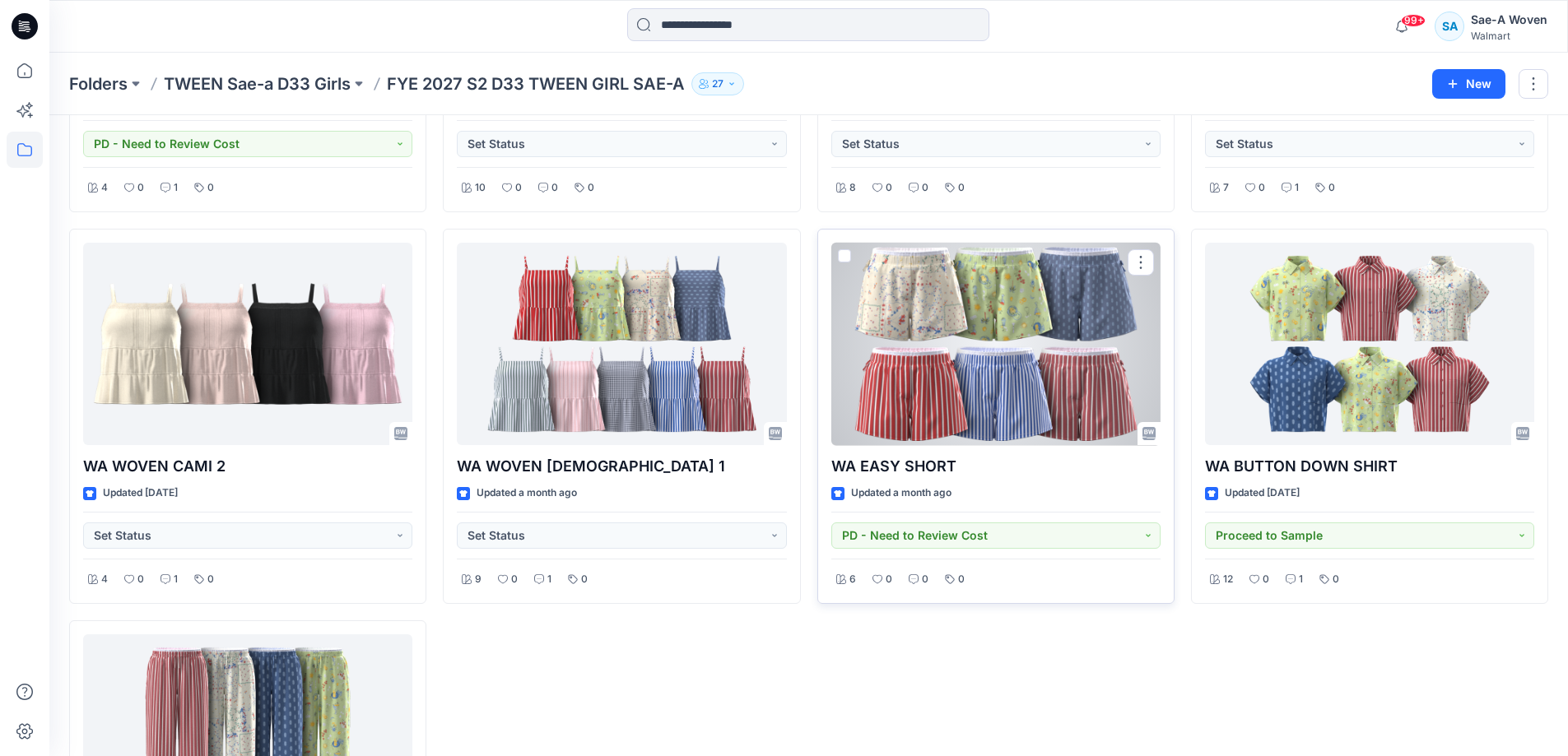
scroll to position [411, 0]
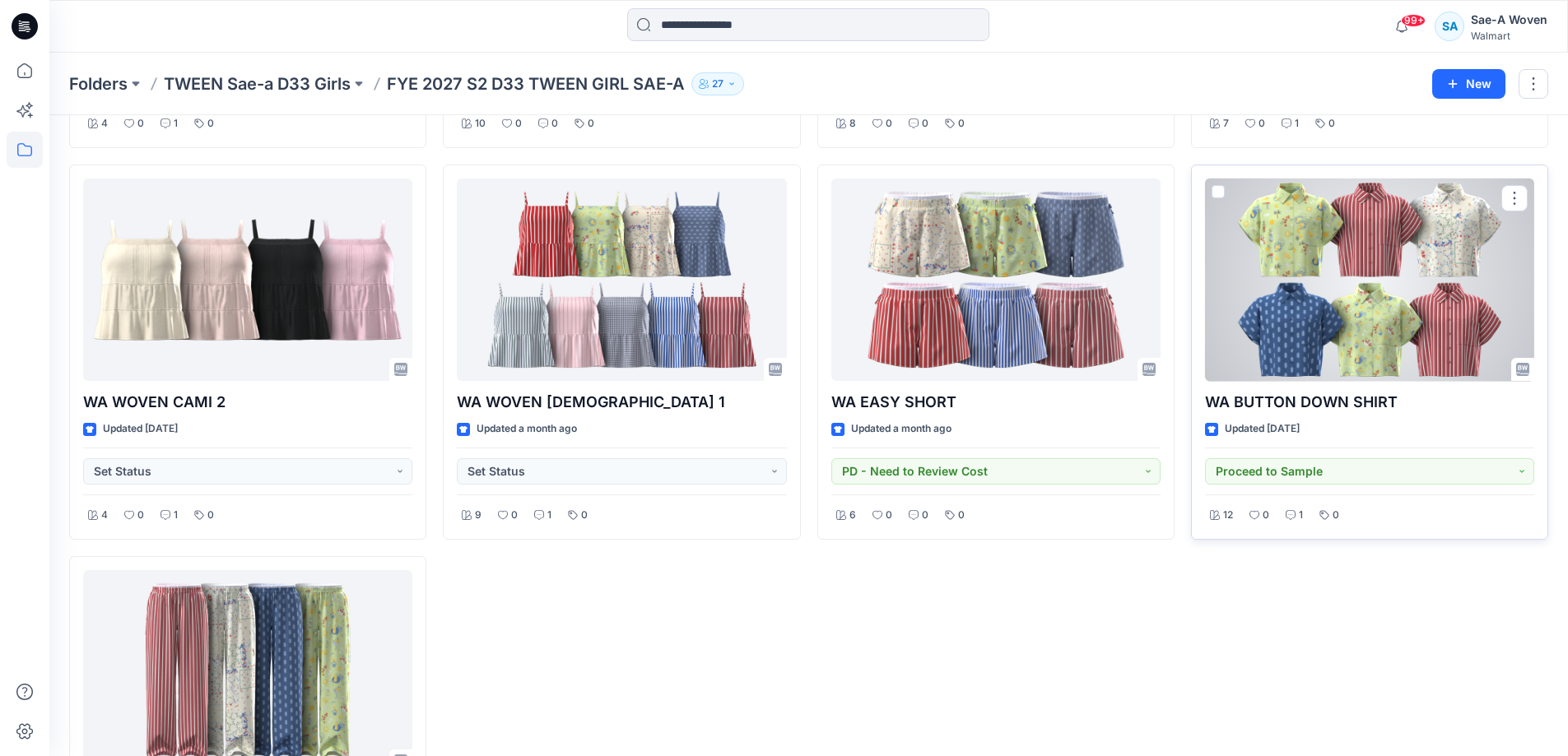
click at [1343, 366] on div at bounding box center [1370, 280] width 330 height 203
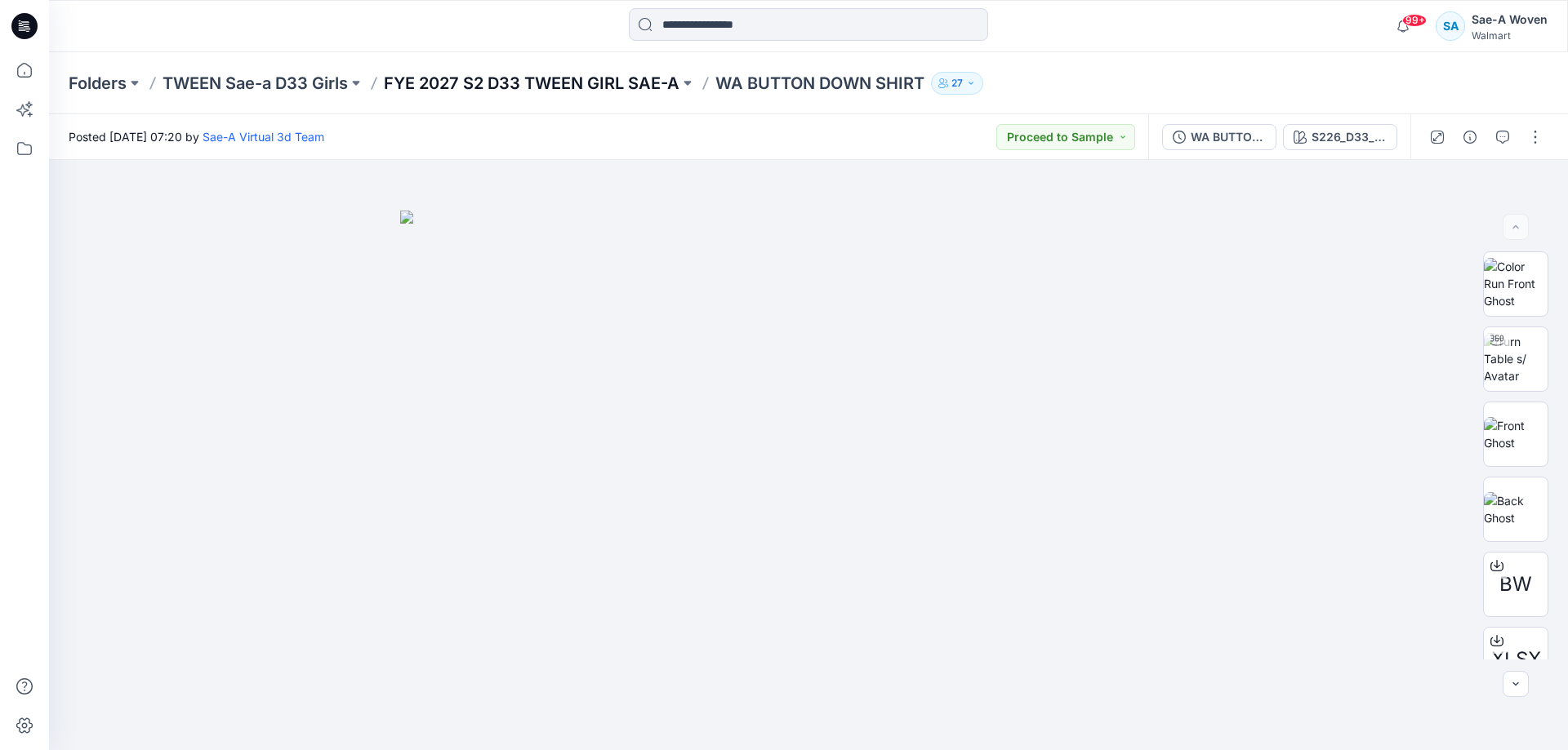
click at [538, 83] on p "FYE 2027 S2 D33 TWEEN GIRL SAE-A" at bounding box center [532, 84] width 296 height 23
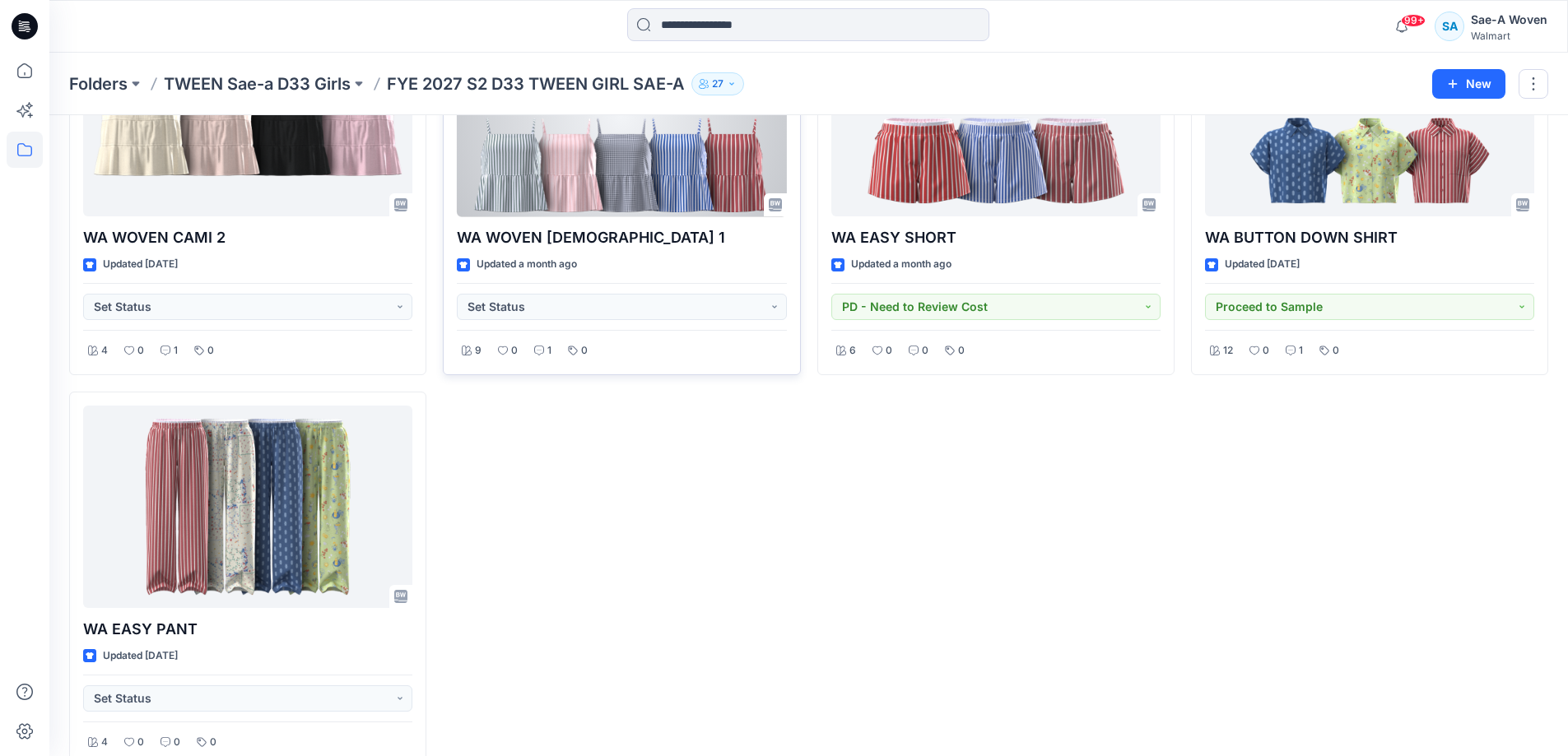
scroll to position [411, 0]
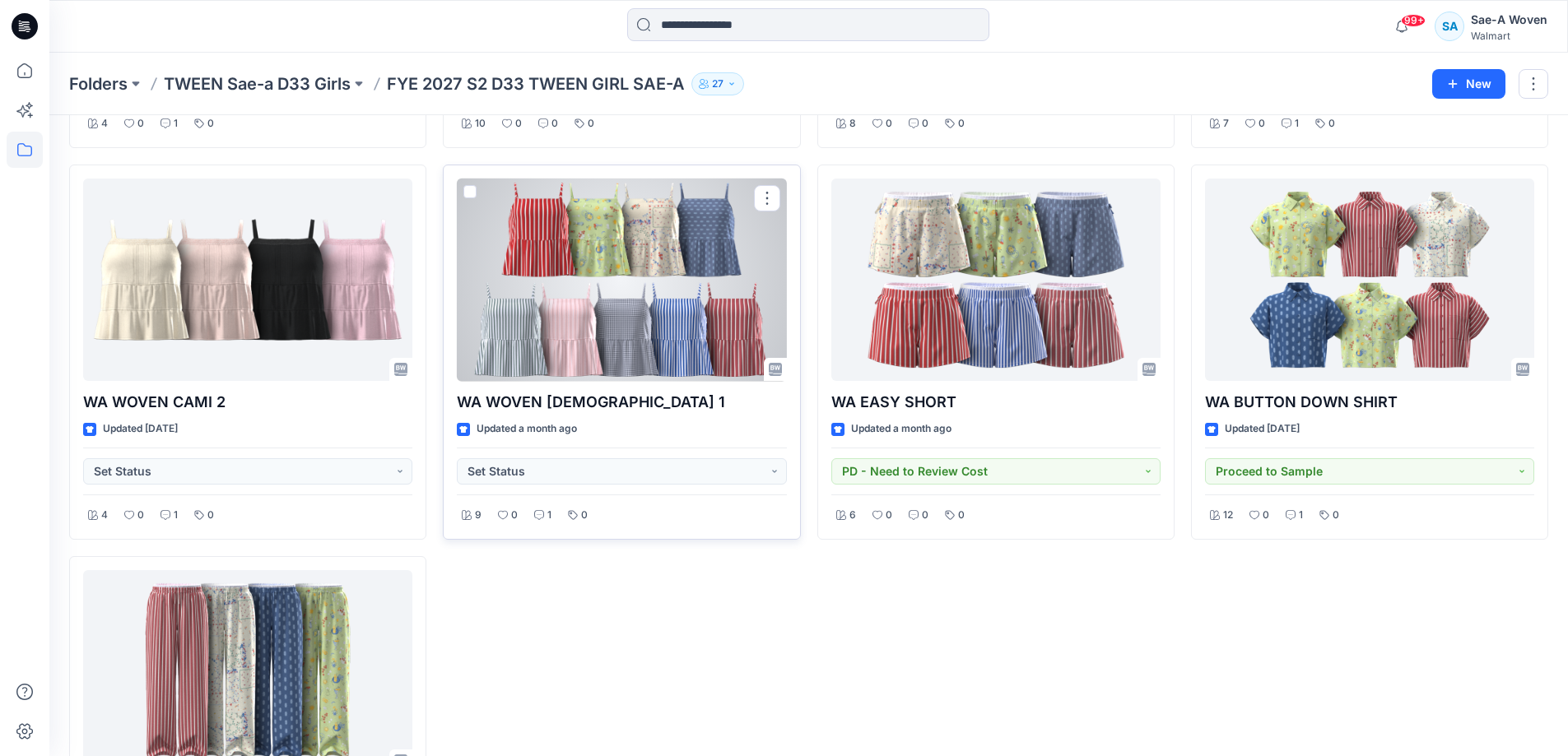
click at [524, 295] on div at bounding box center [621, 280] width 330 height 203
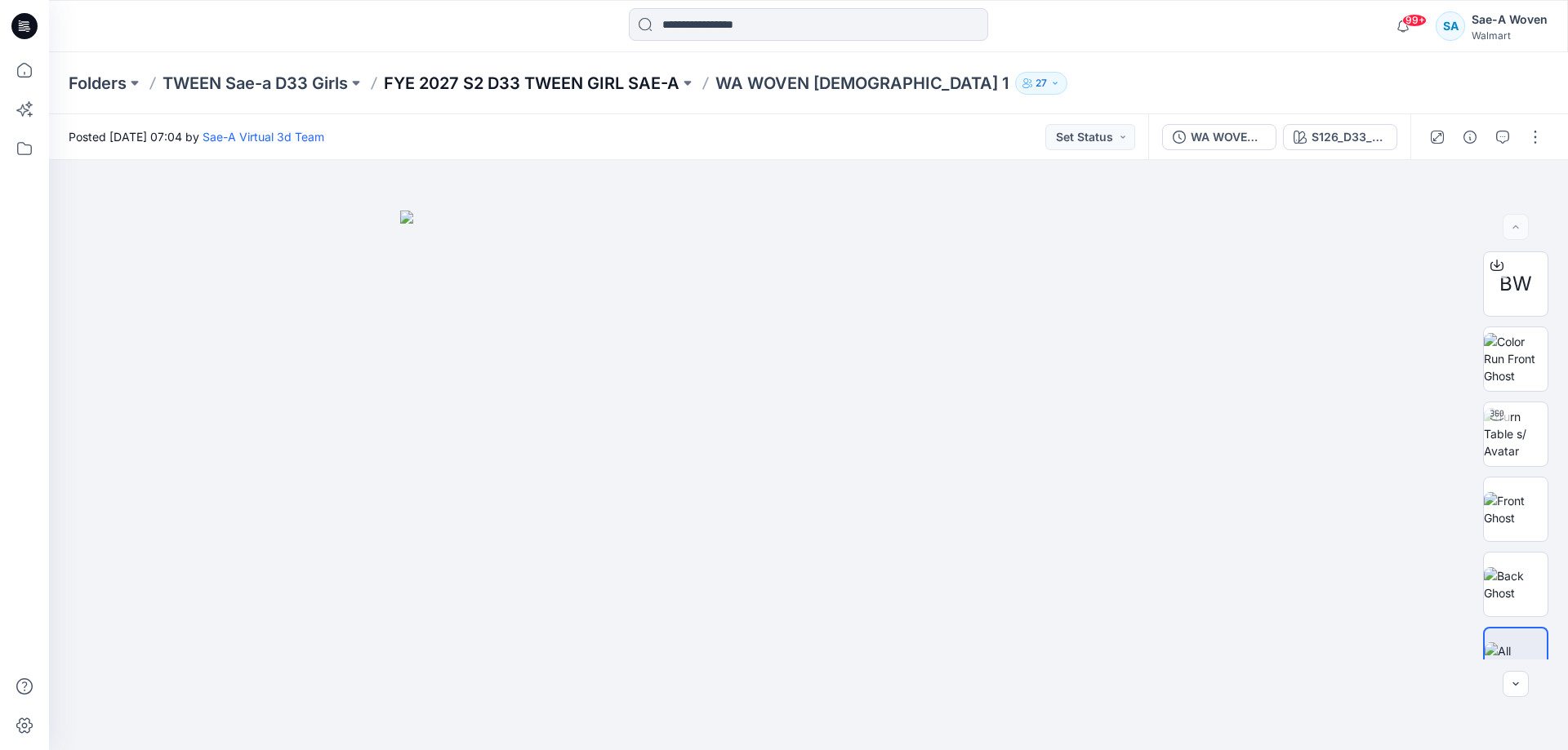
click at [525, 88] on p "FYE 2027 S2 D33 TWEEN GIRL SAE-A" at bounding box center [532, 84] width 296 height 23
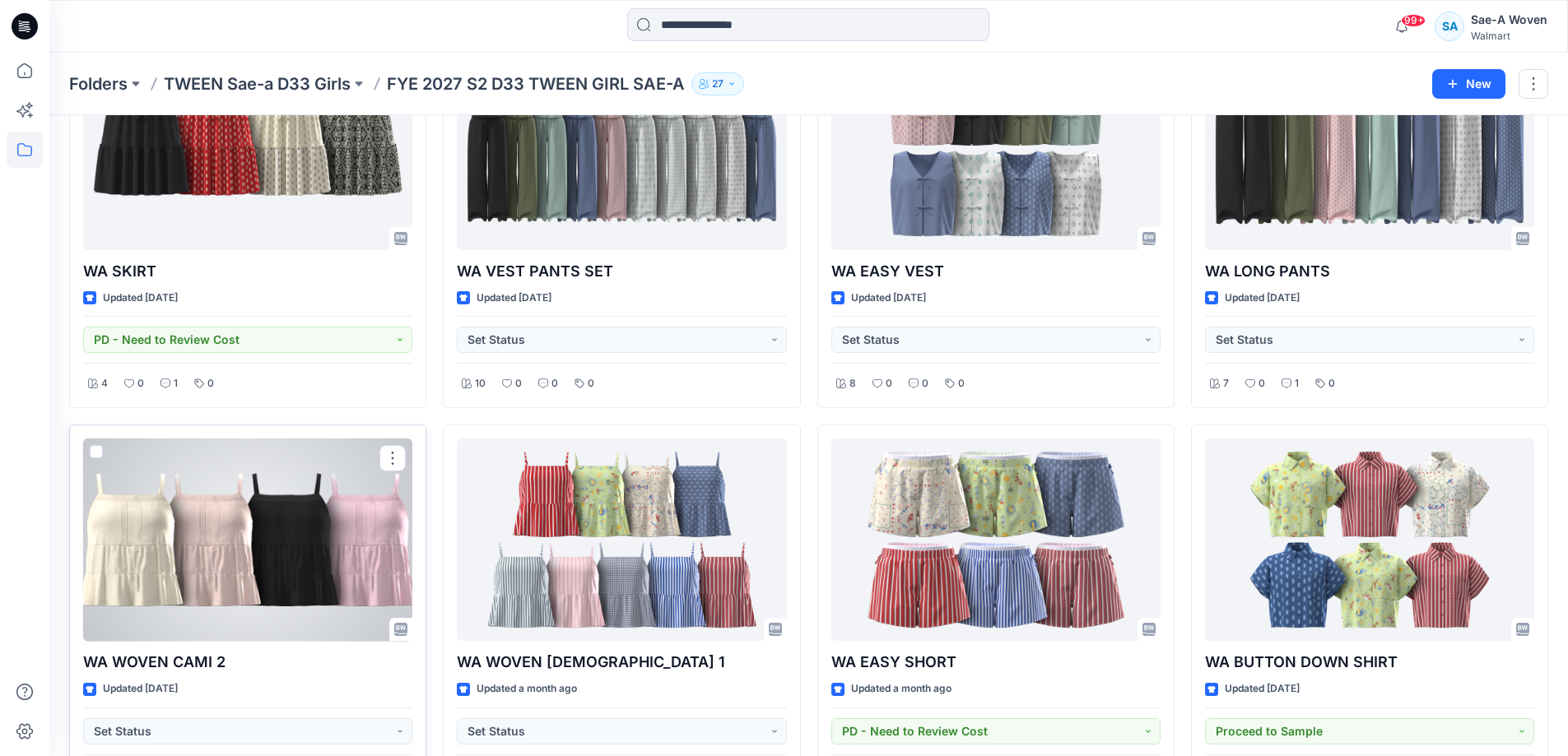
scroll to position [164, 0]
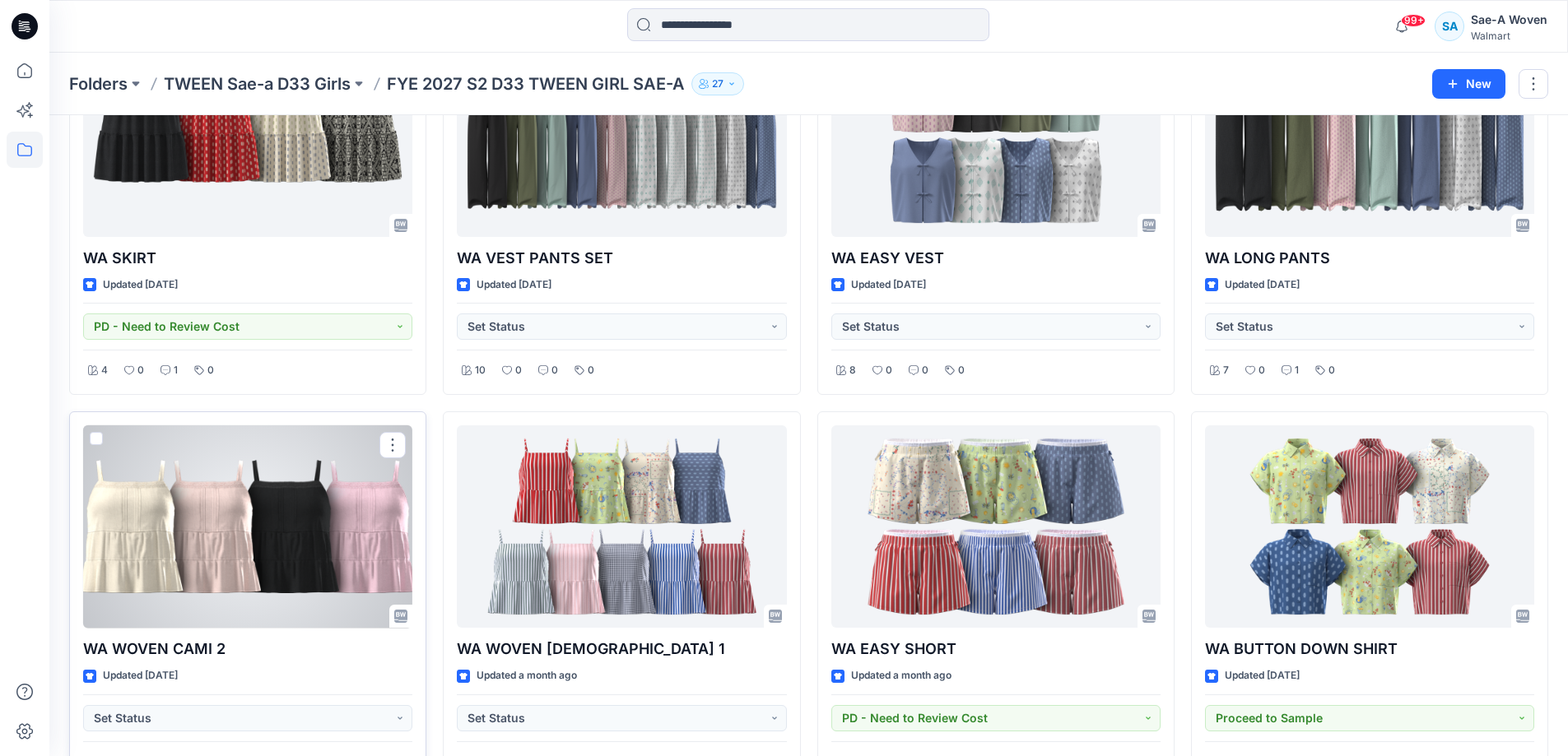
click at [288, 555] on div at bounding box center [248, 527] width 330 height 203
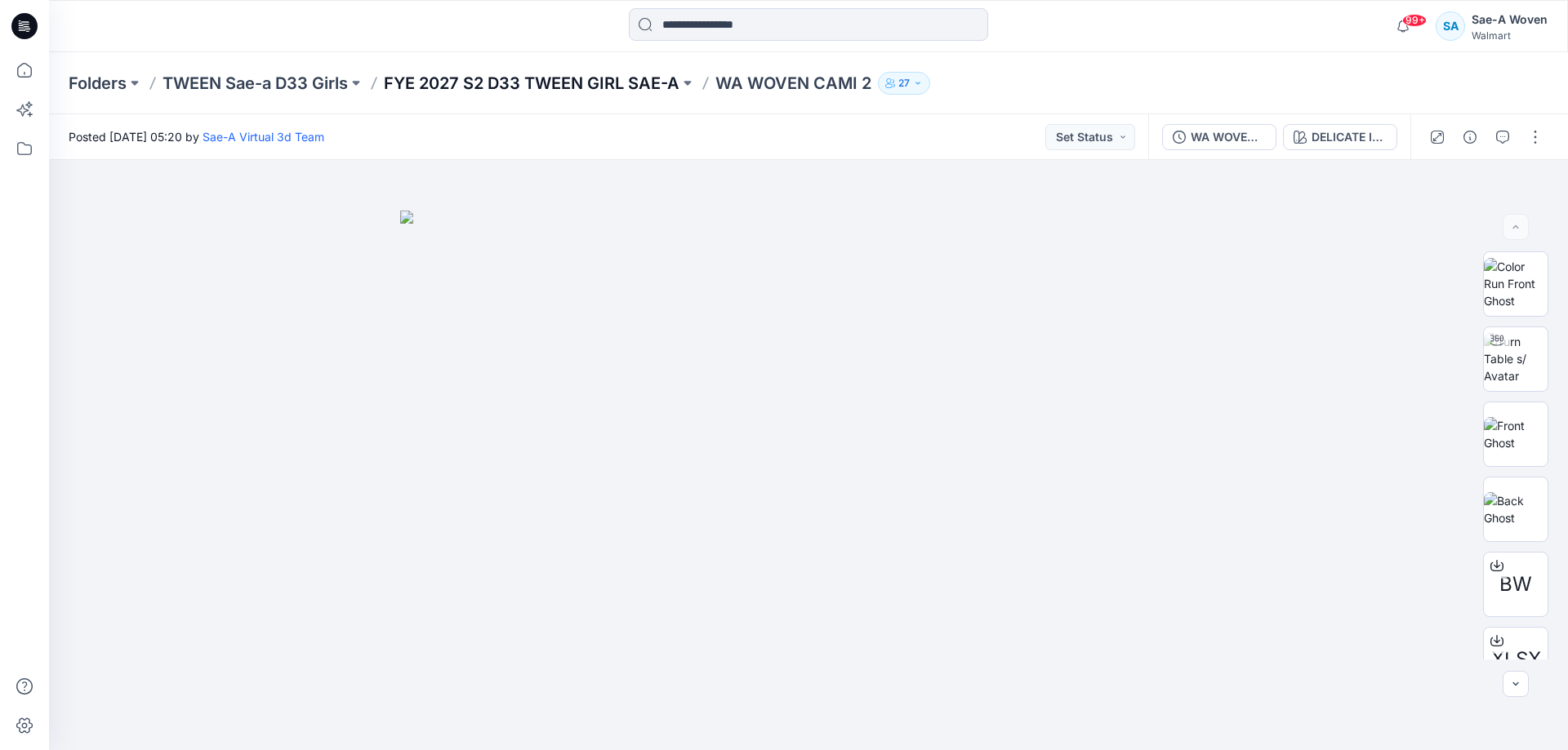
drag, startPoint x: 580, startPoint y: 90, endPoint x: 1563, endPoint y: 317, distance: 1008.9
click at [580, 90] on p "FYE 2027 S2 D33 TWEEN GIRL SAE-A" at bounding box center [532, 84] width 296 height 23
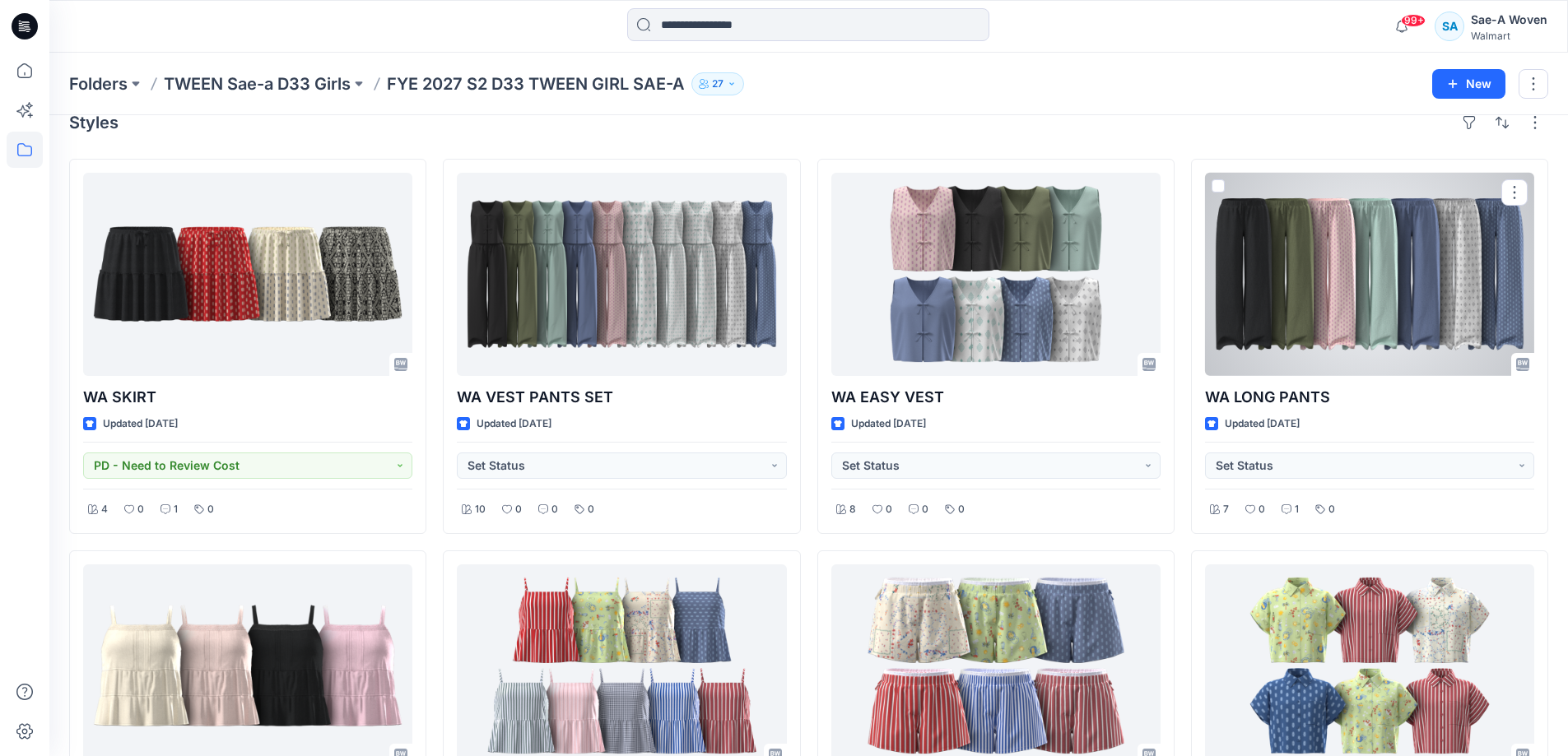
scroll to position [576, 0]
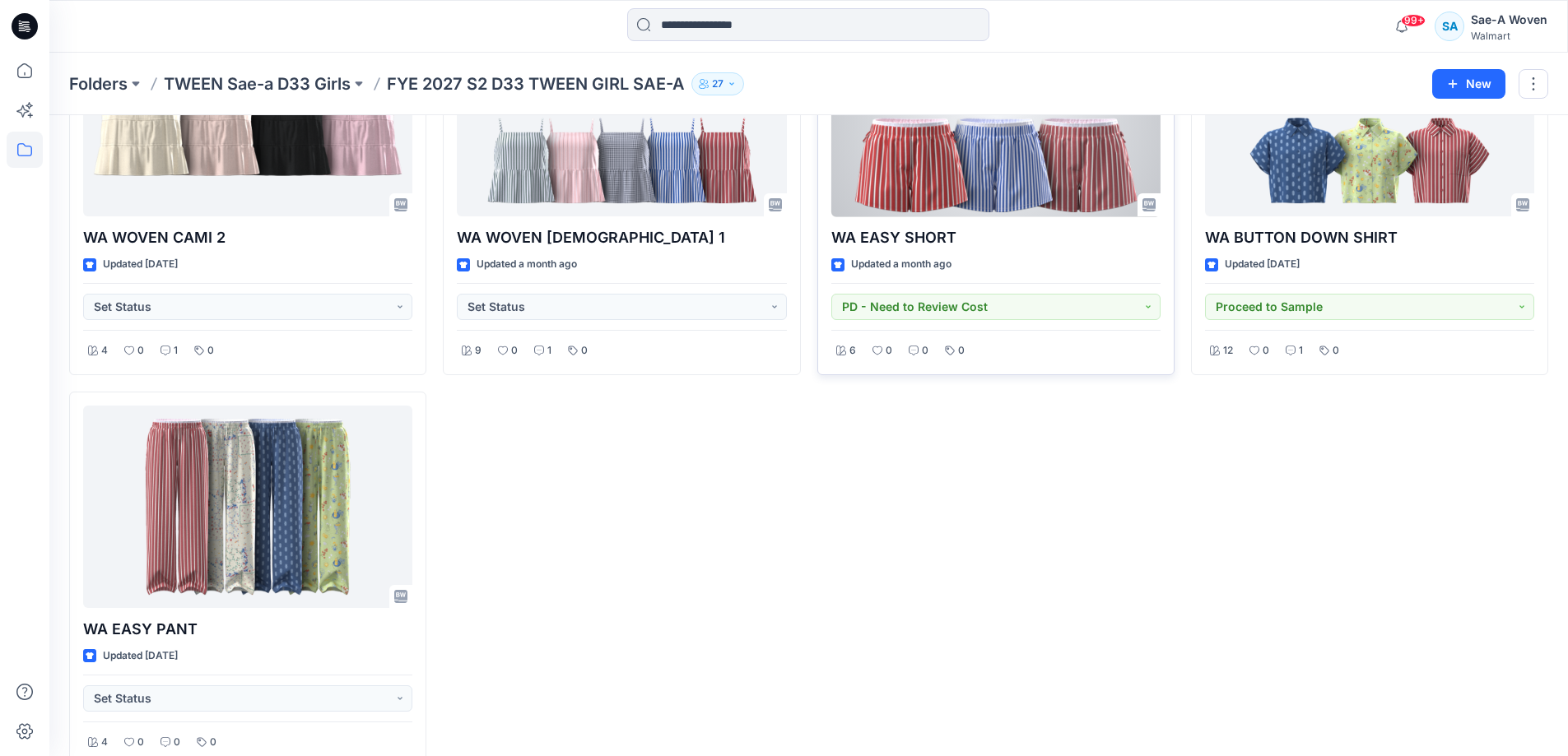
click at [1016, 175] on div at bounding box center [996, 116] width 330 height 203
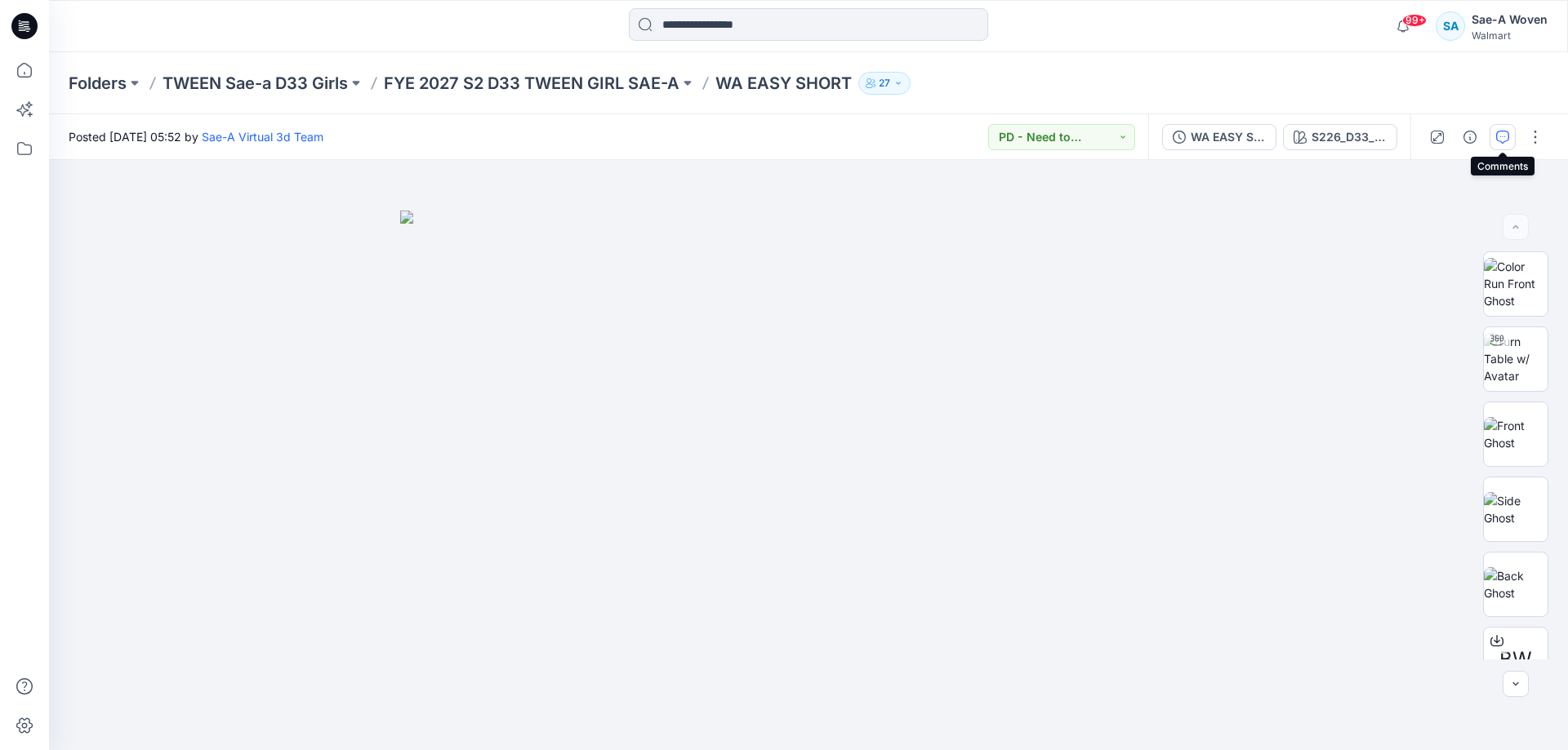
click at [1506, 143] on icon "button" at bounding box center [1502, 137] width 13 height 13
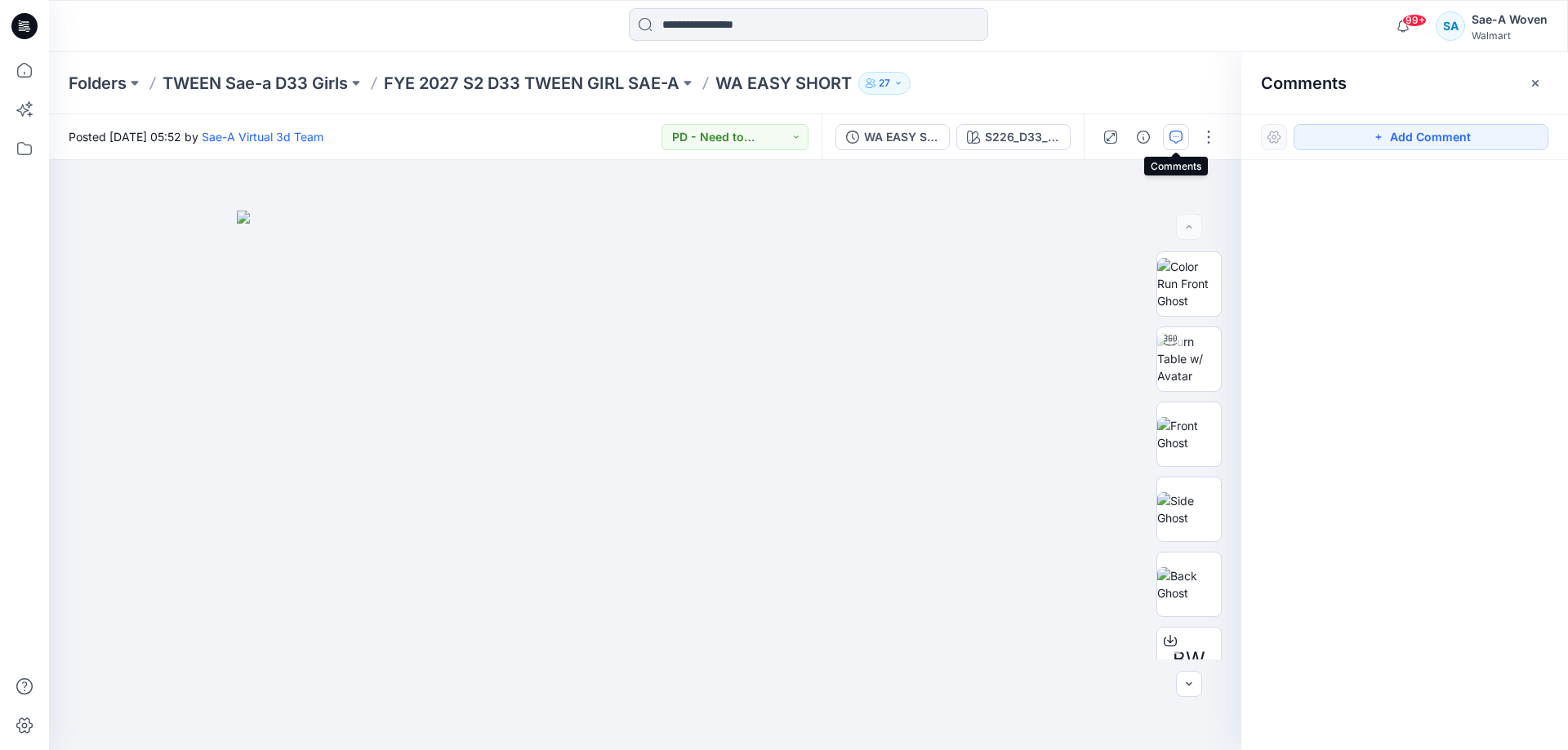
click at [1185, 141] on button "button" at bounding box center [1175, 136] width 26 height 26
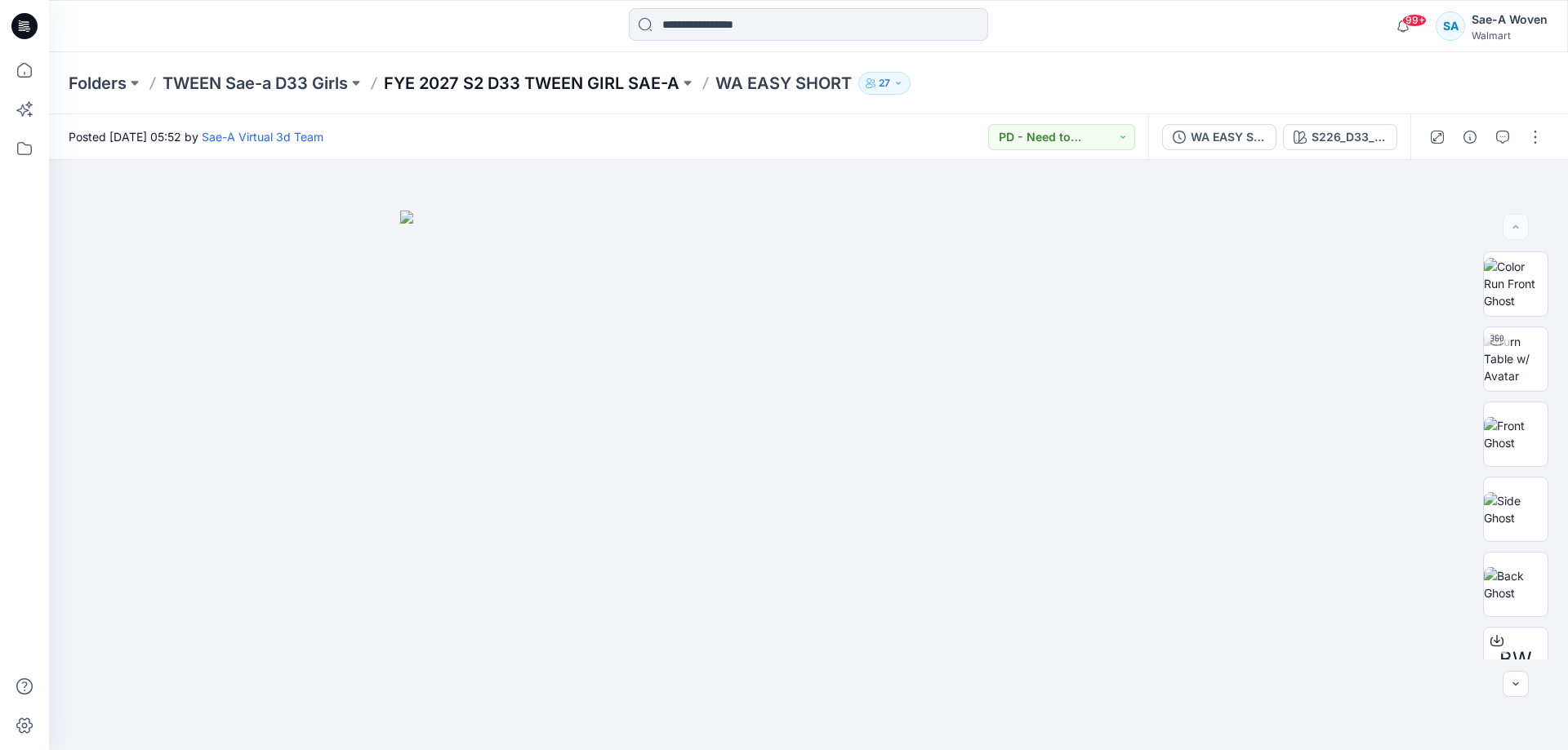
click at [649, 76] on p "FYE 2027 S2 D33 TWEEN GIRL SAE-A" at bounding box center [532, 84] width 296 height 23
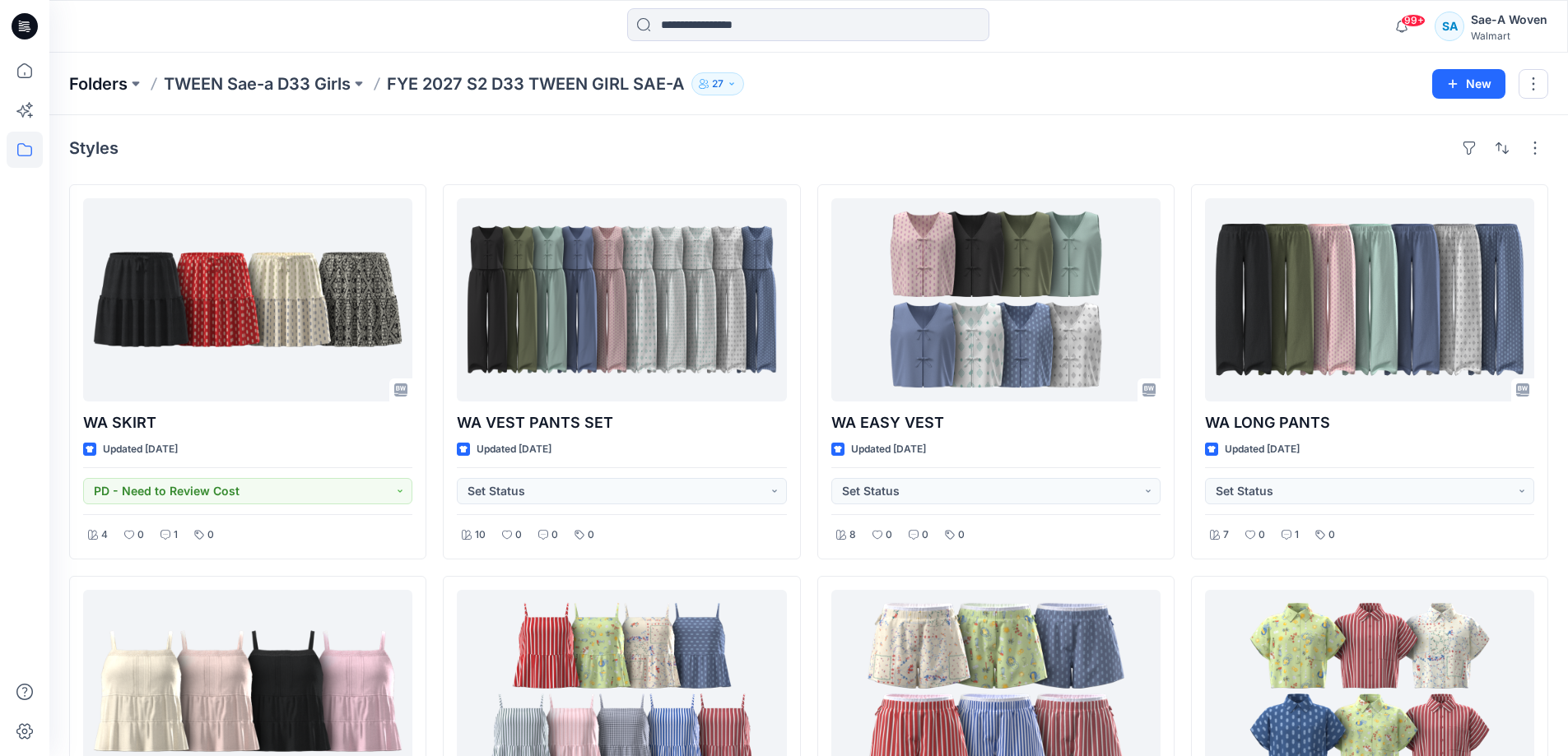
click at [113, 75] on p "Folders" at bounding box center [98, 84] width 58 height 23
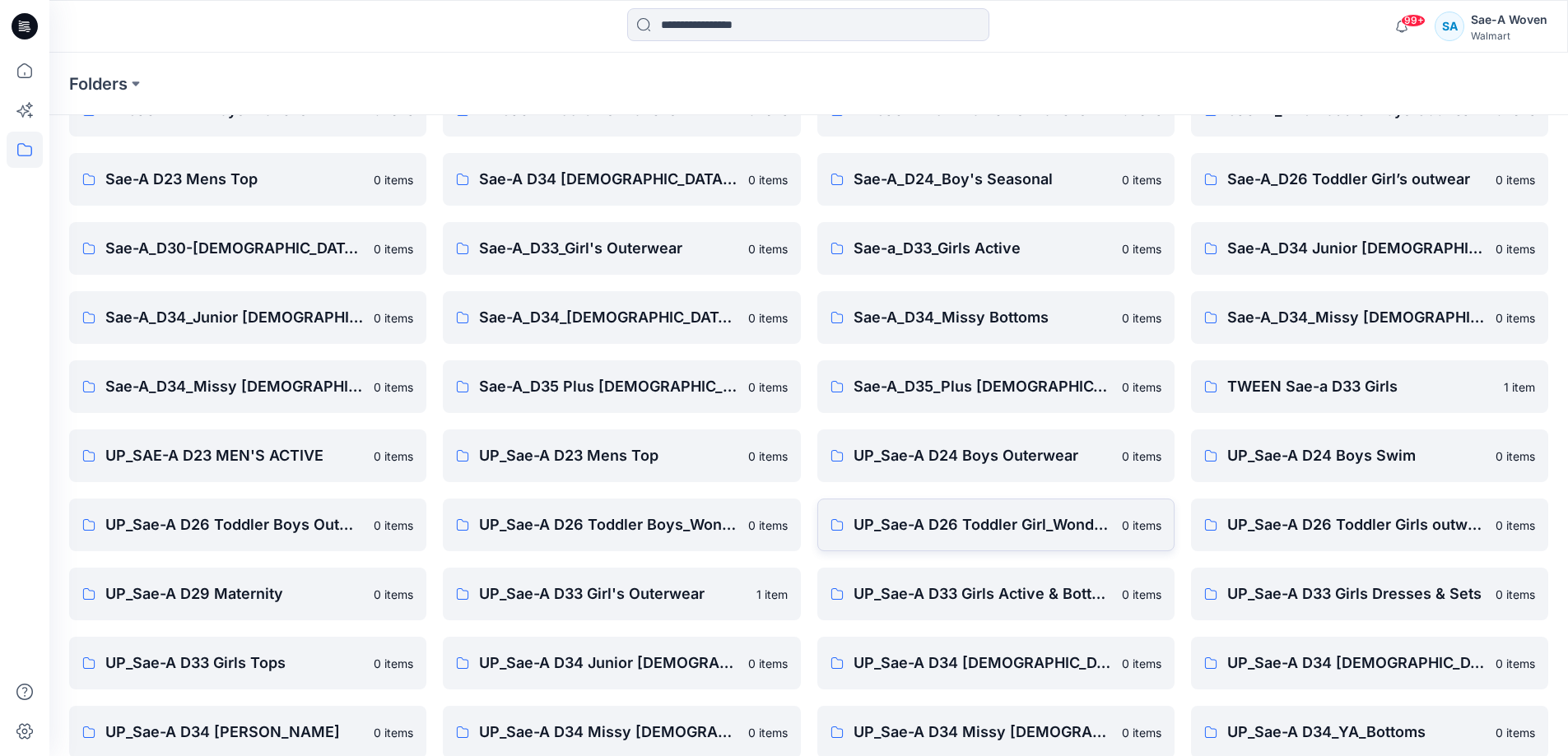
scroll to position [189, 0]
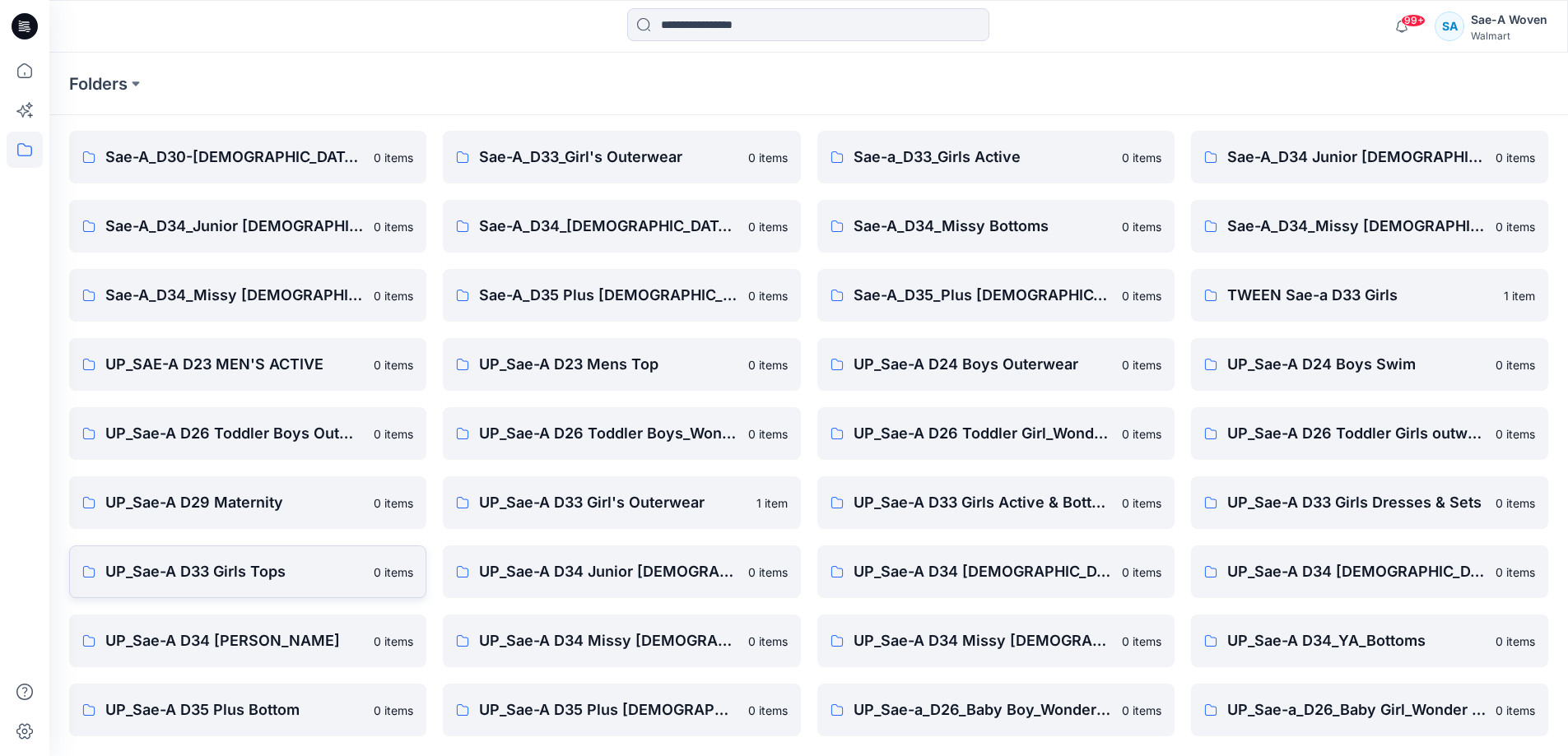
click at [294, 551] on link "UP_Sae-A D33 Girls Tops 0 items" at bounding box center [248, 572] width 357 height 53
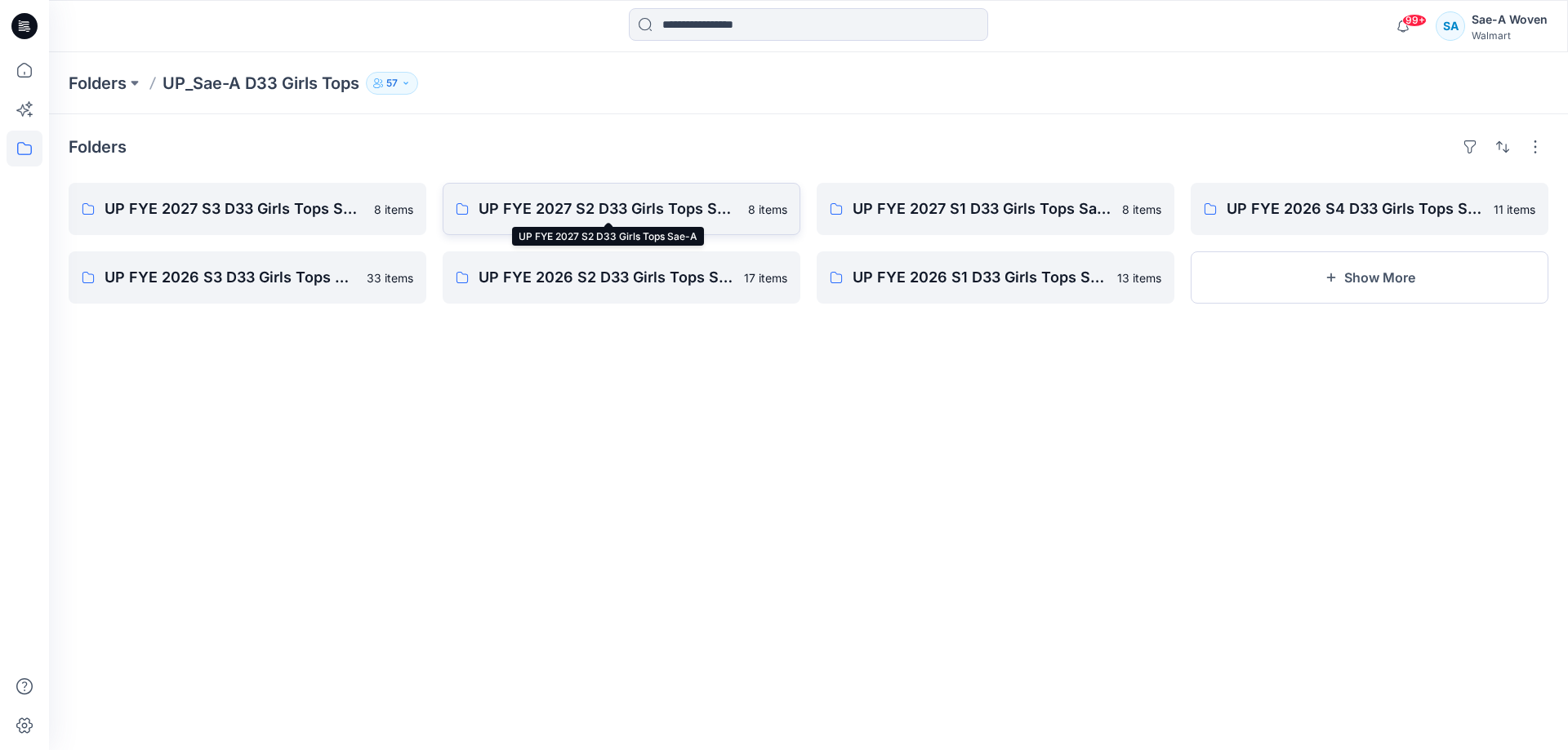
click at [611, 217] on p "UP FYE 2027 S2 D33 Girls Tops Sae-A" at bounding box center [608, 209] width 259 height 23
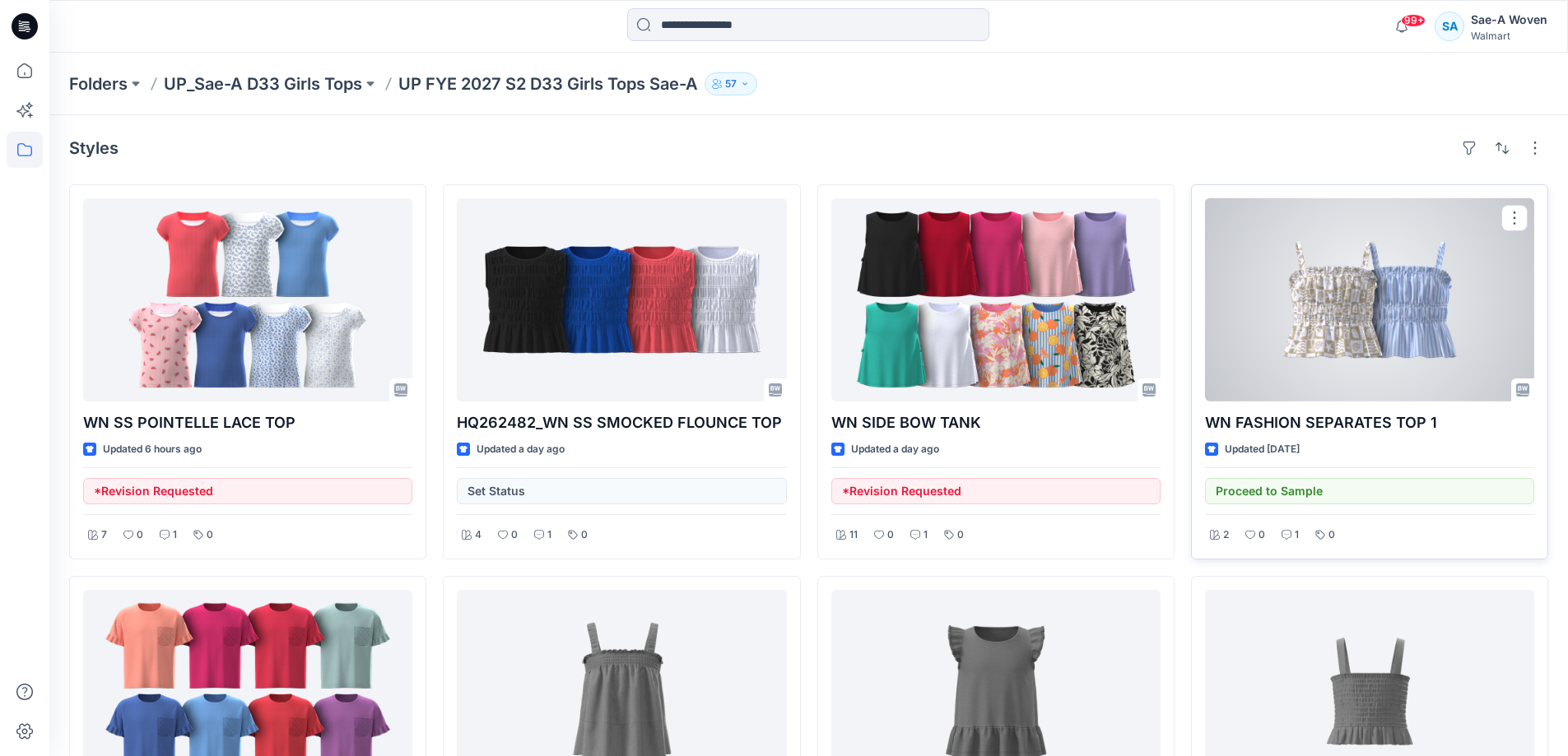
click at [1426, 358] on div at bounding box center [1370, 300] width 330 height 203
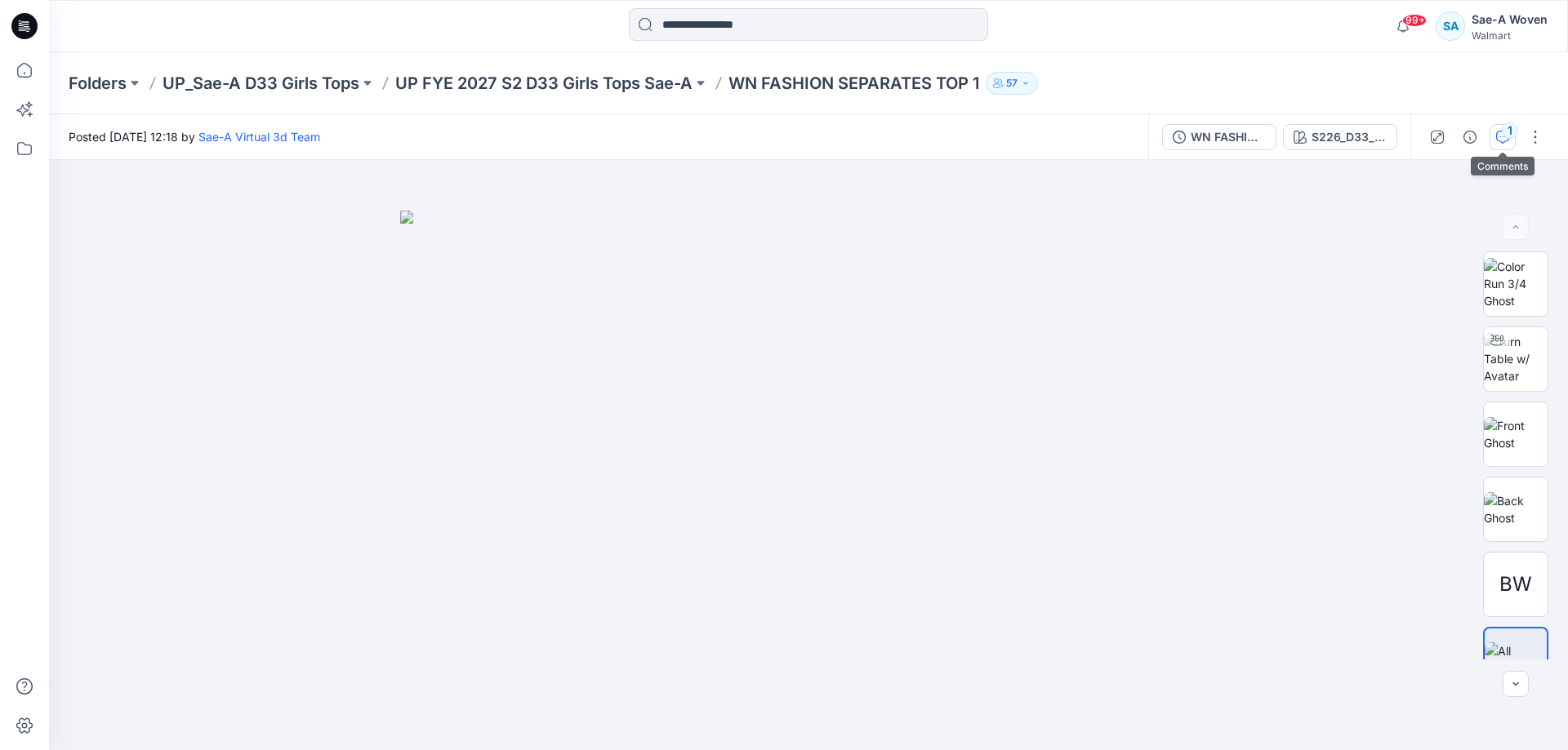
click at [1491, 134] on button "1" at bounding box center [1502, 136] width 26 height 26
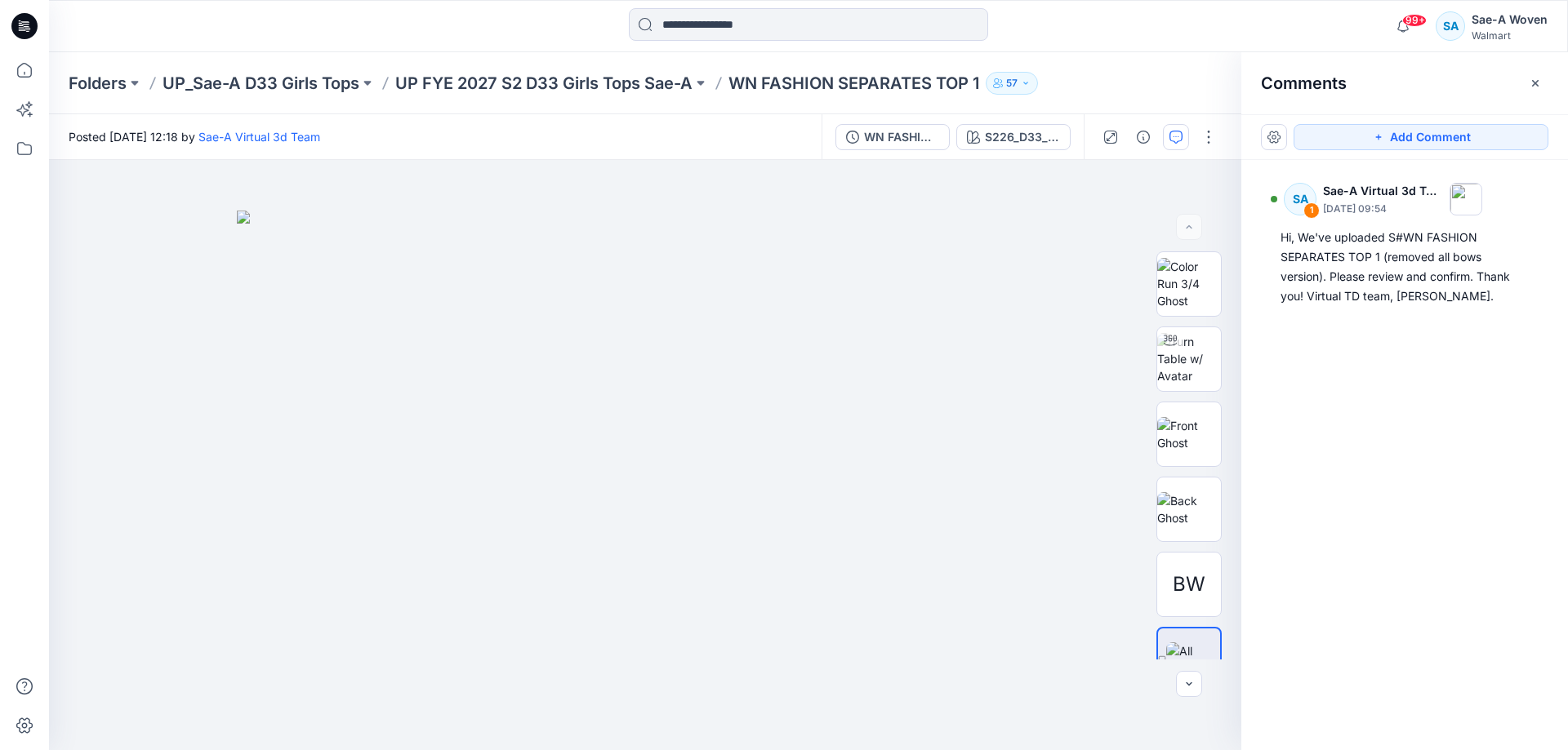
click at [527, 96] on div "Folders UP_Sae-A D33 Girls Tops UP FYE 2027 S2 D33 Girls Tops Sae-A WN FASHION …" at bounding box center [808, 84] width 1519 height 62
click at [301, 89] on p "UP_Sae-A D33 Girls Tops" at bounding box center [260, 84] width 197 height 23
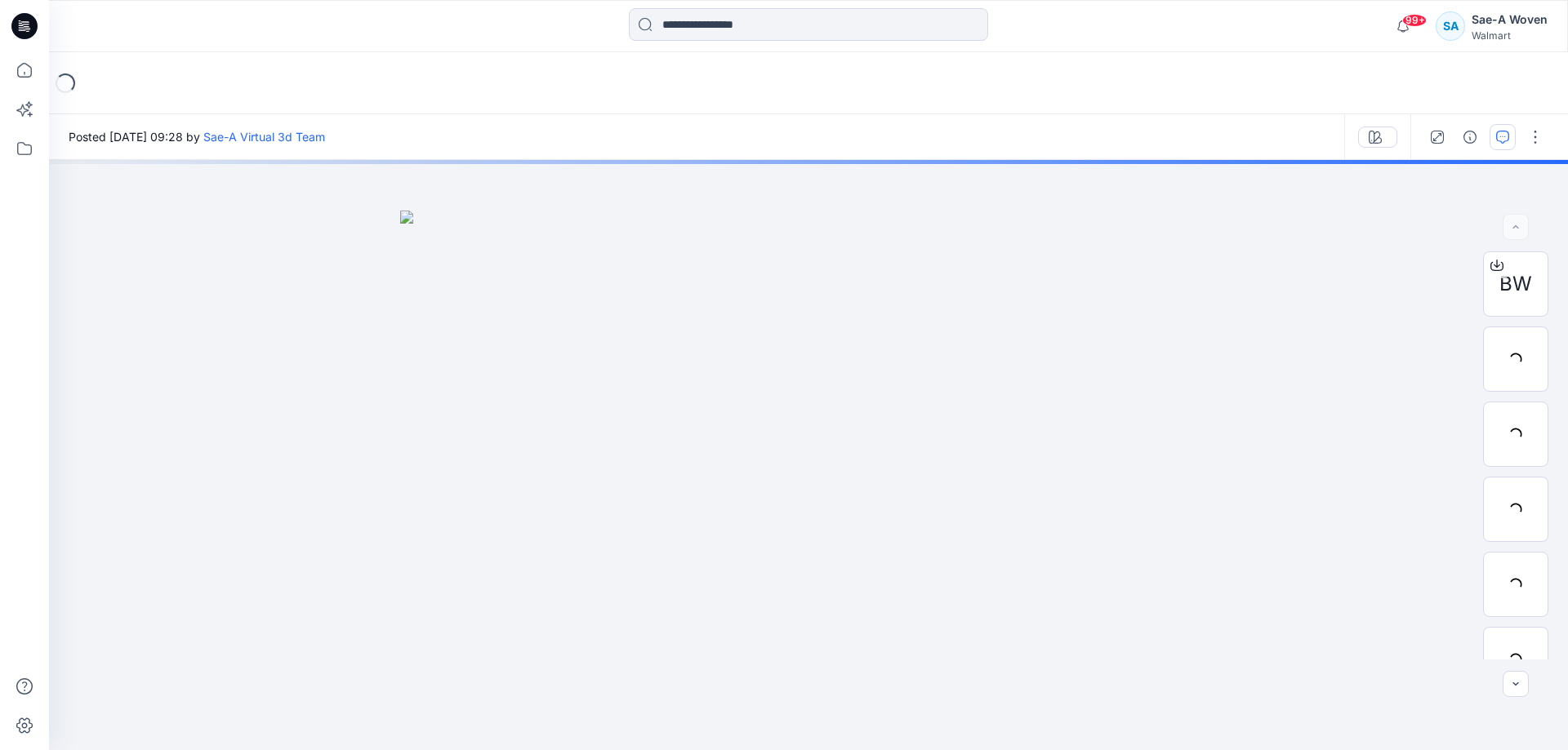
click at [1504, 134] on icon "button" at bounding box center [1502, 137] width 13 height 13
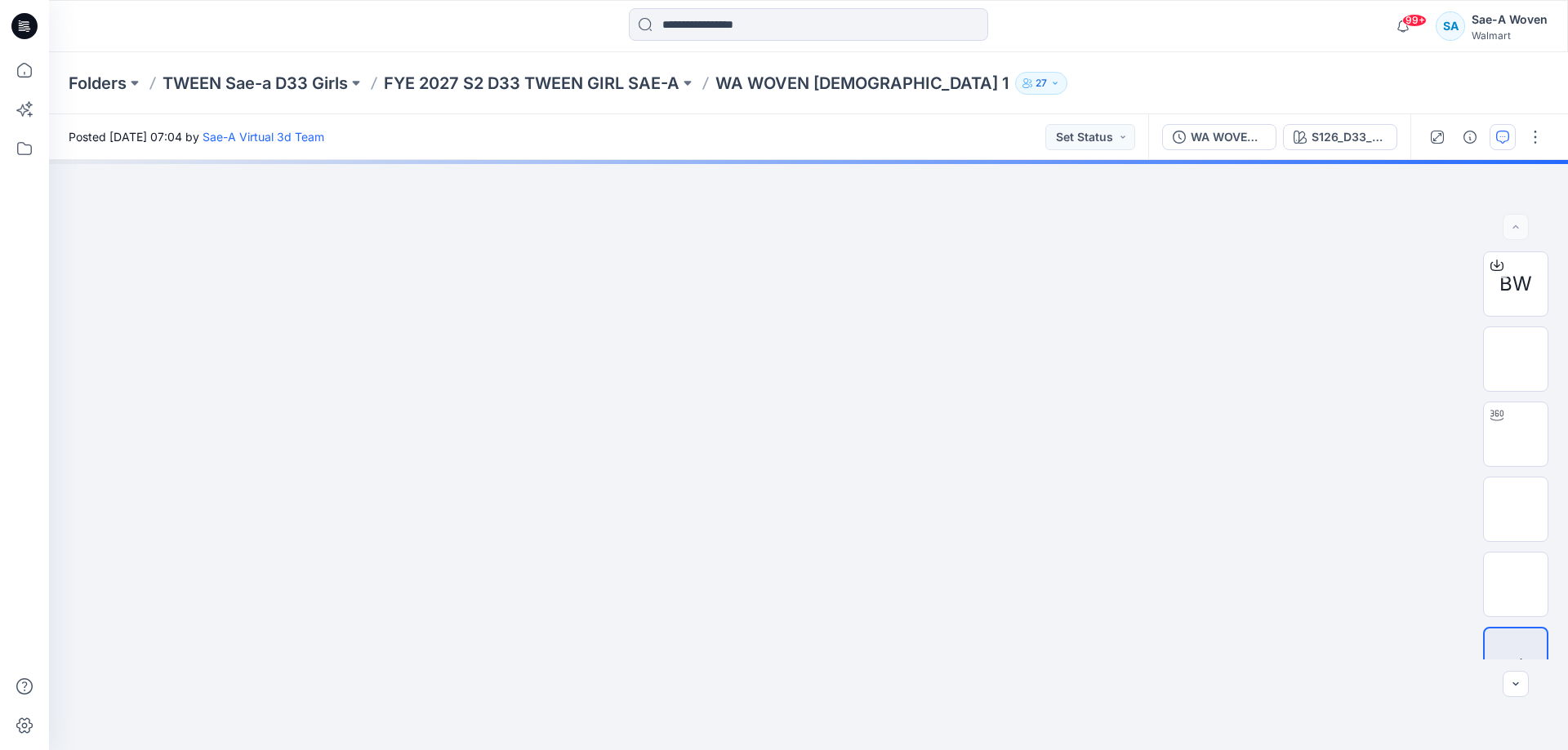
click at [1494, 129] on button "button" at bounding box center [1502, 136] width 26 height 26
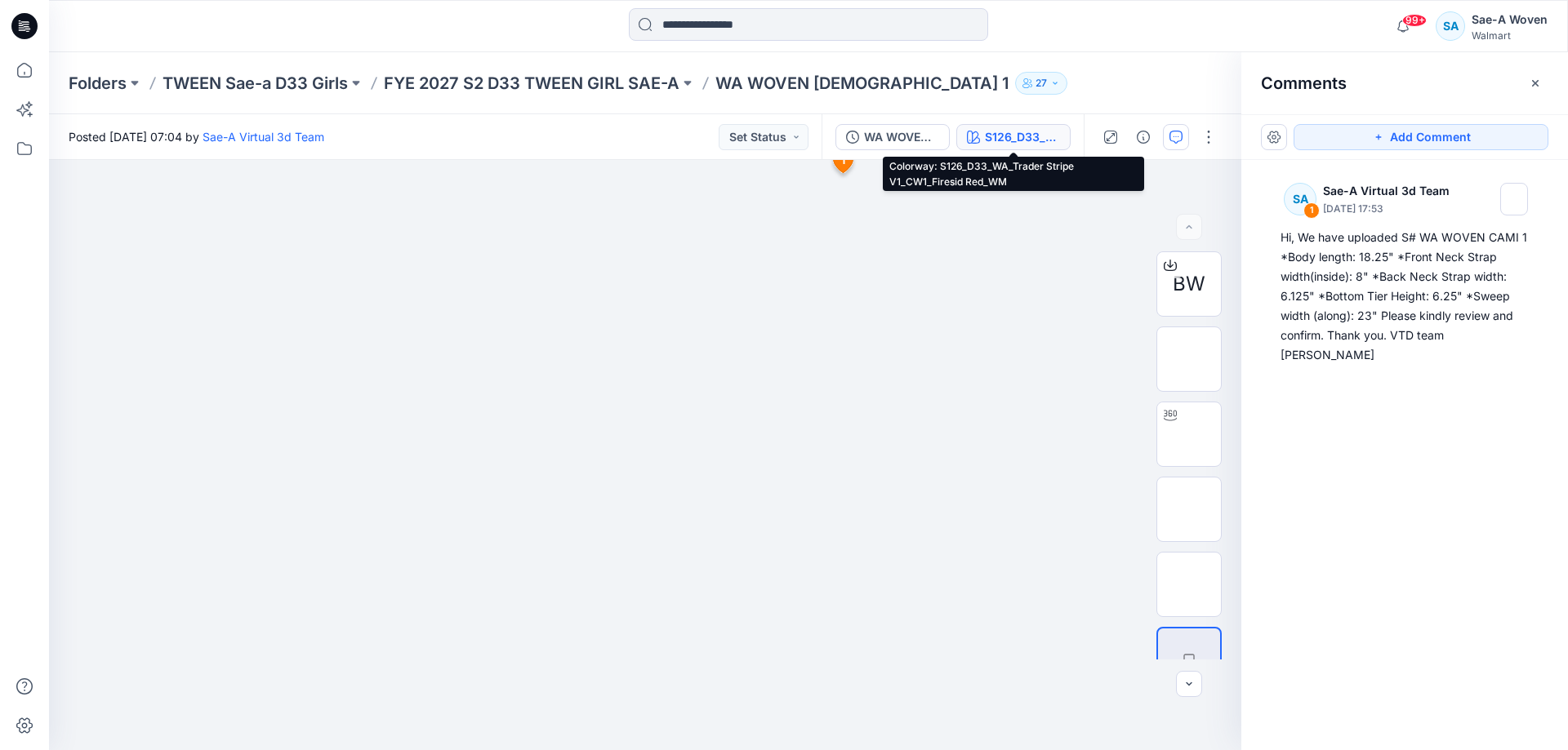
click at [990, 132] on div "S126_D33_WA_Trader Stripe V1_CW1_Firesid Red_WM" at bounding box center [1022, 137] width 75 height 18
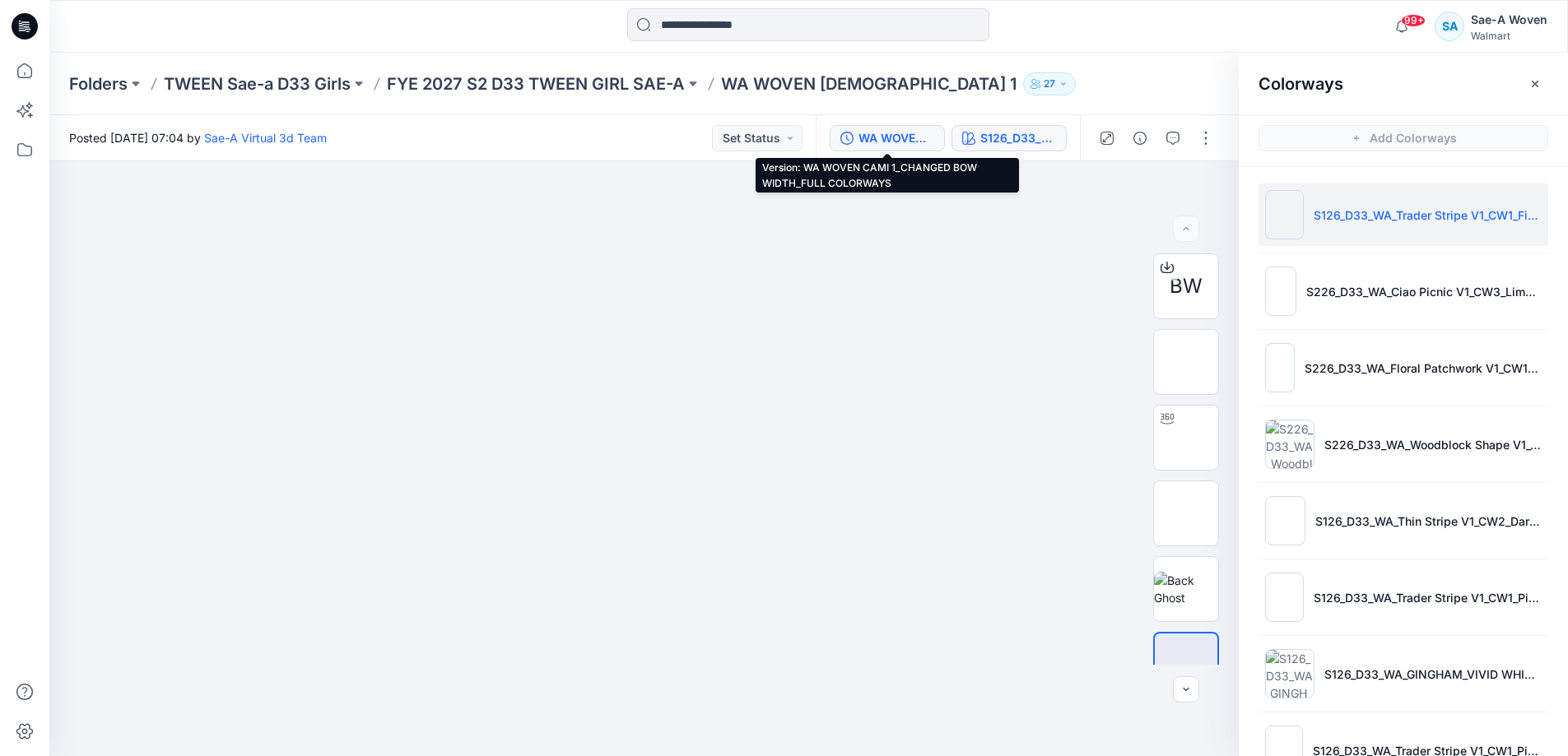
click at [901, 129] on div "WA WOVEN CAMI 1_CHANGED BOW WIDTH_FULL COLORWAYS" at bounding box center [896, 138] width 75 height 18
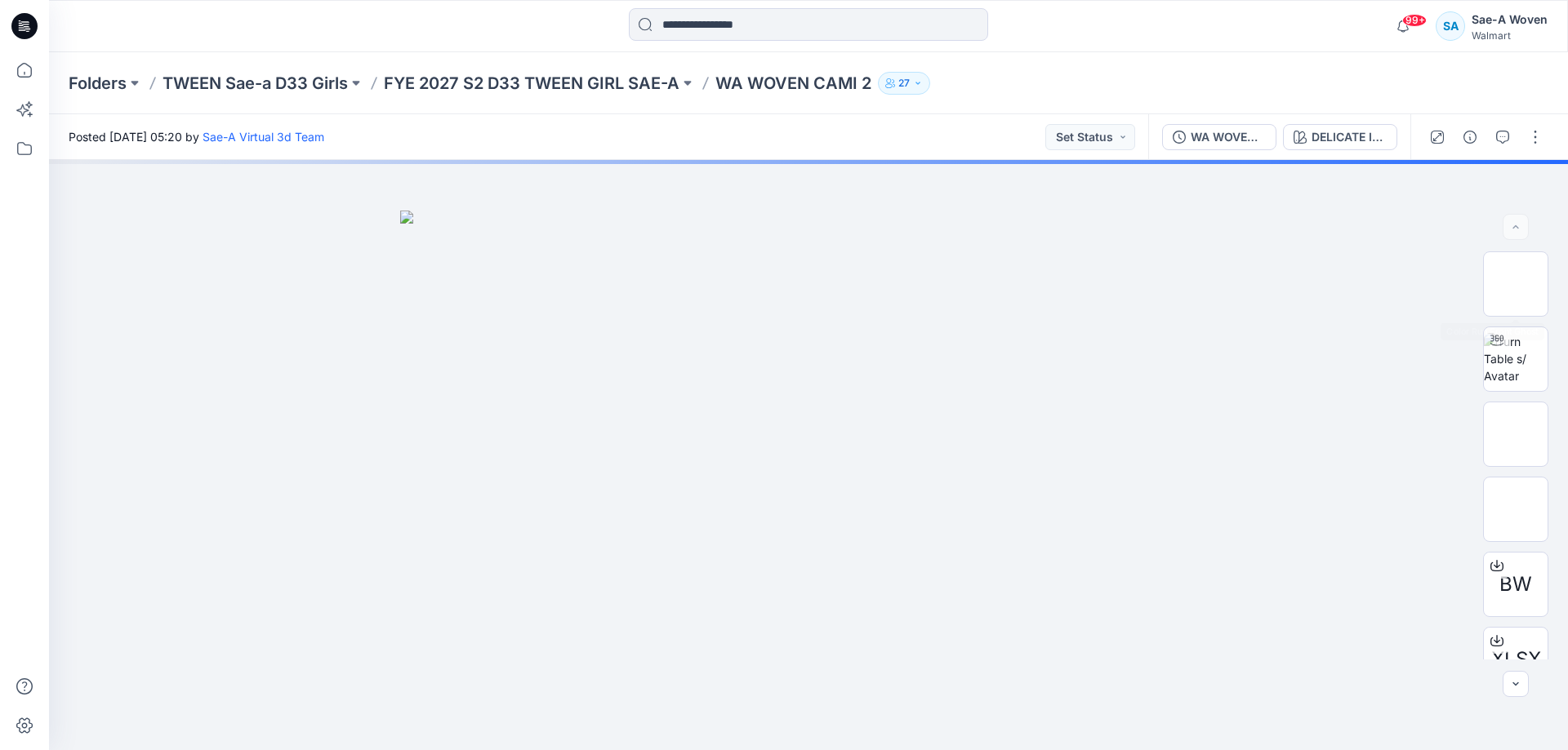
click at [1503, 137] on icon "button" at bounding box center [1502, 137] width 13 height 13
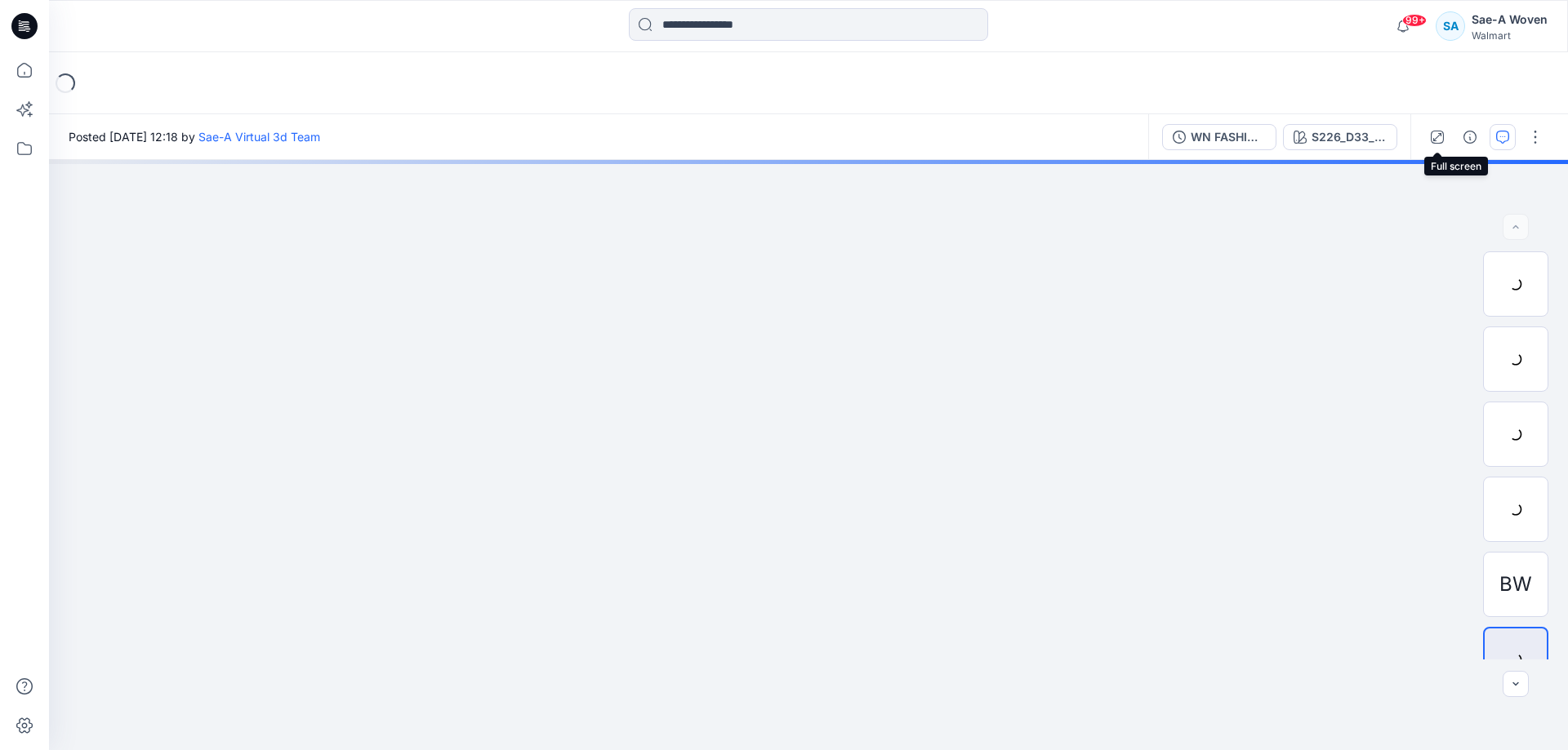
click at [1503, 144] on button "button" at bounding box center [1502, 136] width 26 height 26
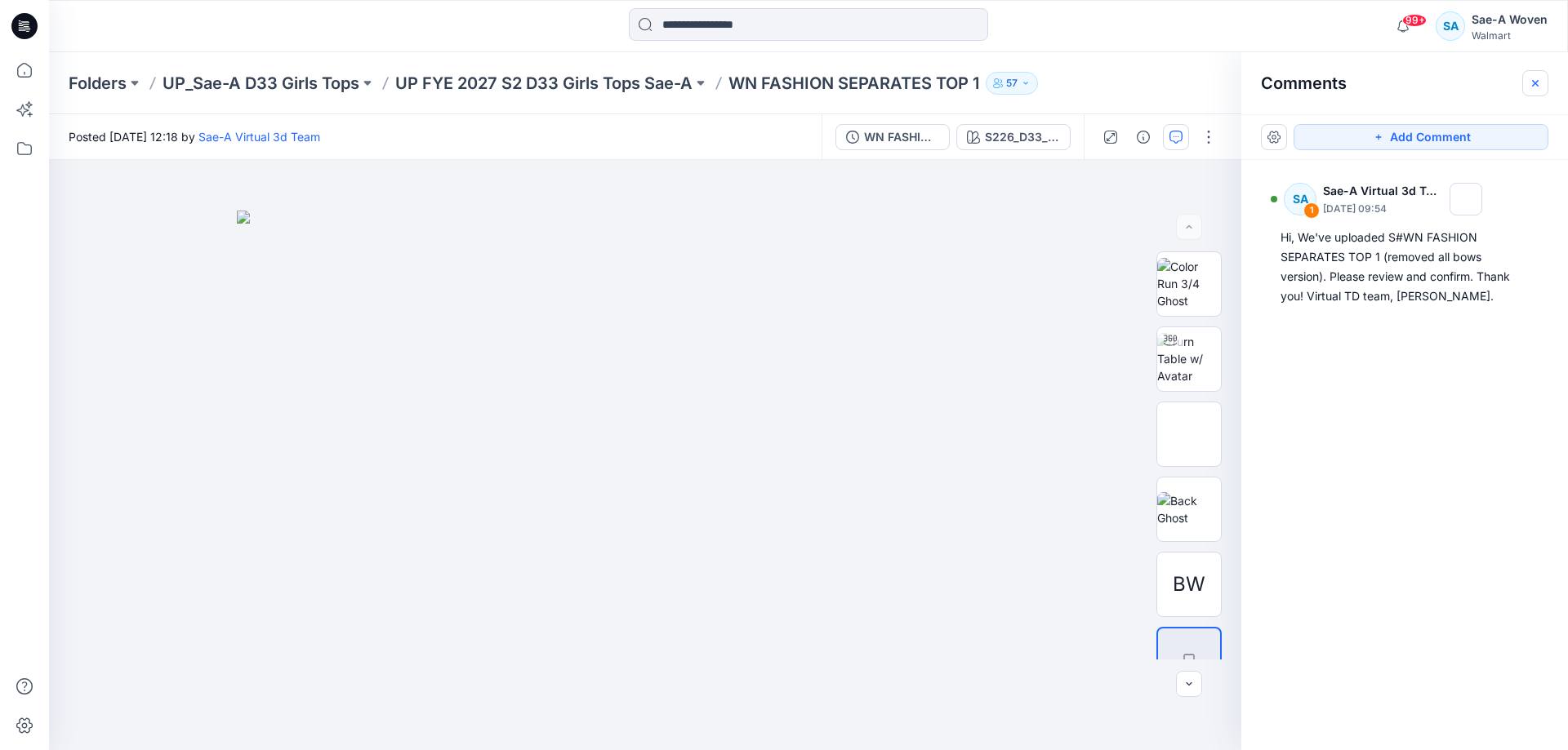
click at [1539, 88] on icon "button" at bounding box center [1535, 83] width 13 height 13
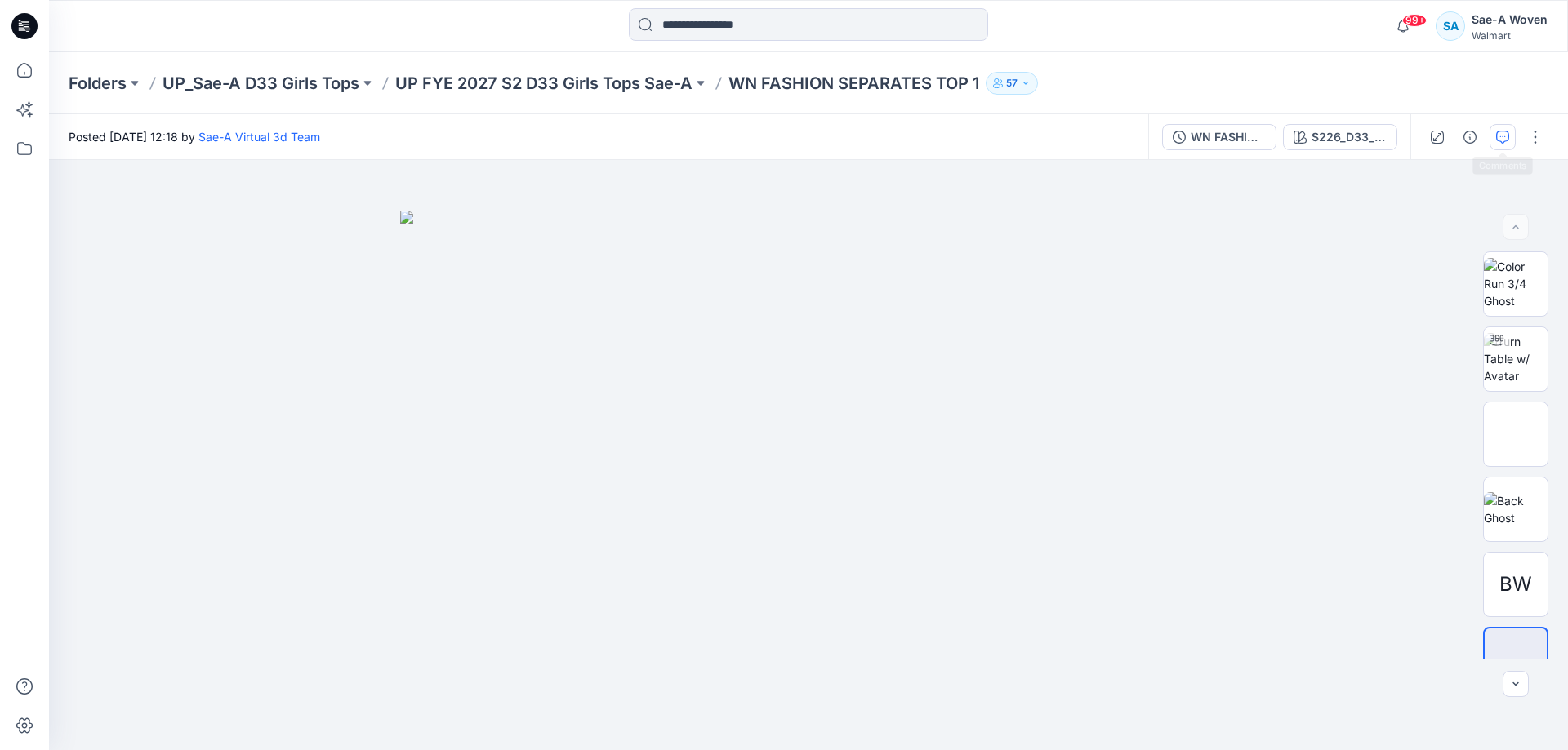
click at [1511, 144] on button "button" at bounding box center [1502, 136] width 26 height 26
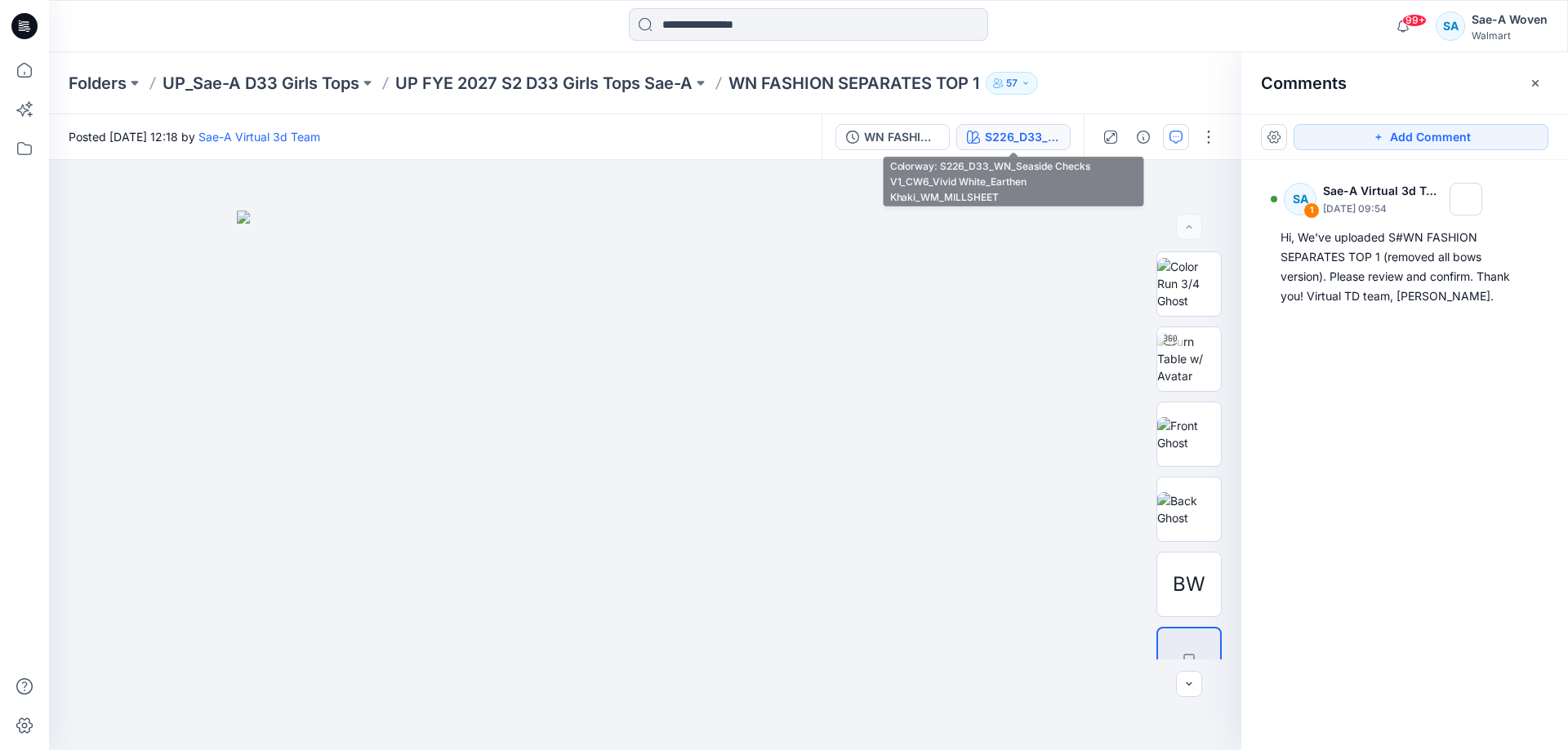
click at [1048, 140] on div "S226_D33_WN_Seaside Checks V1_CW6_Vivid White_Earthen Khaki_WM_MILLSHEET" at bounding box center [1022, 137] width 75 height 18
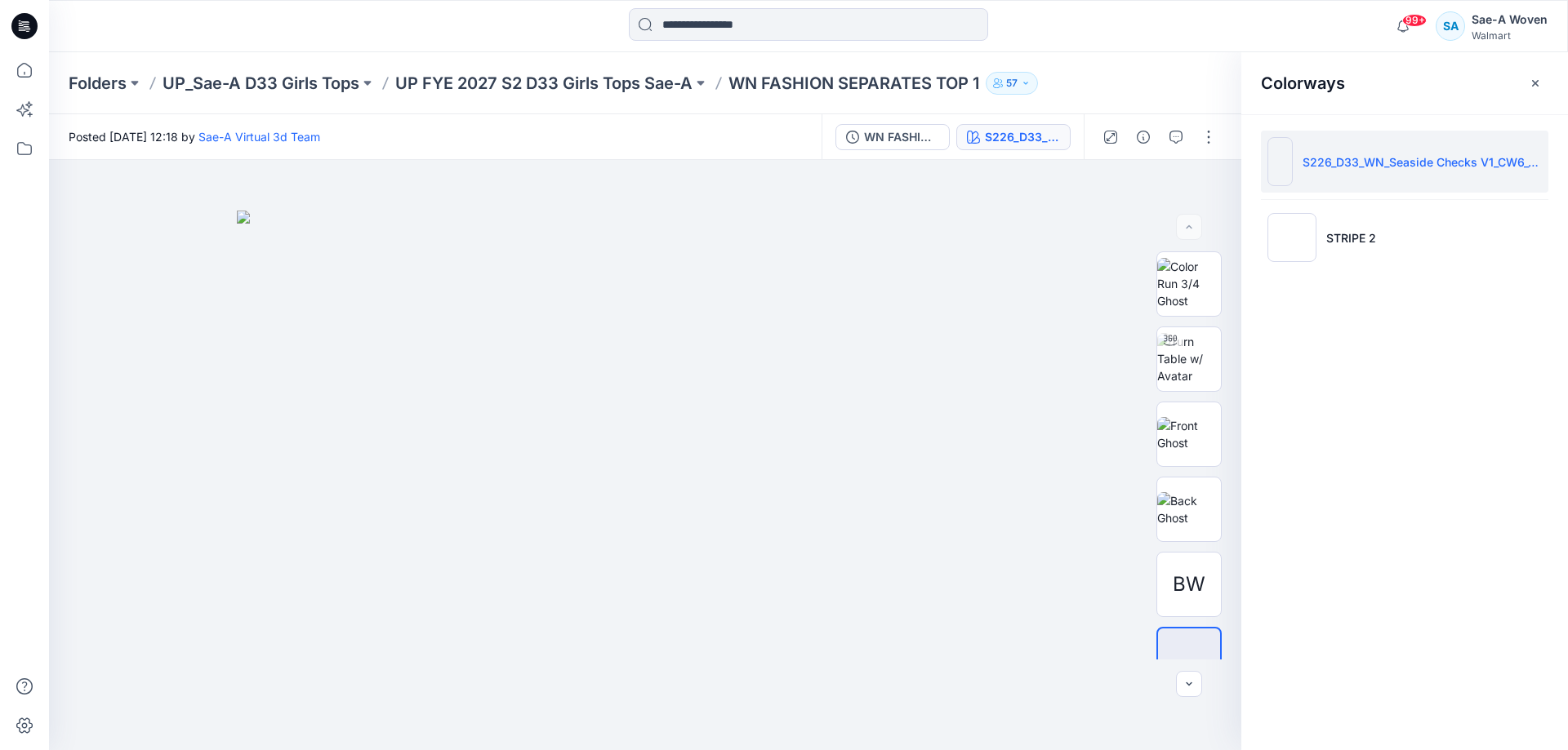
drag, startPoint x: 1048, startPoint y: 140, endPoint x: 1010, endPoint y: 140, distance: 38.0
click at [1046, 141] on div "S226_D33_WN_Seaside Checks V1_CW6_Vivid White_Earthen Khaki_WM_MILLSHEET" at bounding box center [1022, 137] width 75 height 18
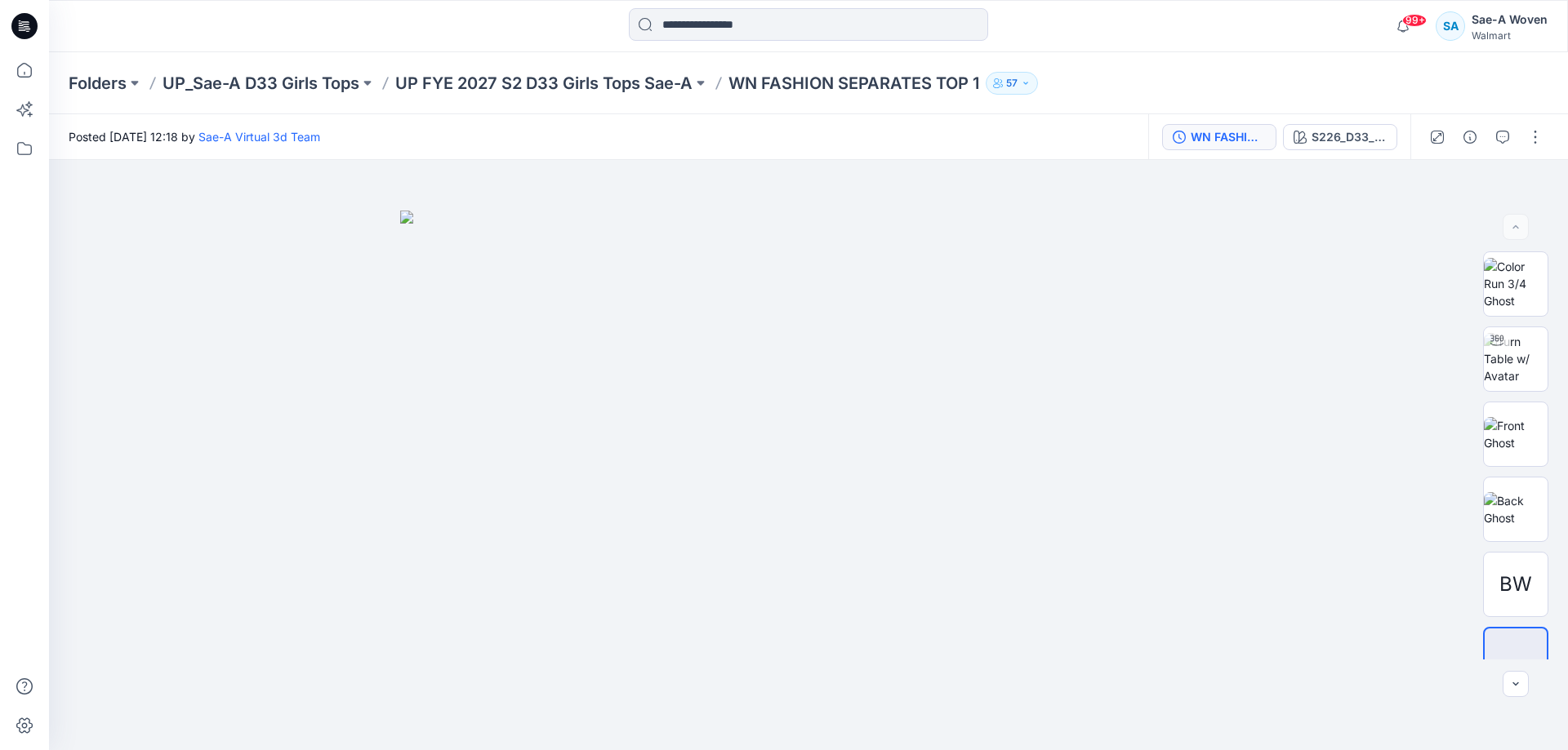
click at [1220, 147] on button "WN FASHION SEPARATES TOP 1_REMOVED BOW_FULL COLORWAYS" at bounding box center [1219, 136] width 114 height 26
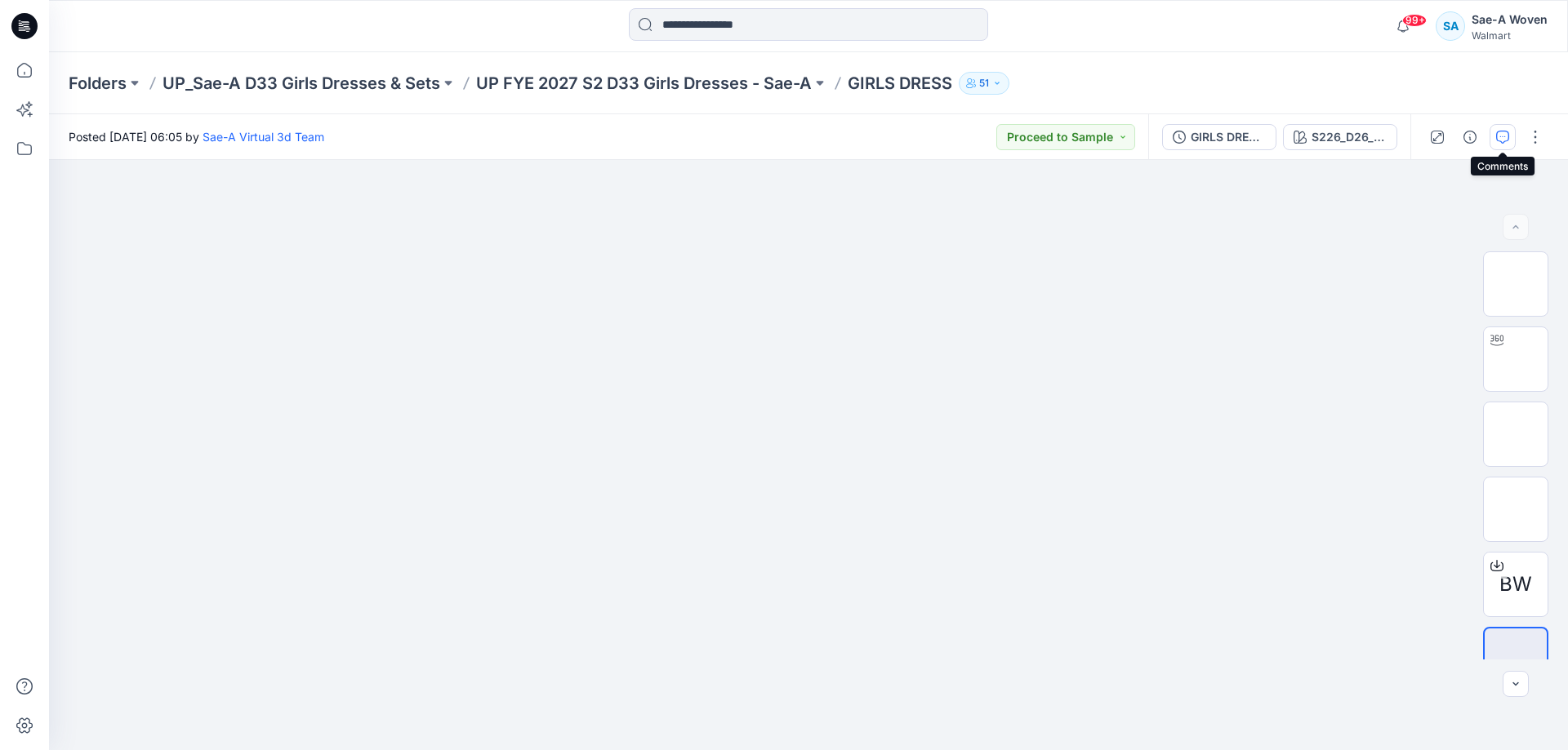
click at [1499, 138] on icon "button" at bounding box center [1502, 137] width 13 height 13
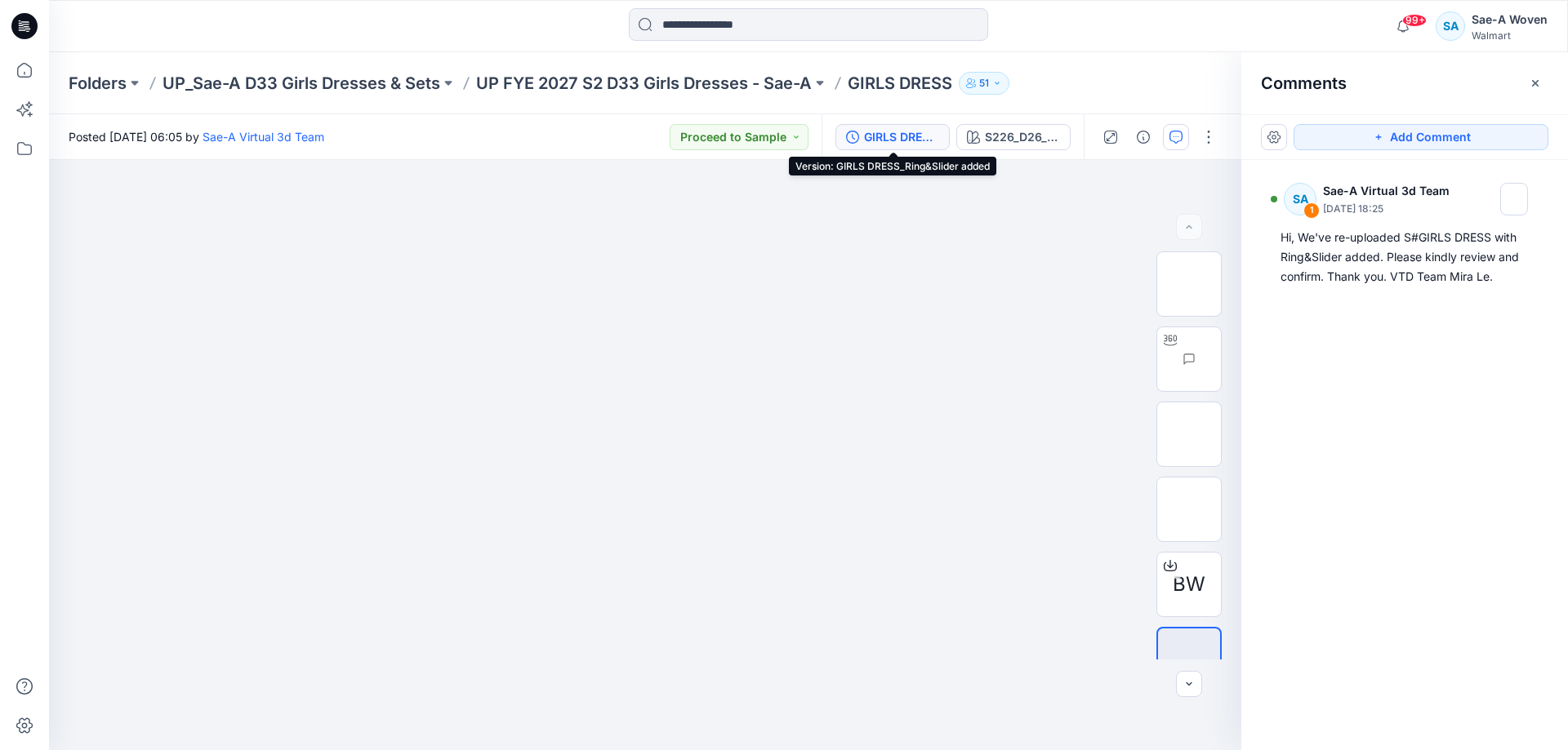
click at [933, 142] on div "GIRLS DRESS_Ring&Slider added" at bounding box center [902, 137] width 75 height 18
